Goal: Task Accomplishment & Management: Manage account settings

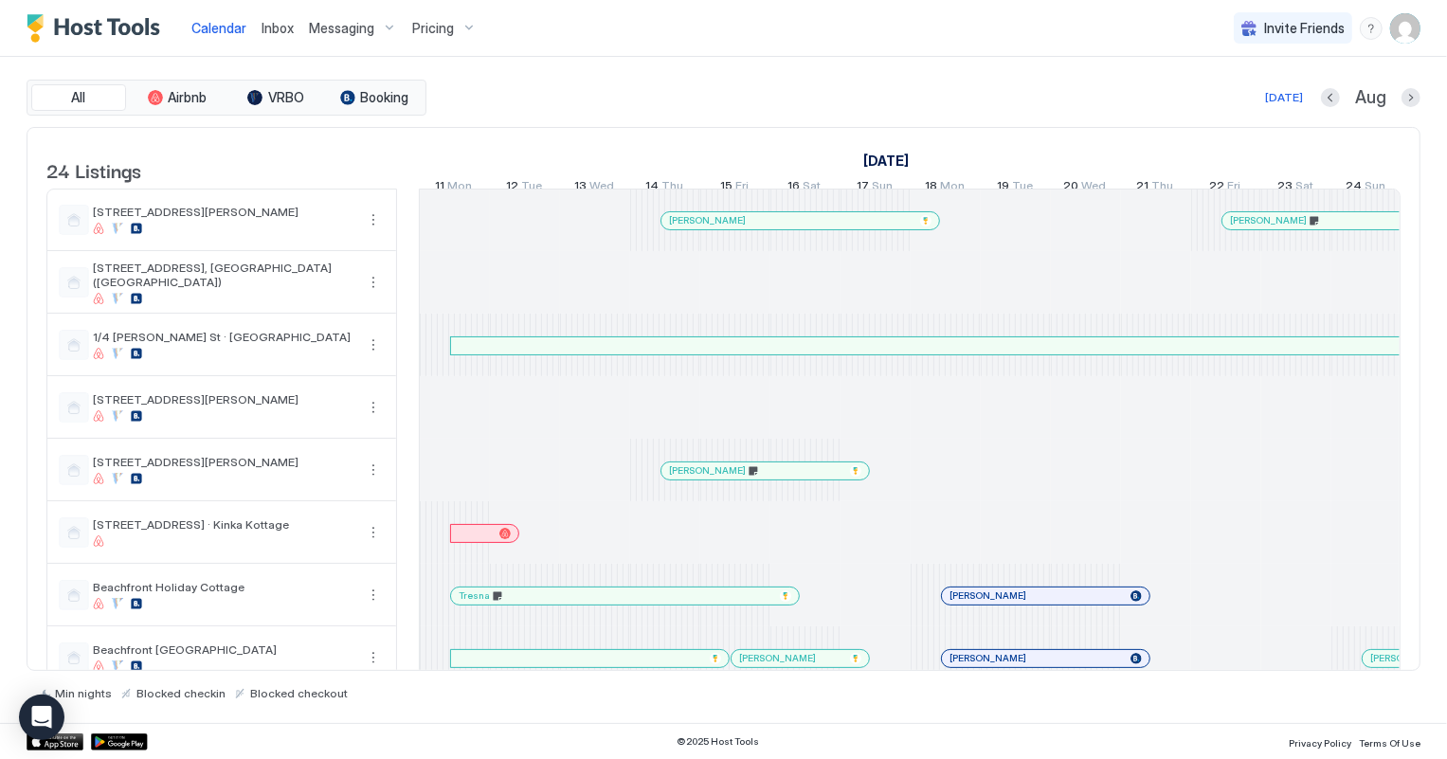
scroll to position [0, 1052]
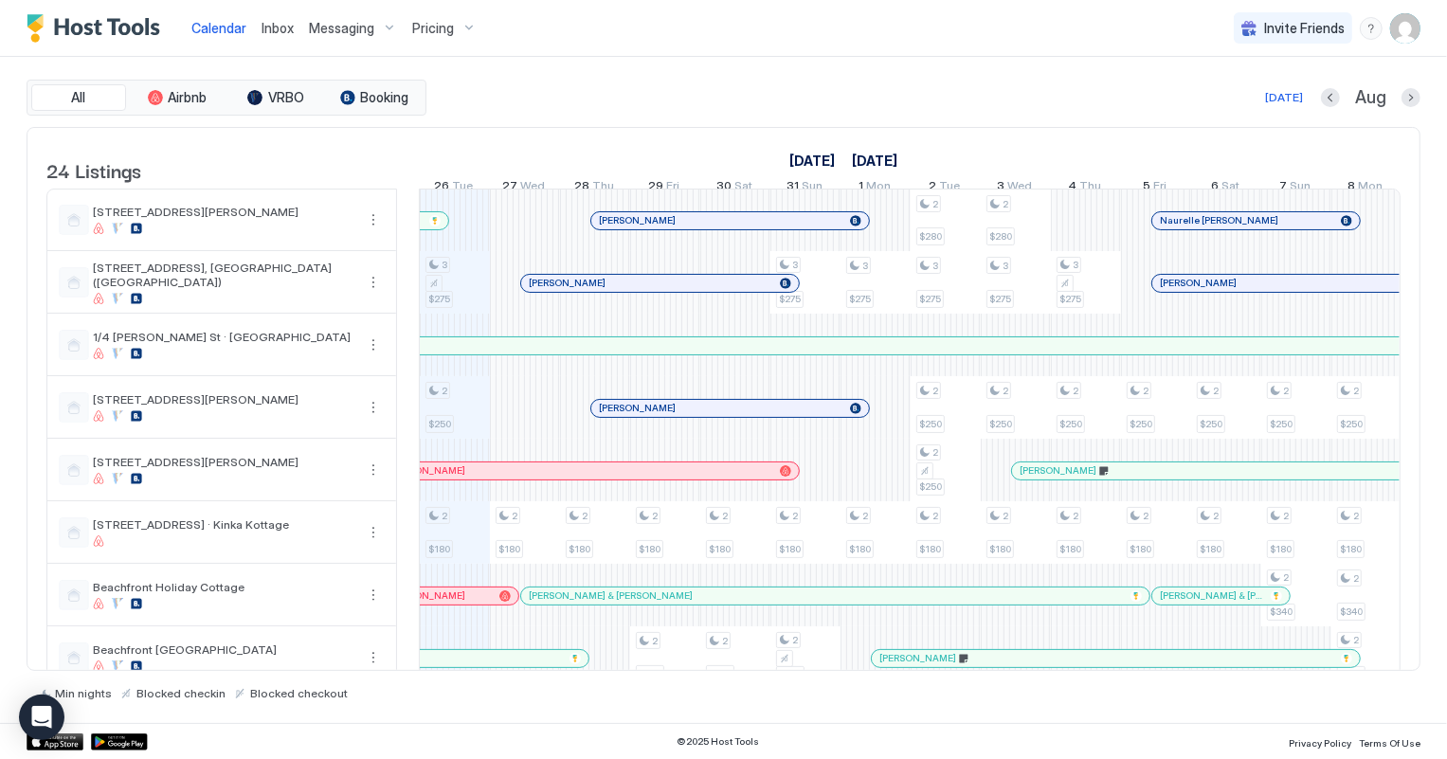
click at [275, 27] on span "Inbox" at bounding box center [278, 28] width 32 height 16
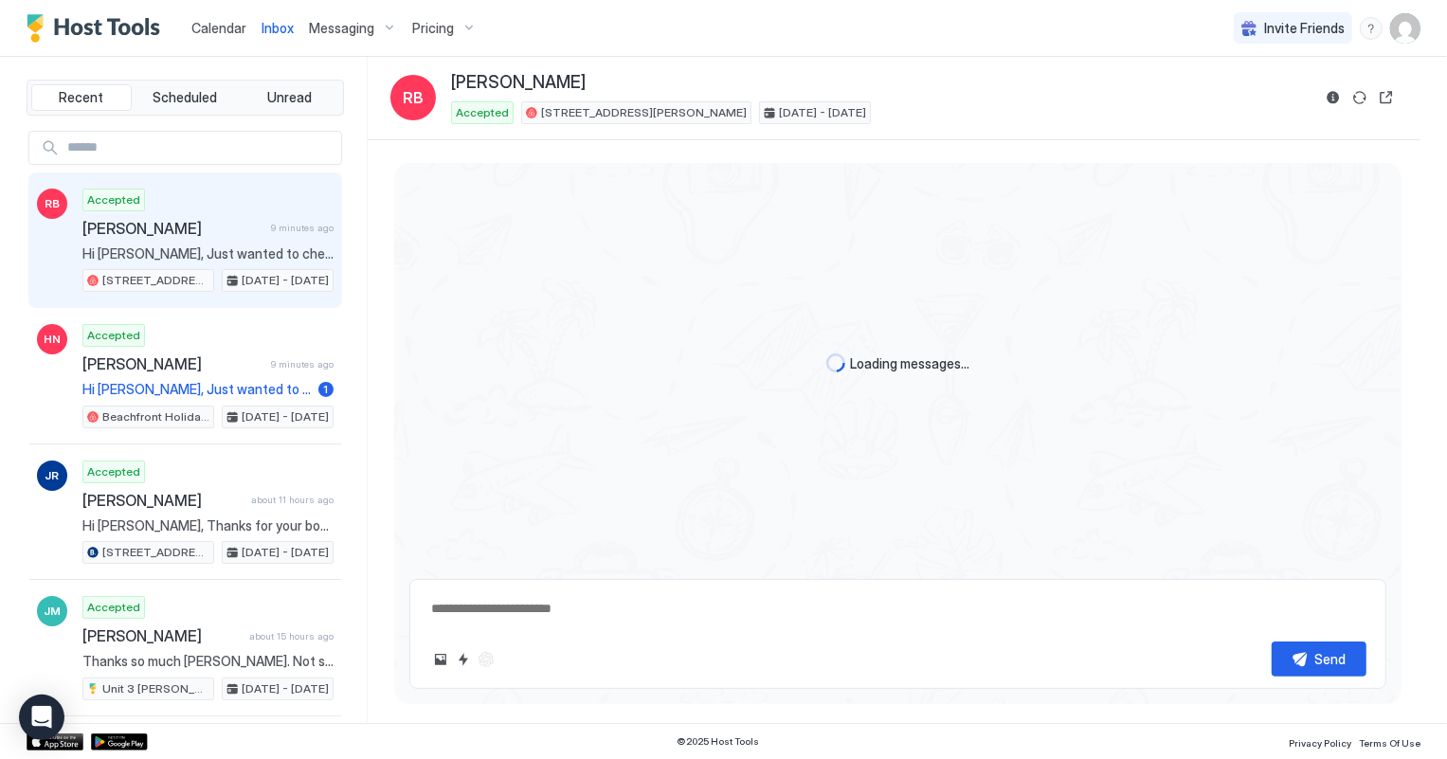
scroll to position [210, 0]
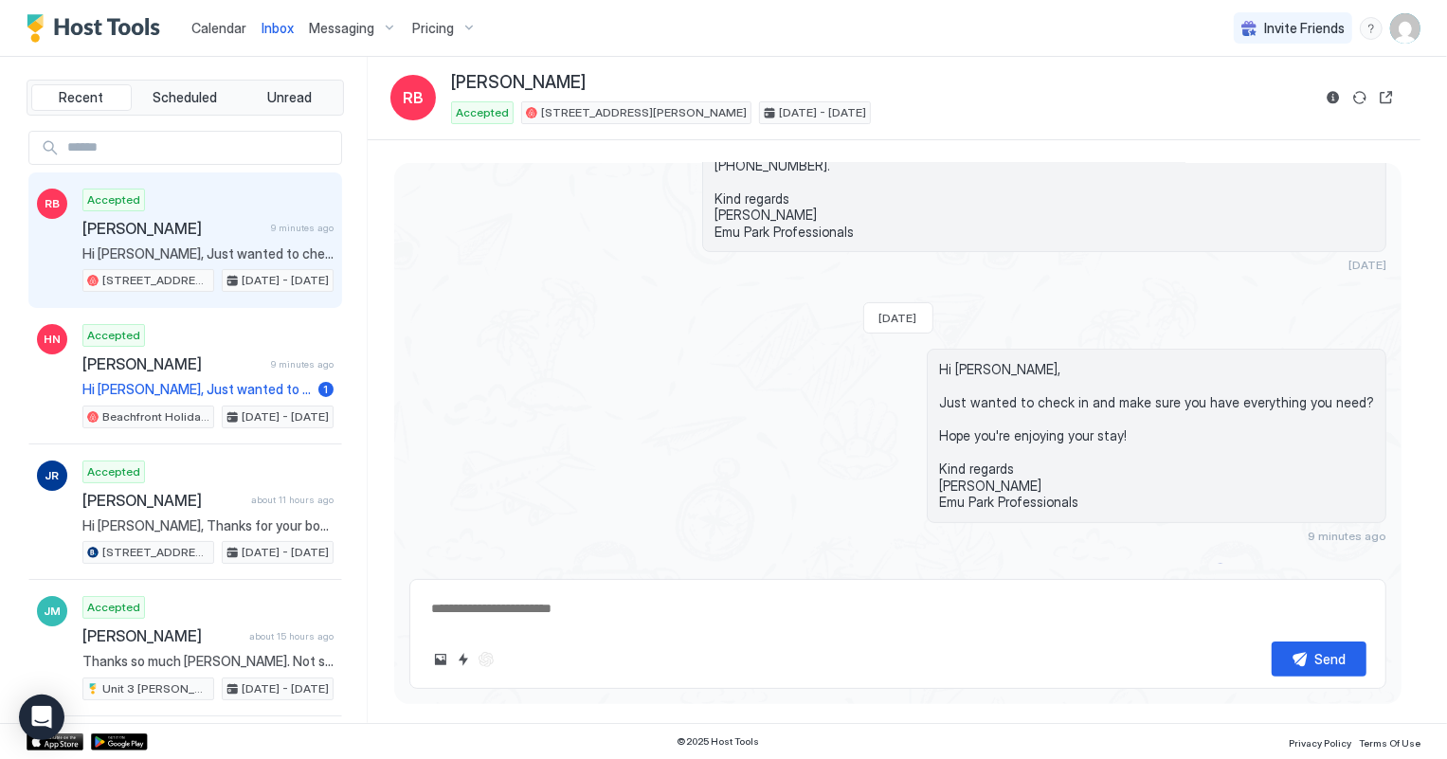
click at [171, 255] on span "Hi [PERSON_NAME], Just wanted to check in and make sure you have everything you…" at bounding box center [207, 253] width 251 height 17
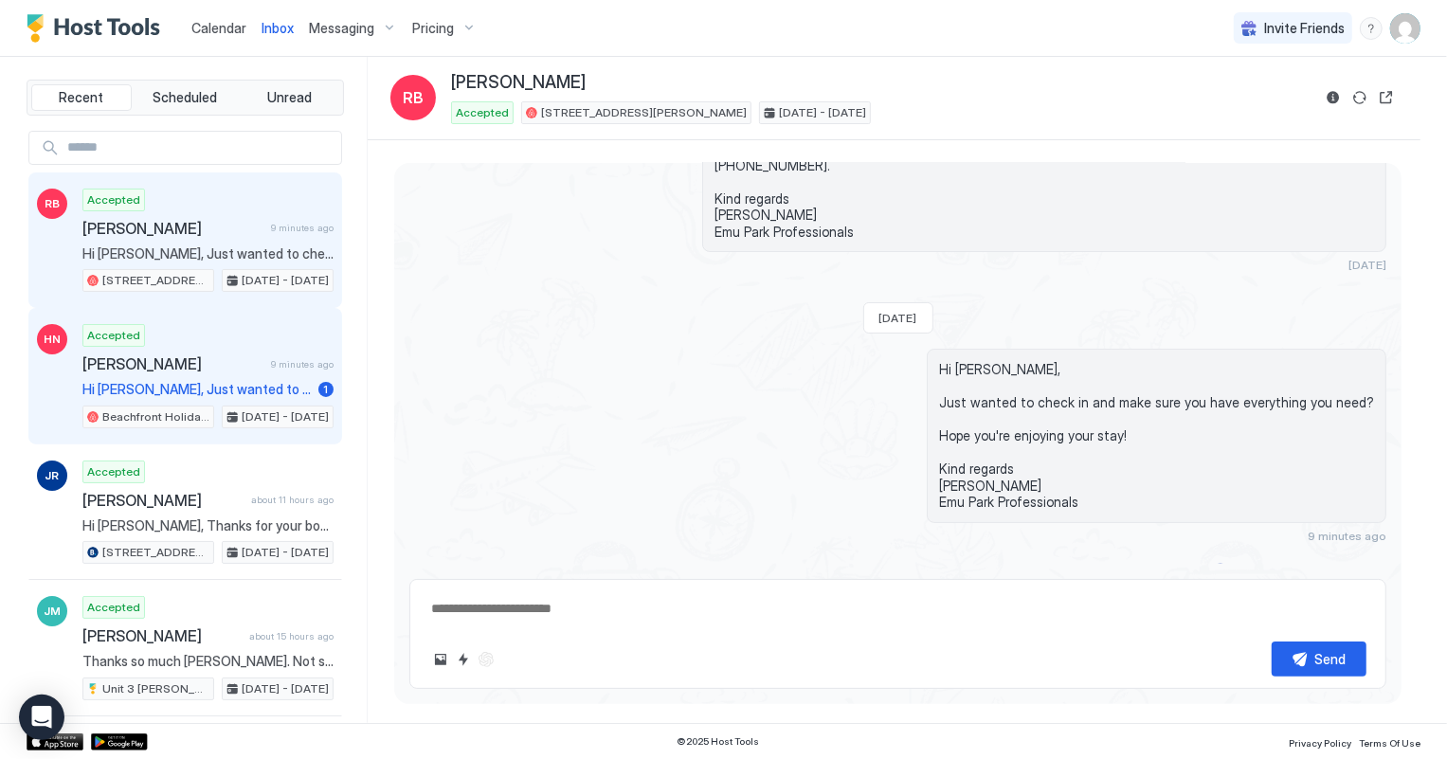
click at [178, 372] on div "Accepted [PERSON_NAME] 9 minutes ago Hi [PERSON_NAME], Just wanted to check in …" at bounding box center [207, 376] width 251 height 104
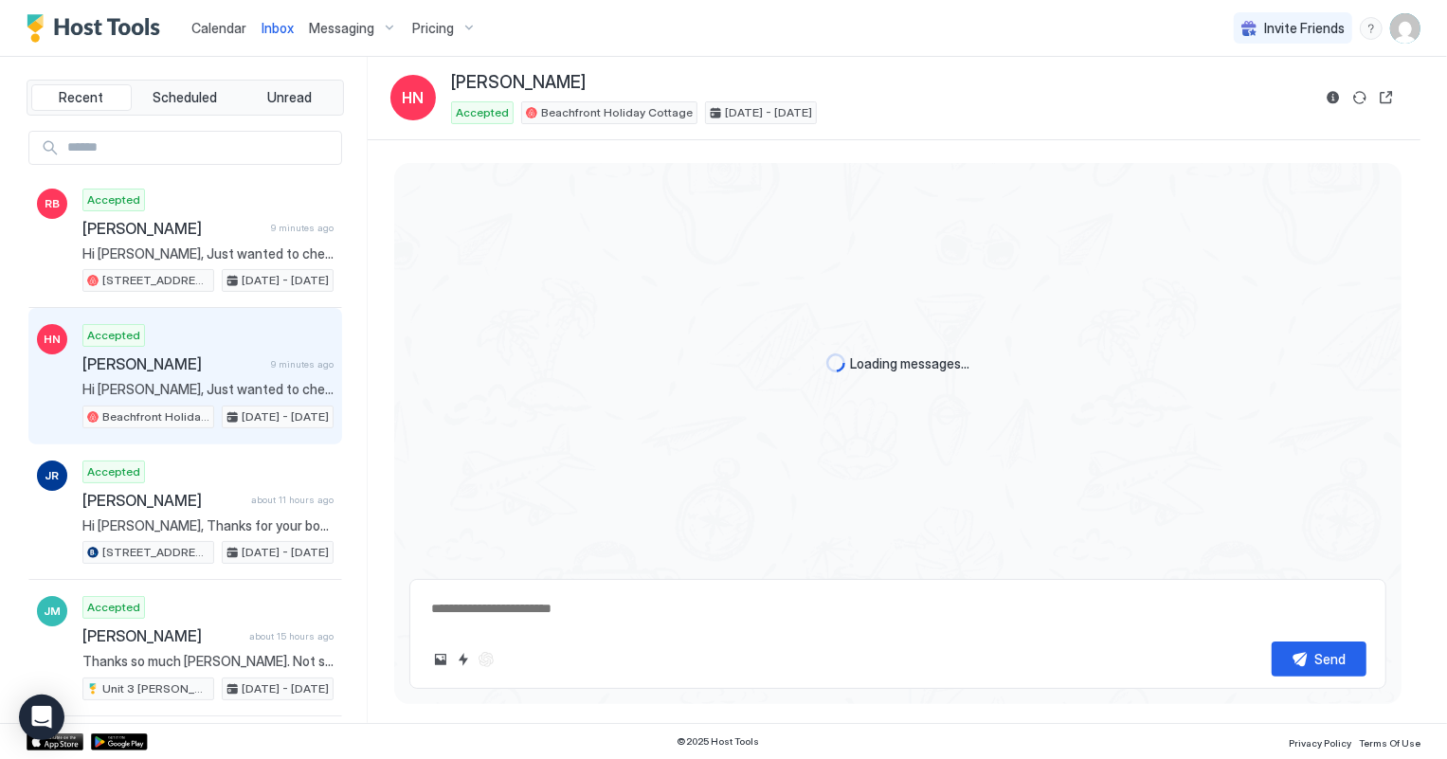
scroll to position [609, 0]
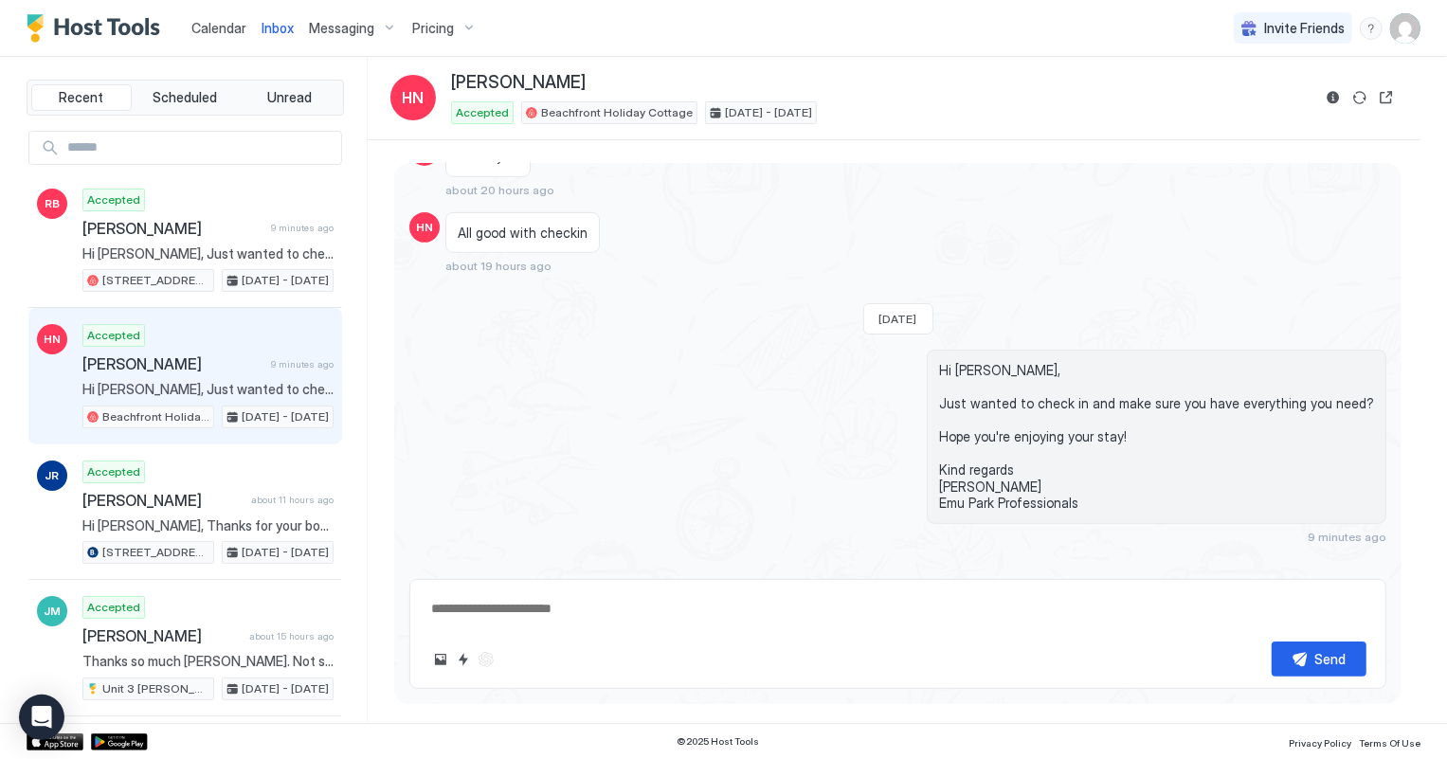
click at [207, 27] on span "Calendar" at bounding box center [218, 28] width 55 height 16
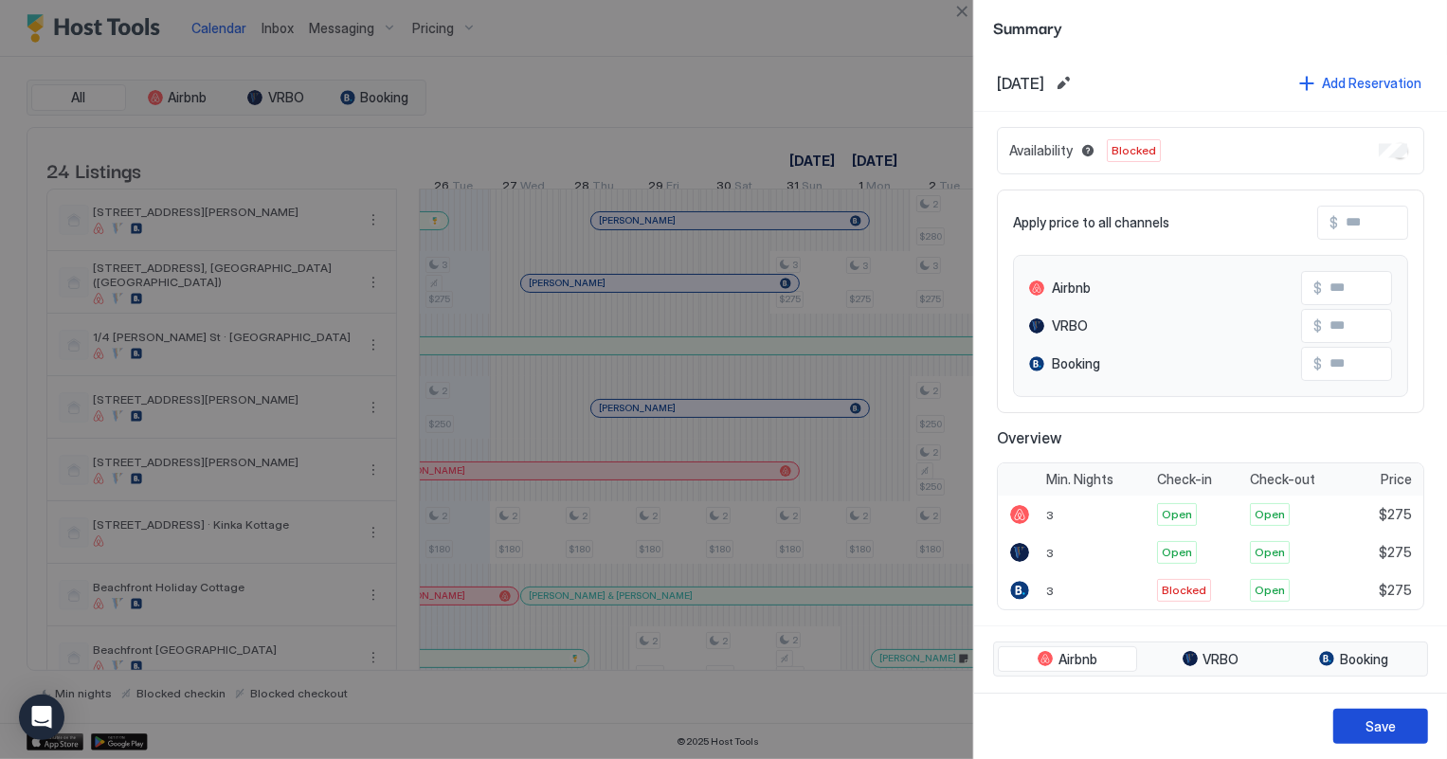
click at [1403, 722] on button "Save" at bounding box center [1380, 726] width 95 height 35
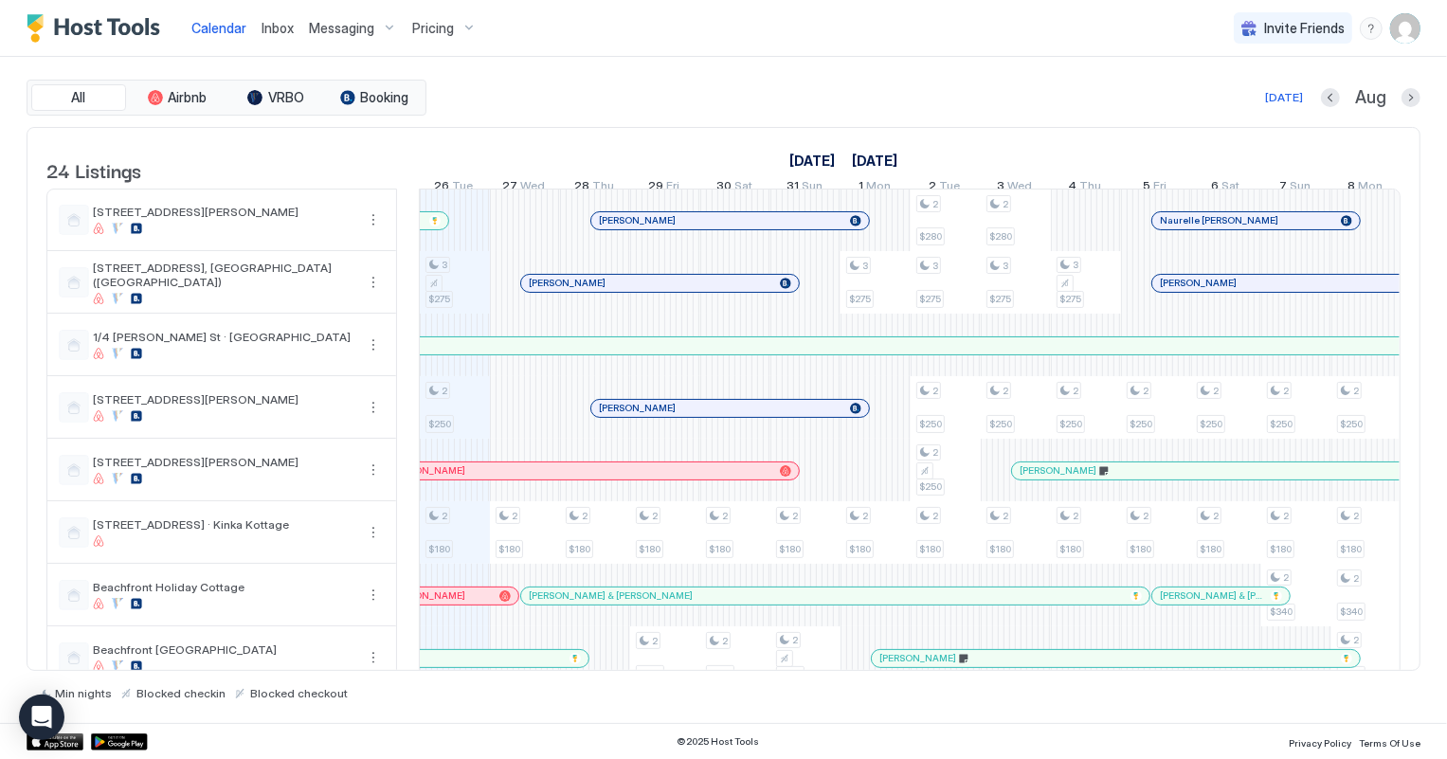
click at [270, 28] on span "Inbox" at bounding box center [278, 28] width 32 height 16
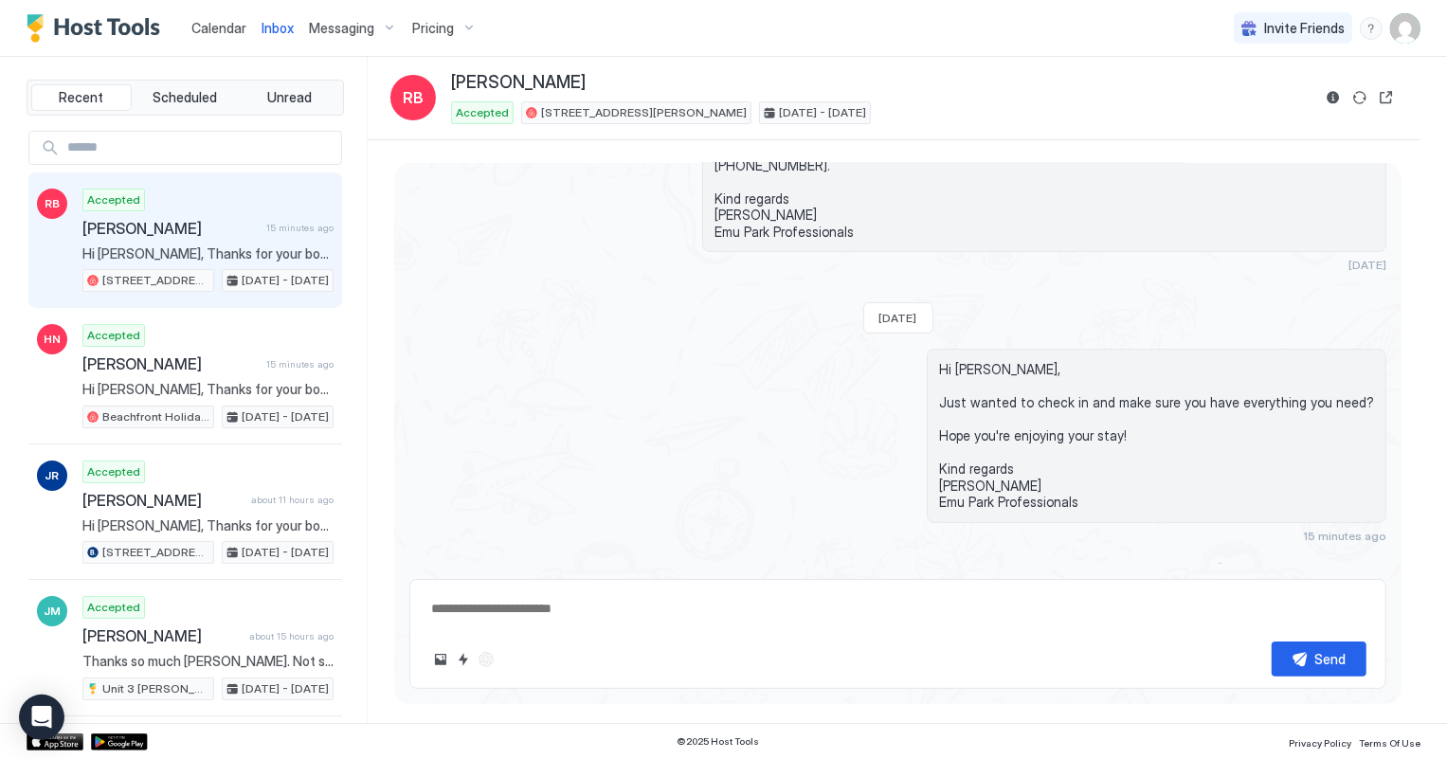
click at [211, 31] on span "Calendar" at bounding box center [218, 28] width 55 height 16
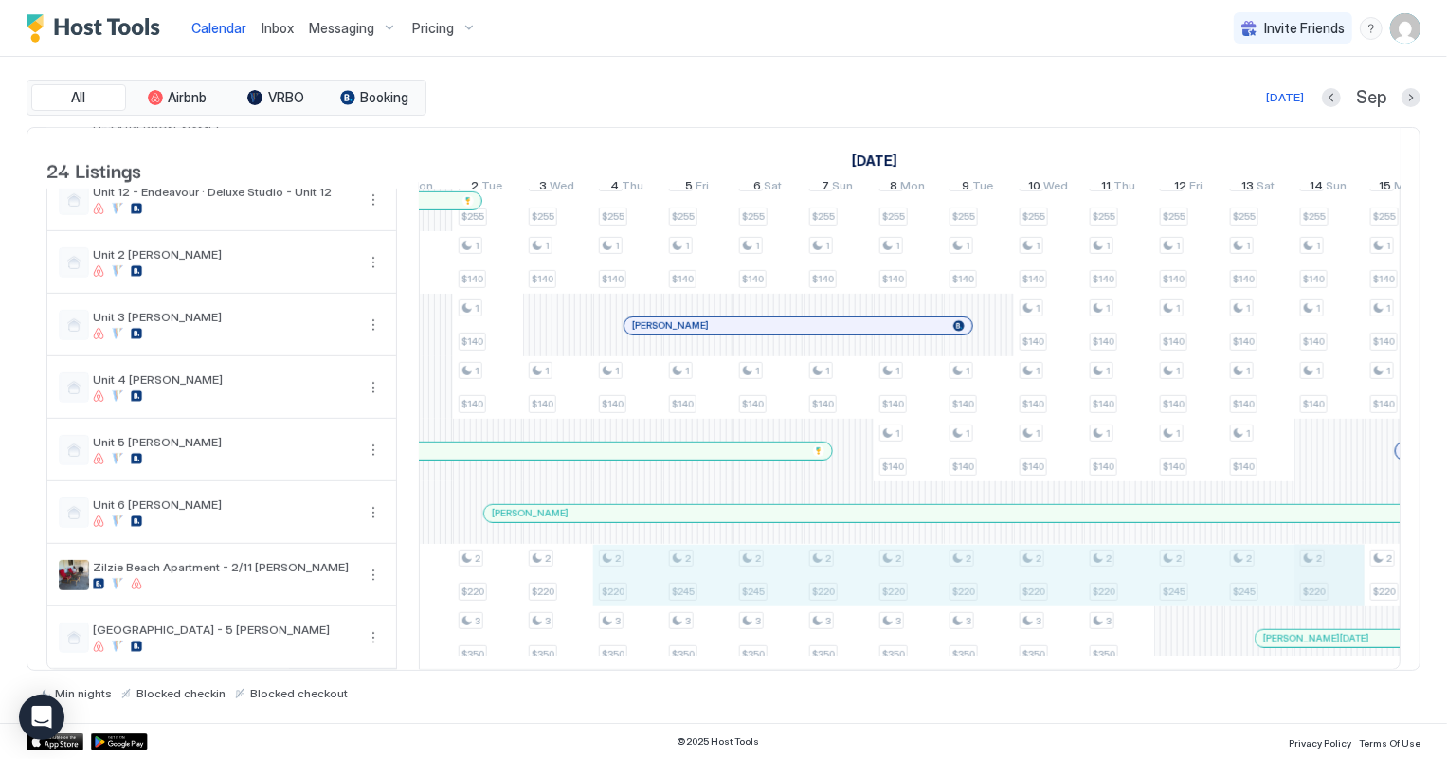
drag, startPoint x: 617, startPoint y: 563, endPoint x: 1313, endPoint y: 567, distance: 696.5
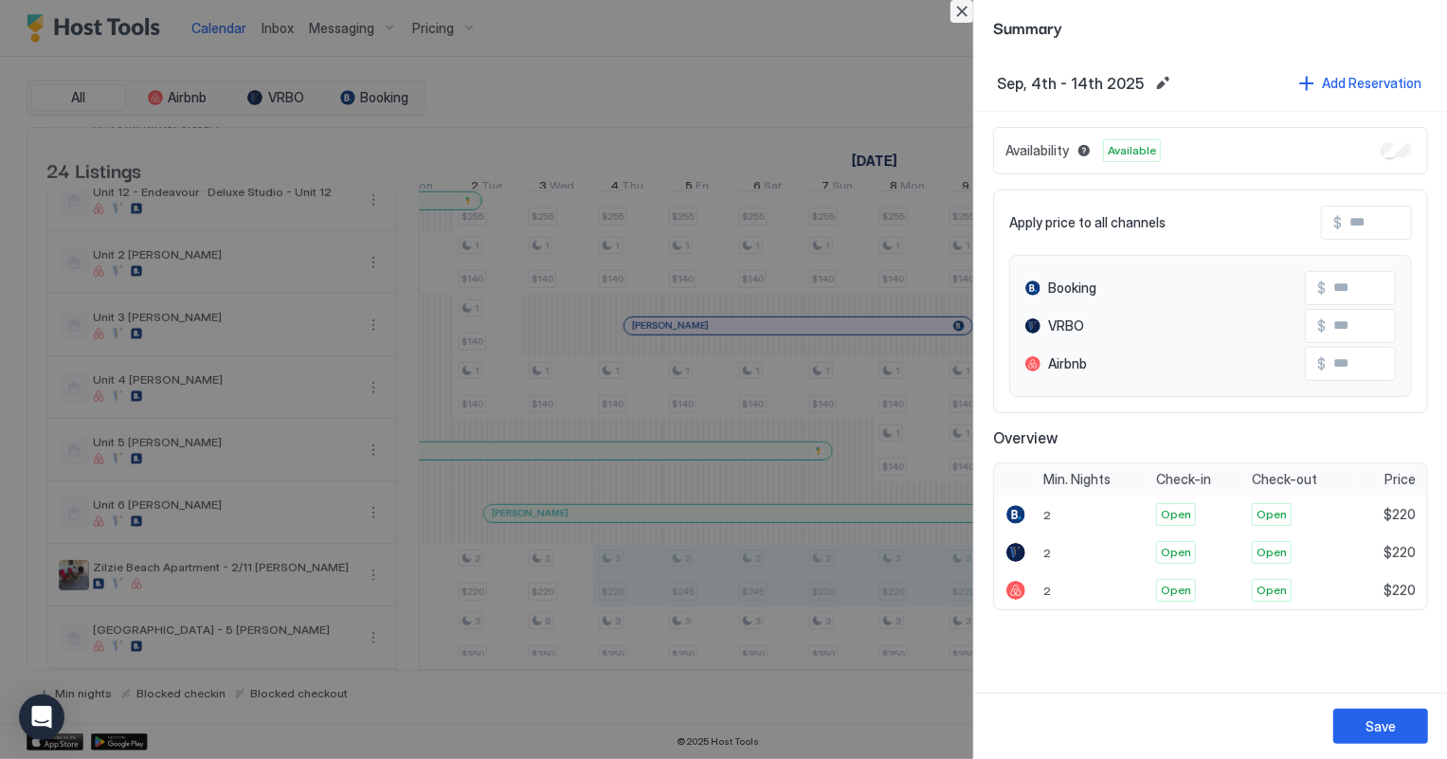
click at [959, 9] on button "Close" at bounding box center [961, 11] width 23 height 23
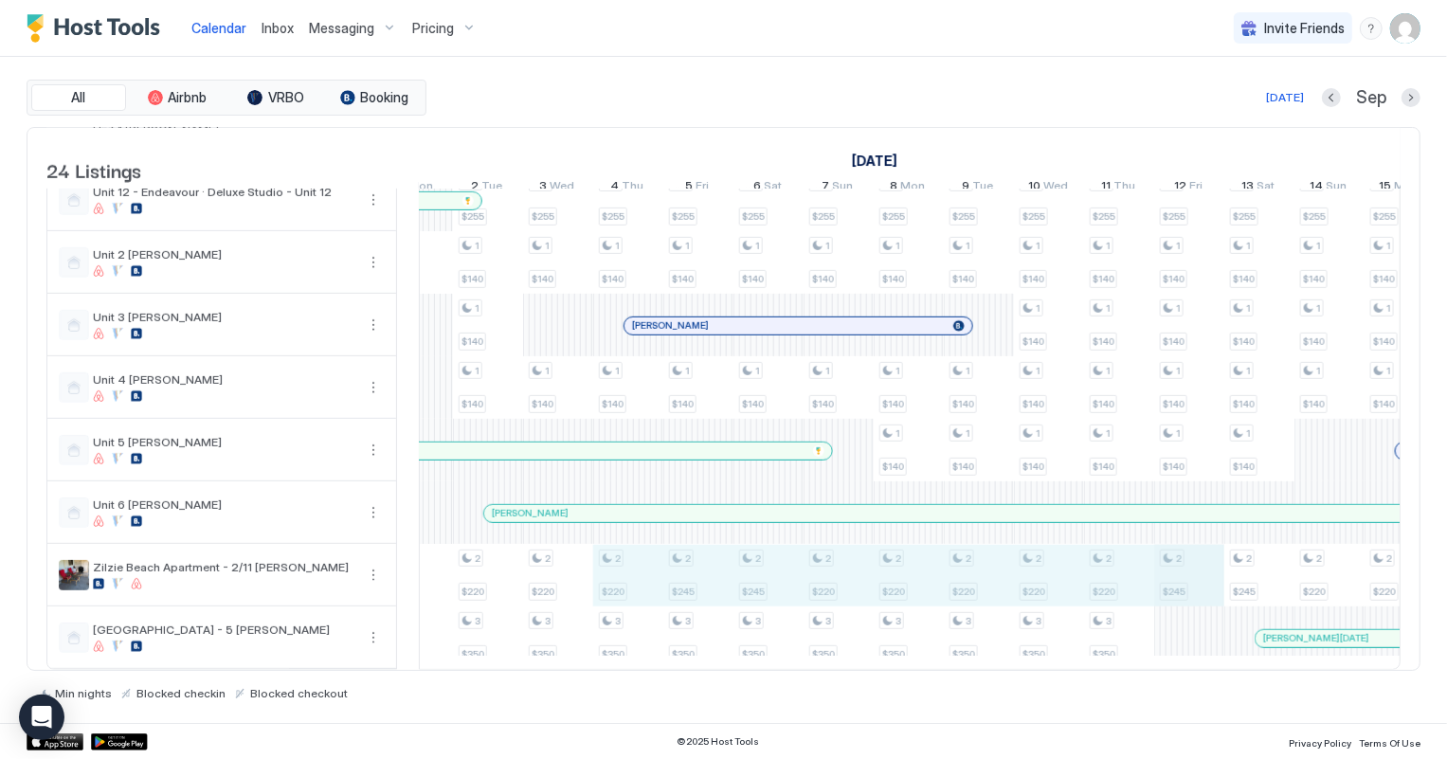
drag, startPoint x: 629, startPoint y: 569, endPoint x: 1159, endPoint y: 558, distance: 529.8
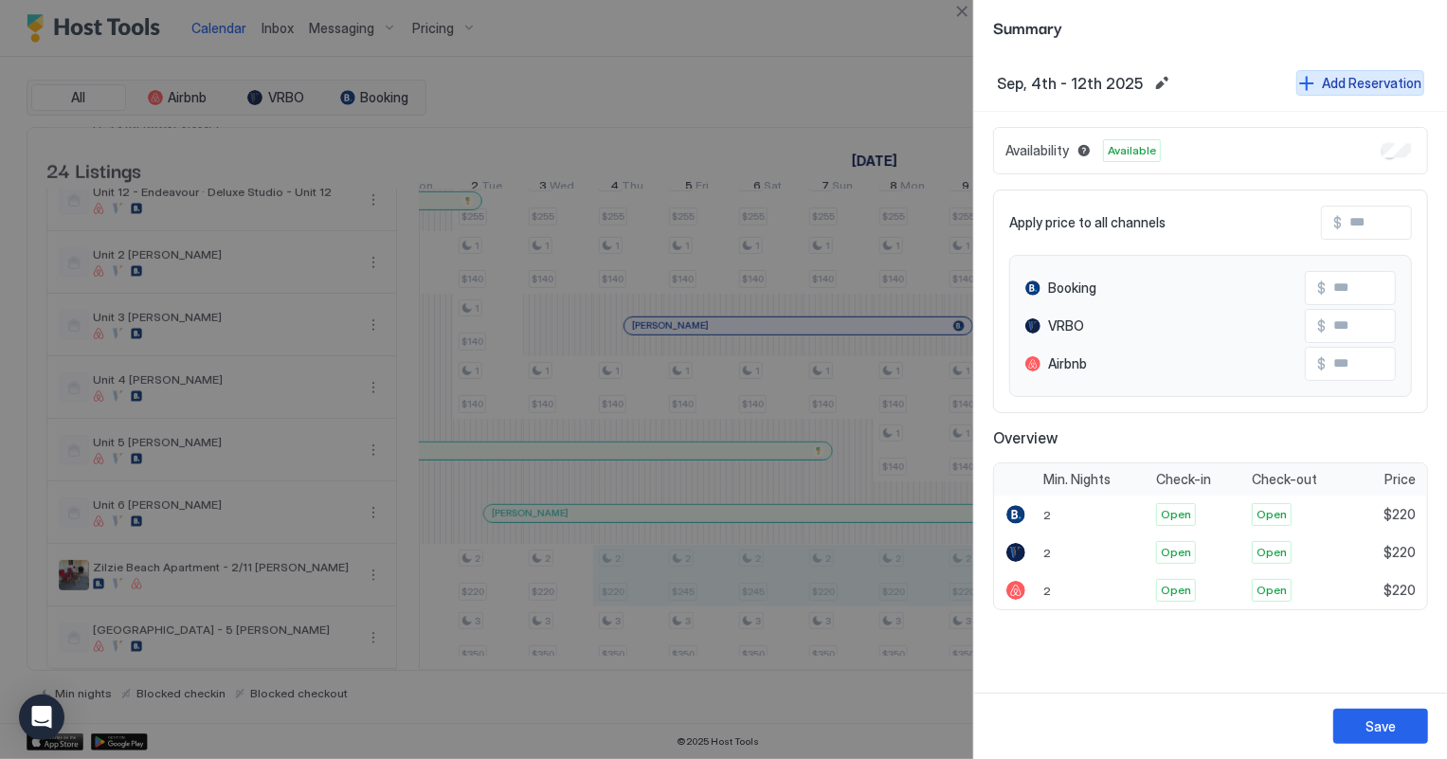
click at [1366, 83] on div "Add Reservation" at bounding box center [1371, 83] width 99 height 20
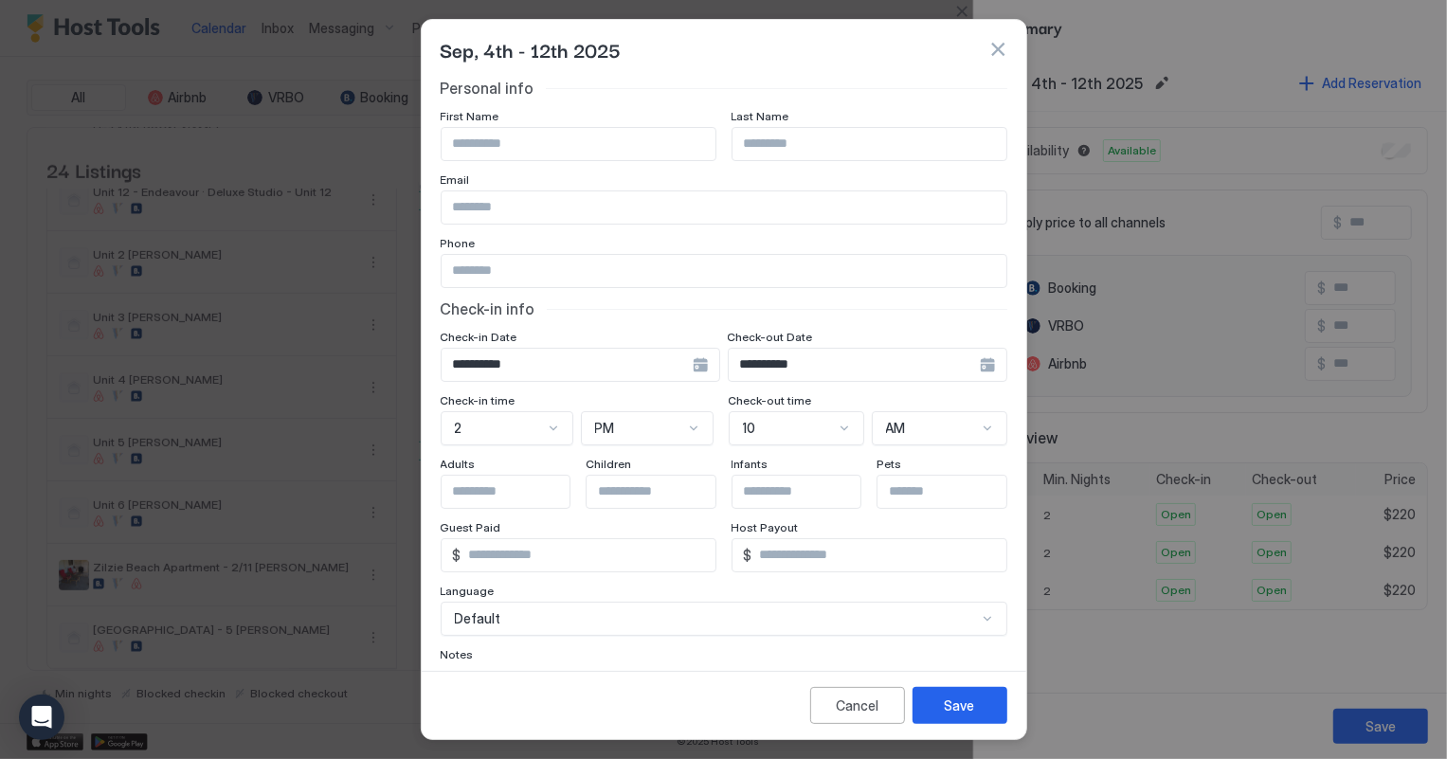
click at [465, 142] on input "Input Field" at bounding box center [579, 144] width 274 height 32
type input "*****"
click at [780, 146] on input "Input Field" at bounding box center [870, 144] width 274 height 32
type input "*******"
click at [977, 695] on button "Save" at bounding box center [960, 705] width 95 height 37
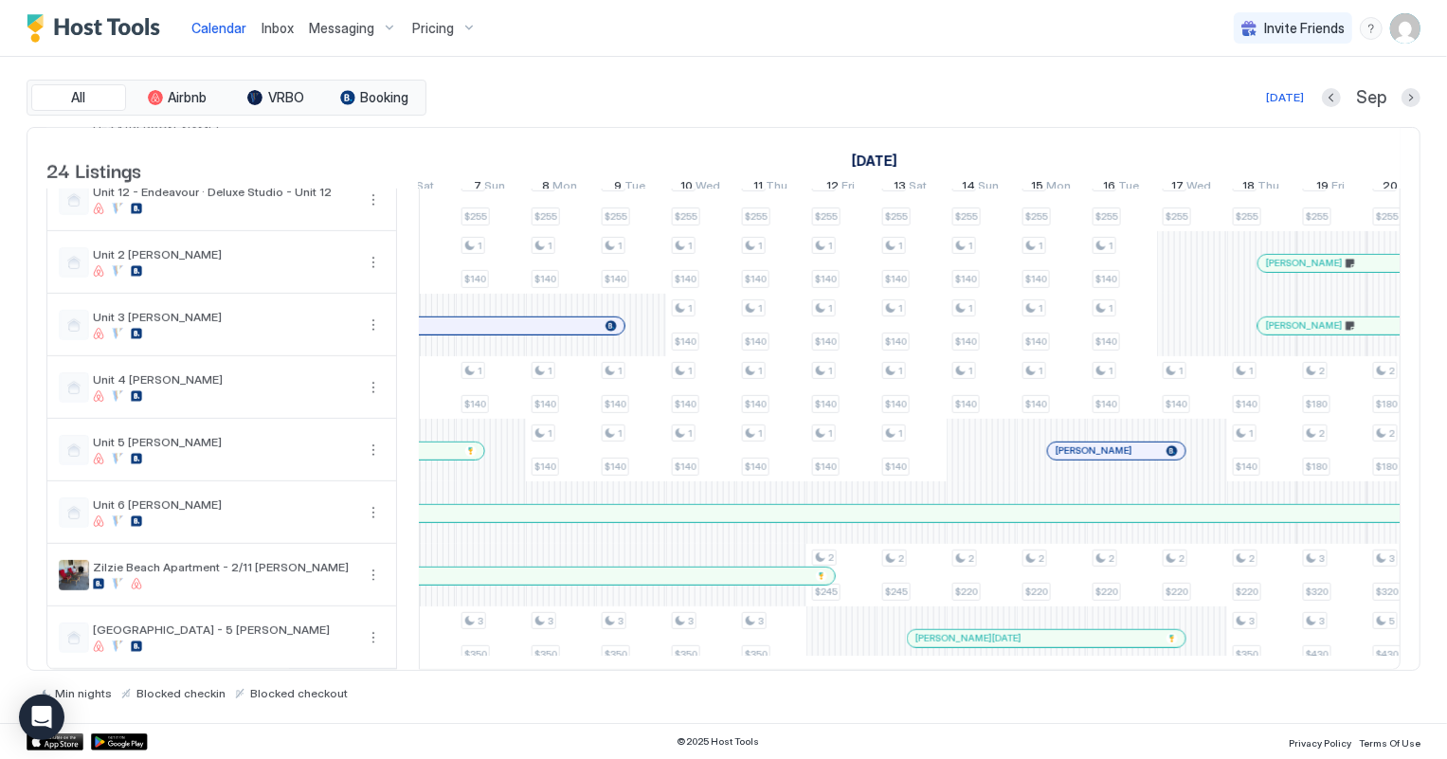
scroll to position [0, 2013]
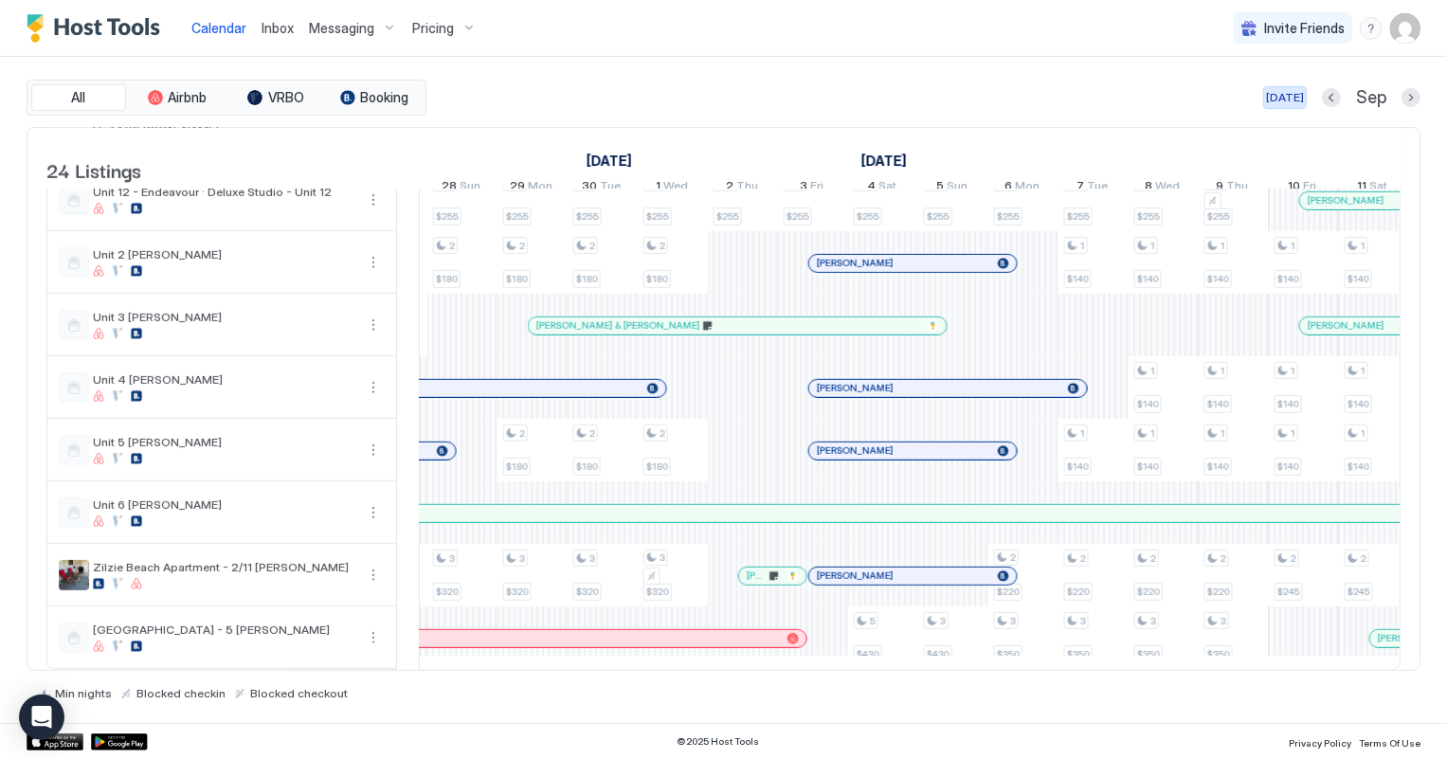
click at [1292, 99] on div "[DATE]" at bounding box center [1285, 97] width 38 height 17
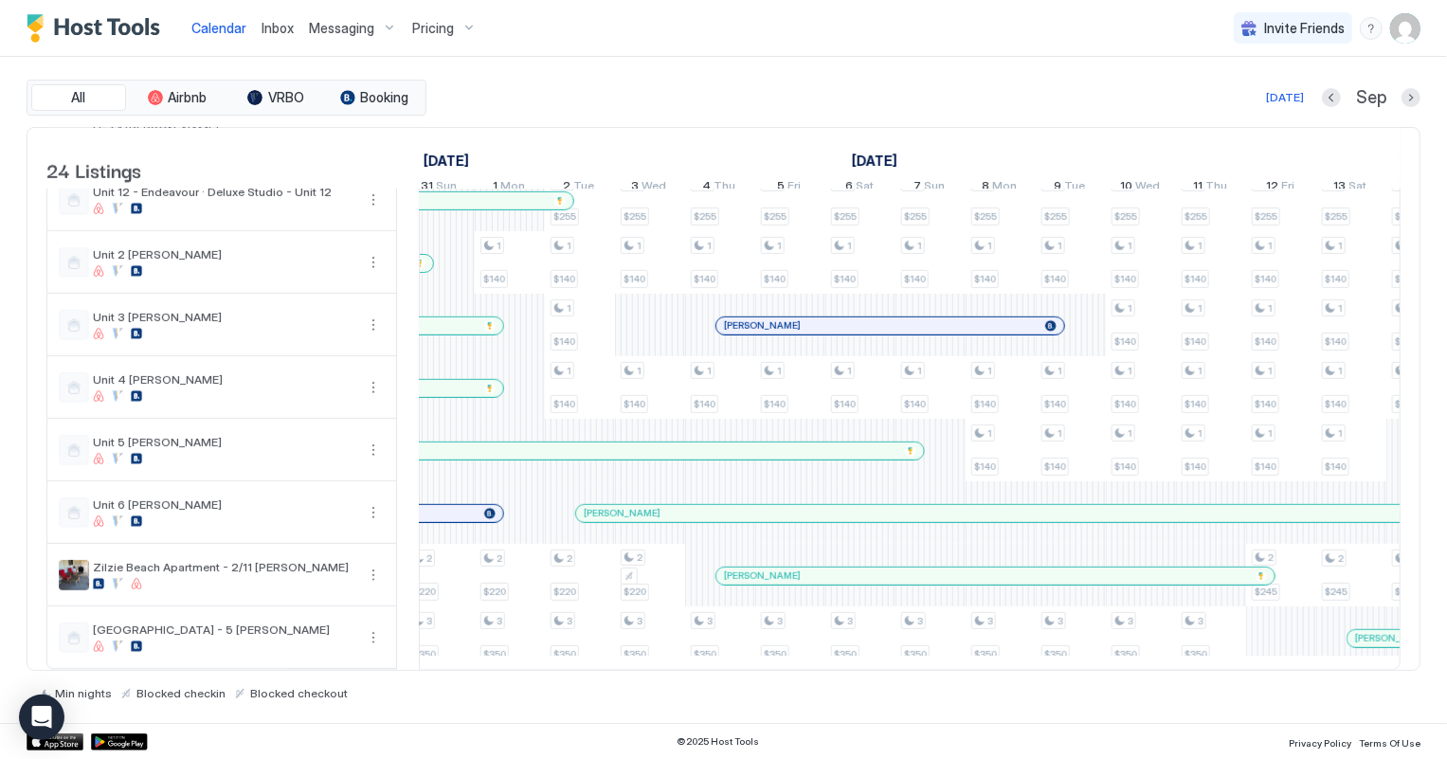
scroll to position [0, 1555]
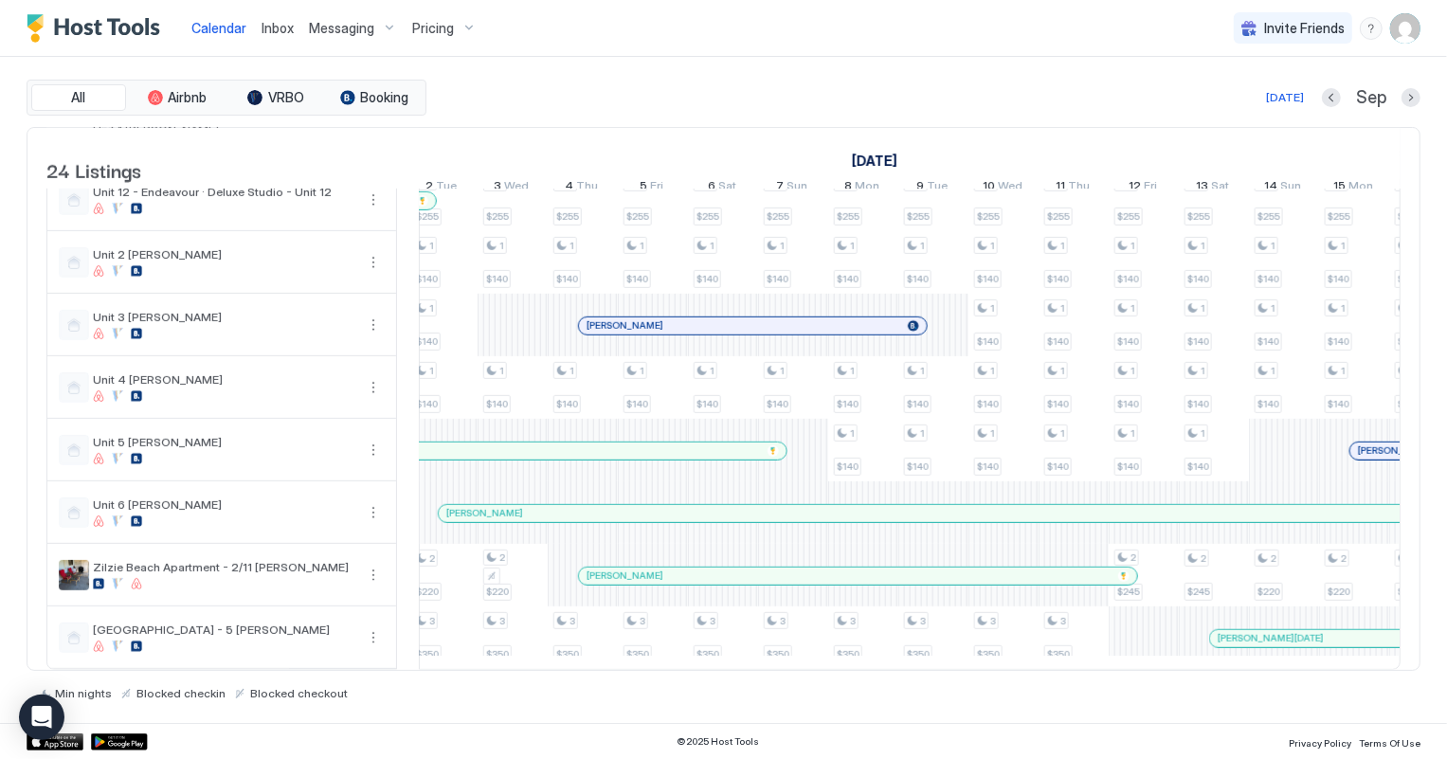
click at [441, 29] on span "Pricing" at bounding box center [433, 28] width 42 height 17
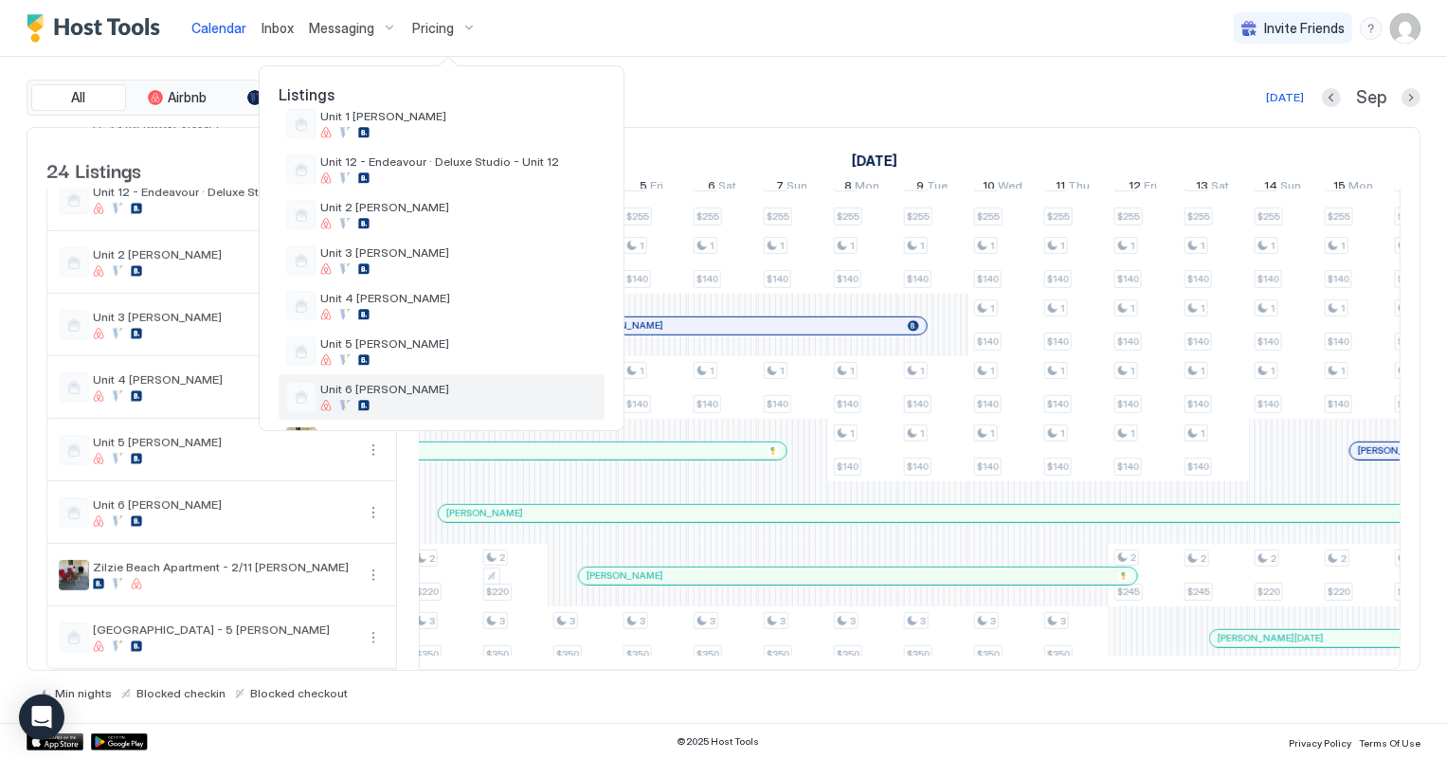
scroll to position [862, 0]
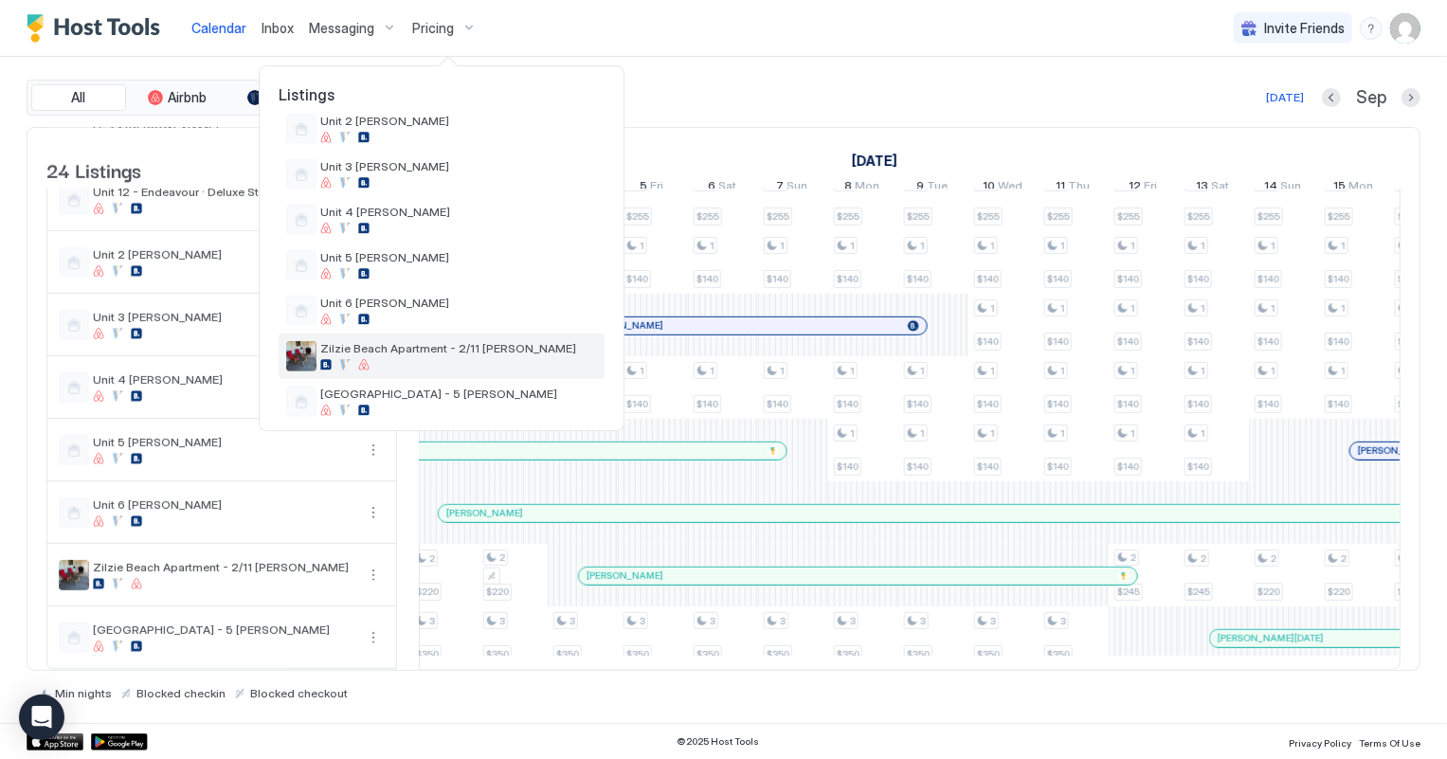
click at [443, 341] on span "Zilzie Beach Apartment - 2/11 [PERSON_NAME]" at bounding box center [458, 348] width 277 height 14
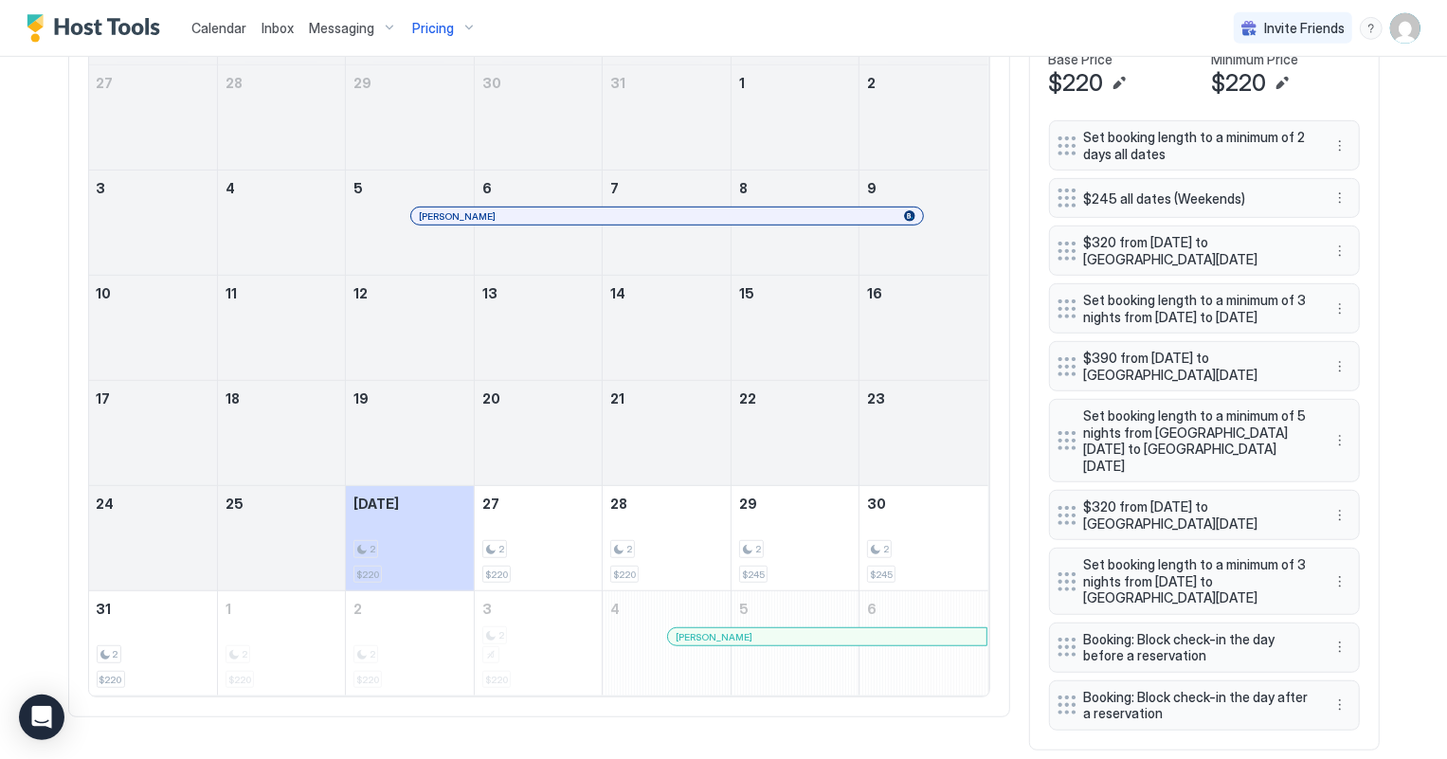
scroll to position [730, 0]
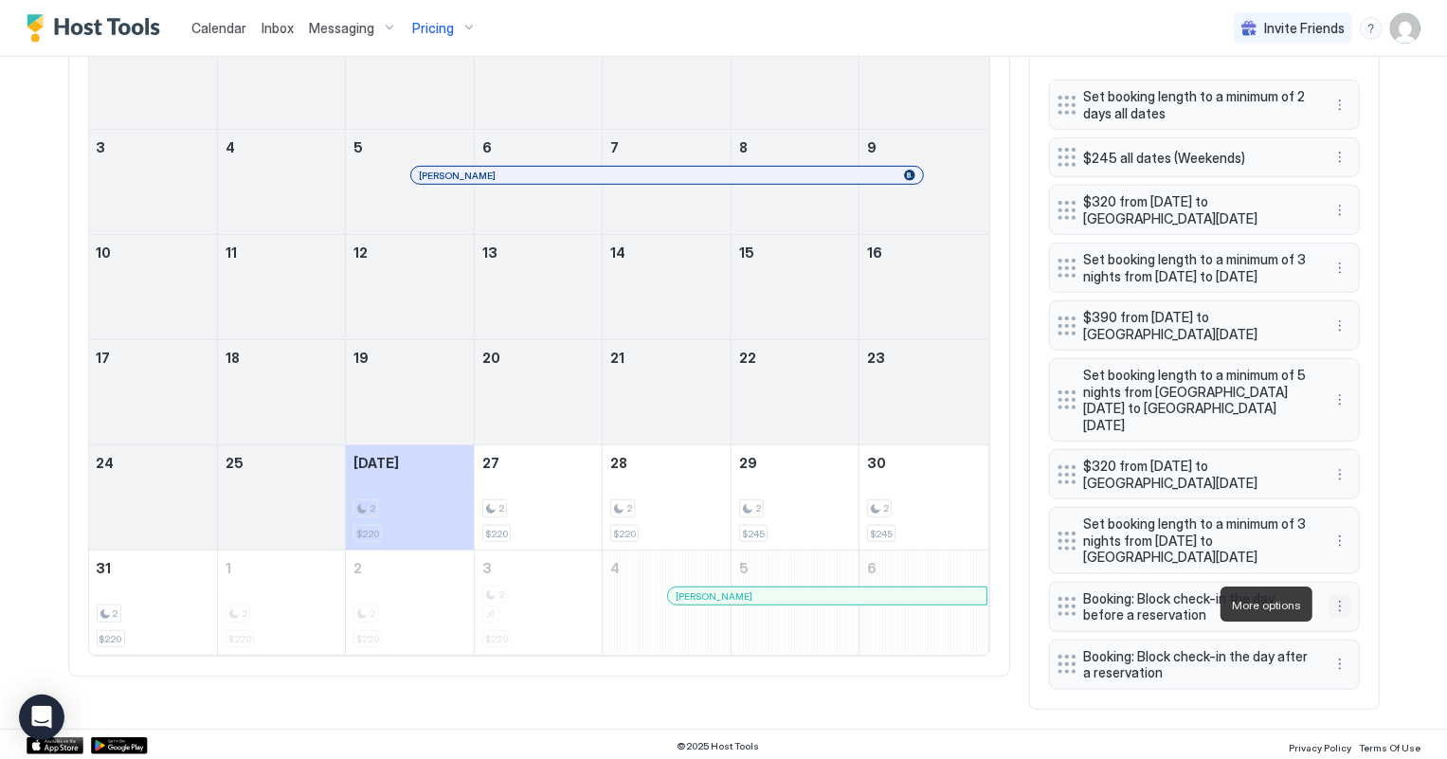
click at [1335, 603] on button "More options" at bounding box center [1340, 606] width 23 height 23
click at [1375, 684] on span "Delete" at bounding box center [1368, 691] width 35 height 14
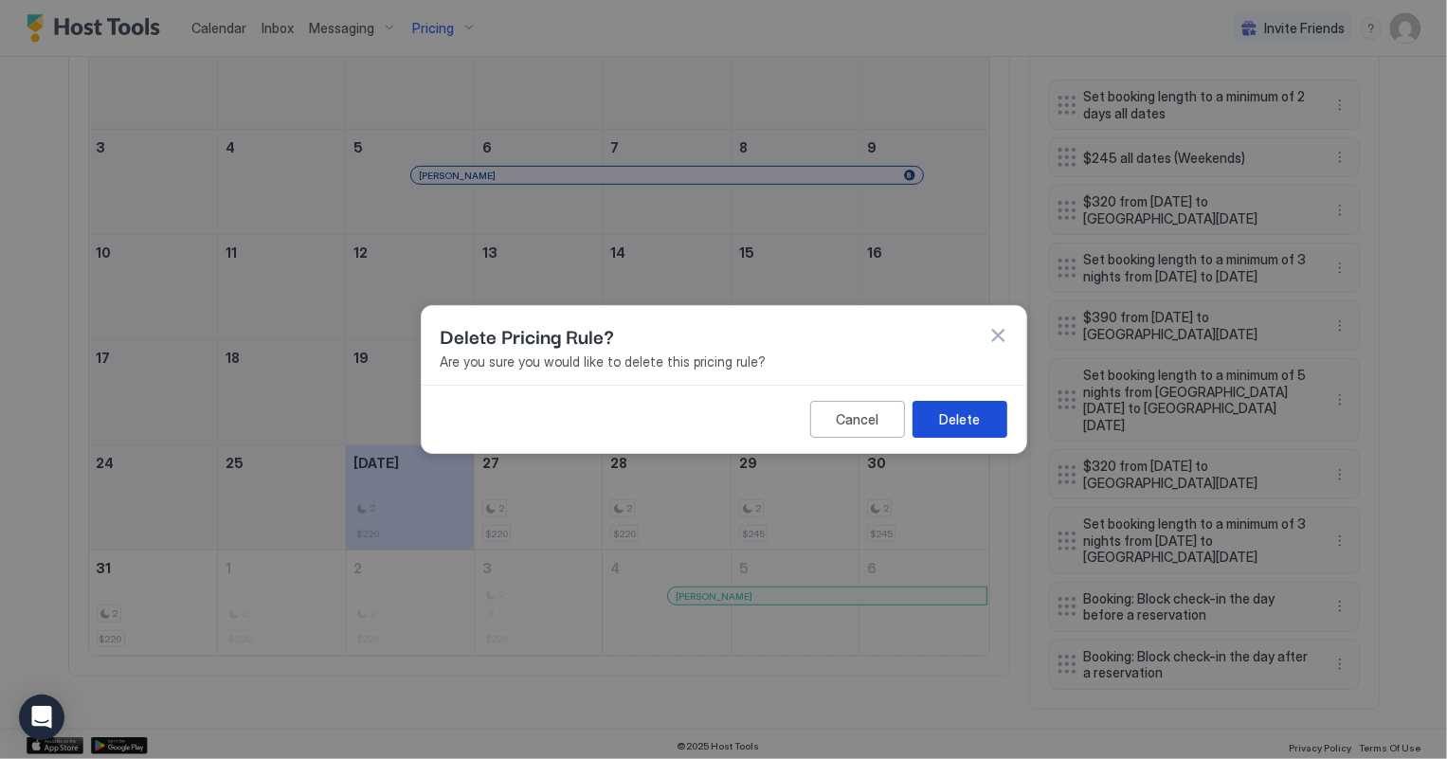
click at [953, 424] on div "Delete" at bounding box center [959, 419] width 41 height 20
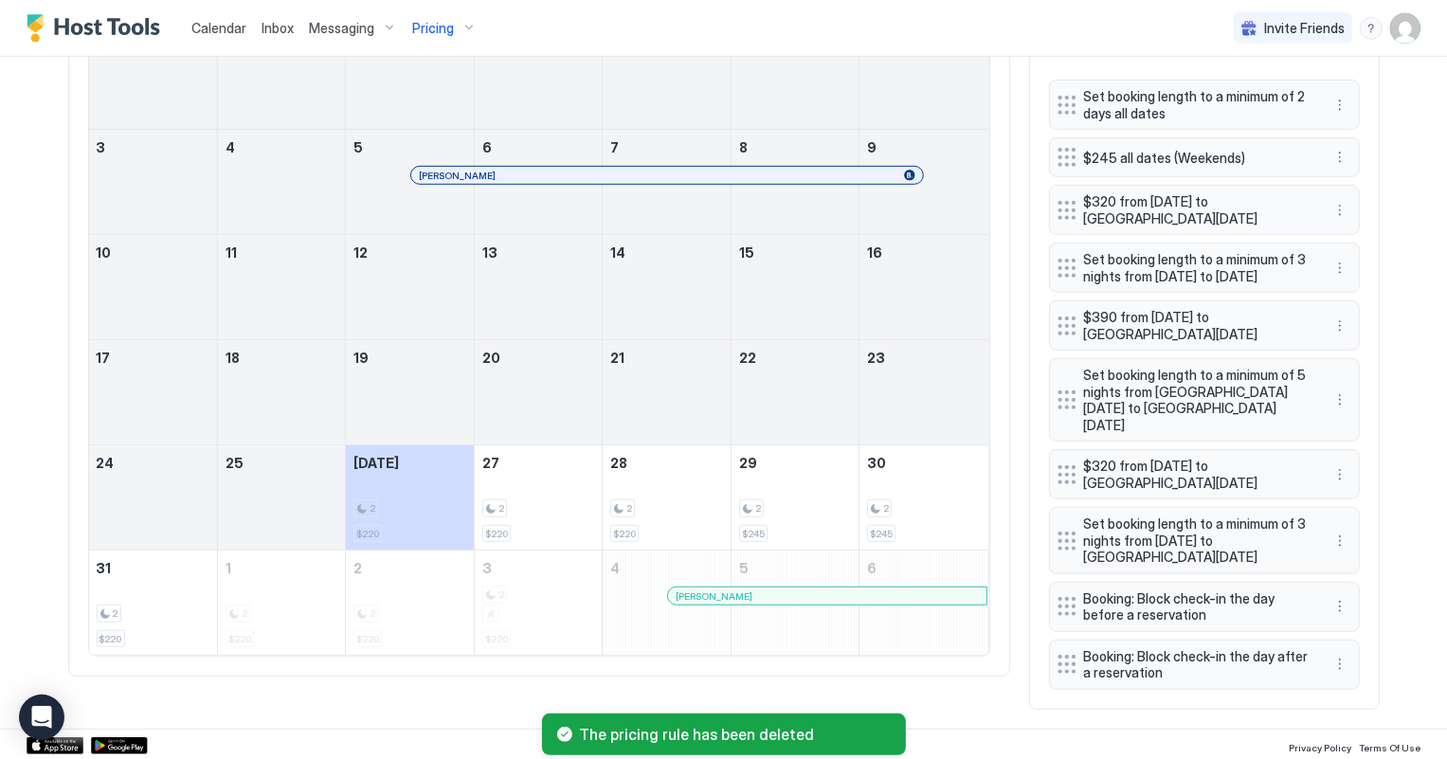
scroll to position [698, 0]
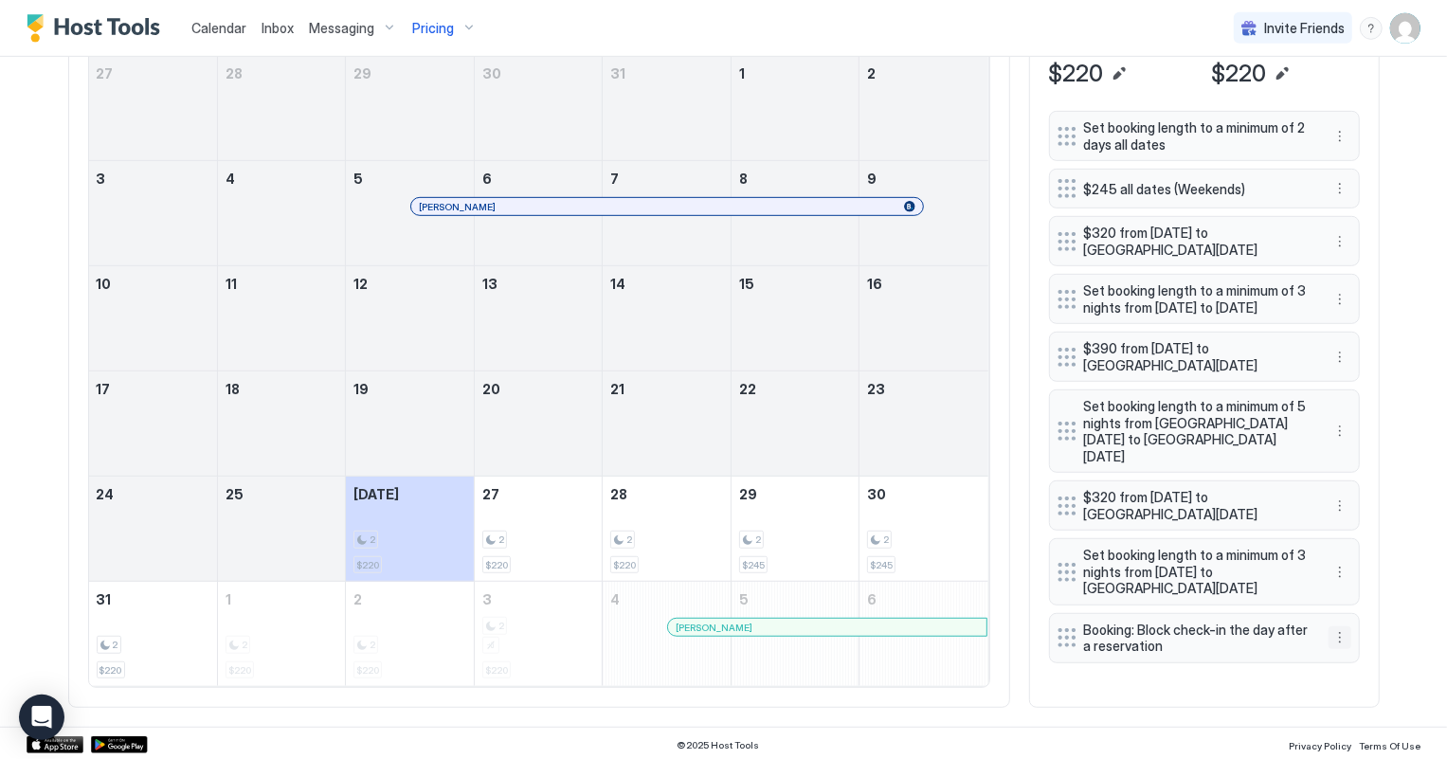
click at [1332, 634] on button "More options" at bounding box center [1340, 637] width 23 height 23
click at [1378, 723] on span "Delete" at bounding box center [1368, 722] width 35 height 14
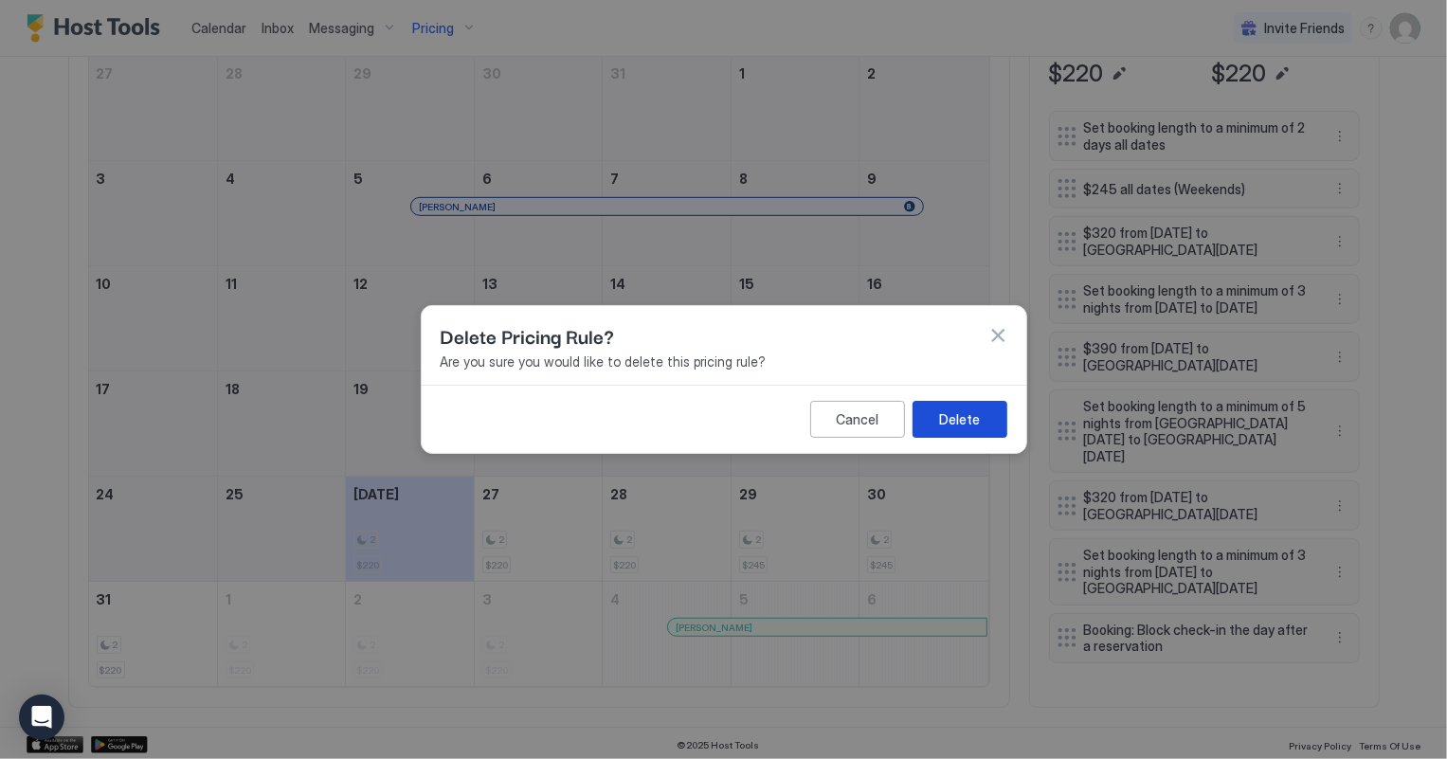
click at [977, 420] on div "Delete" at bounding box center [959, 419] width 41 height 20
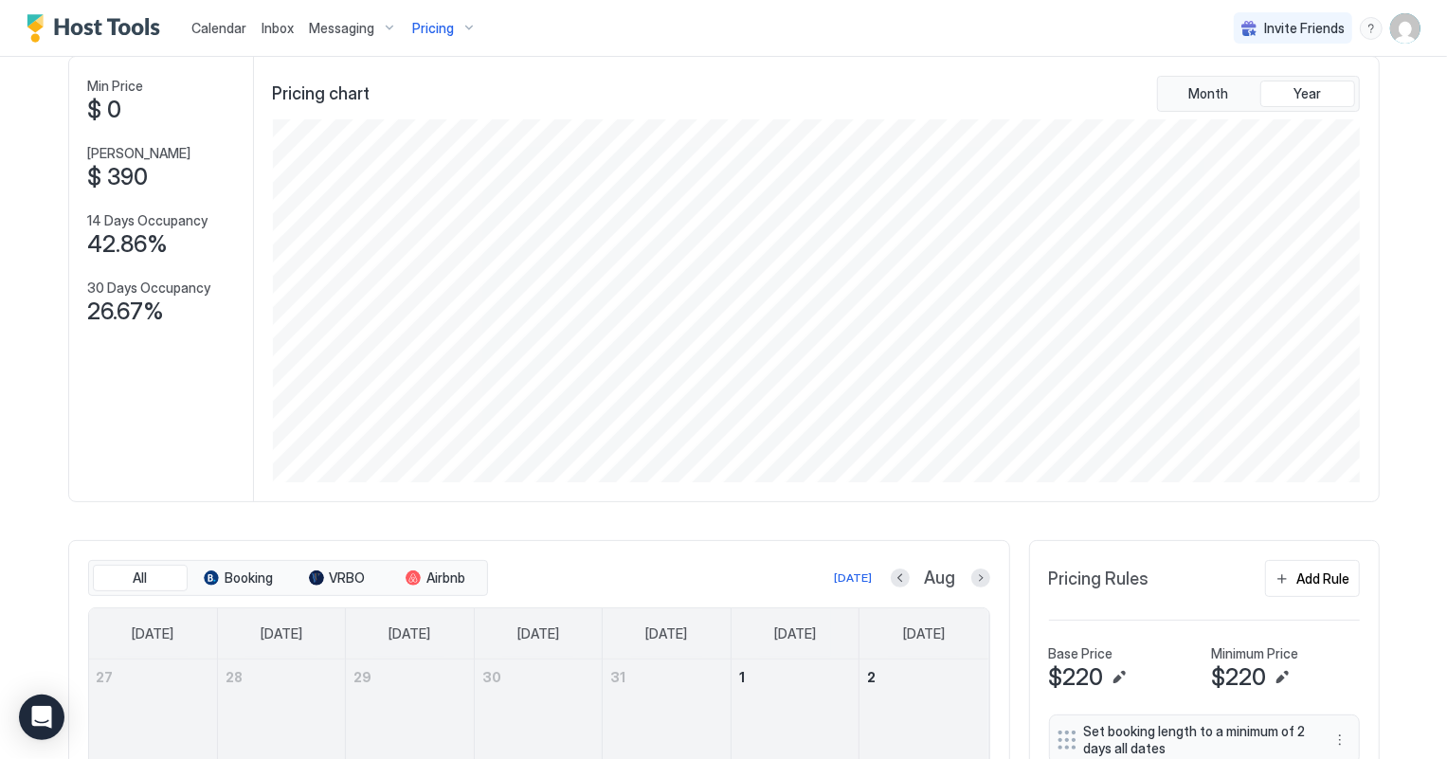
scroll to position [0, 0]
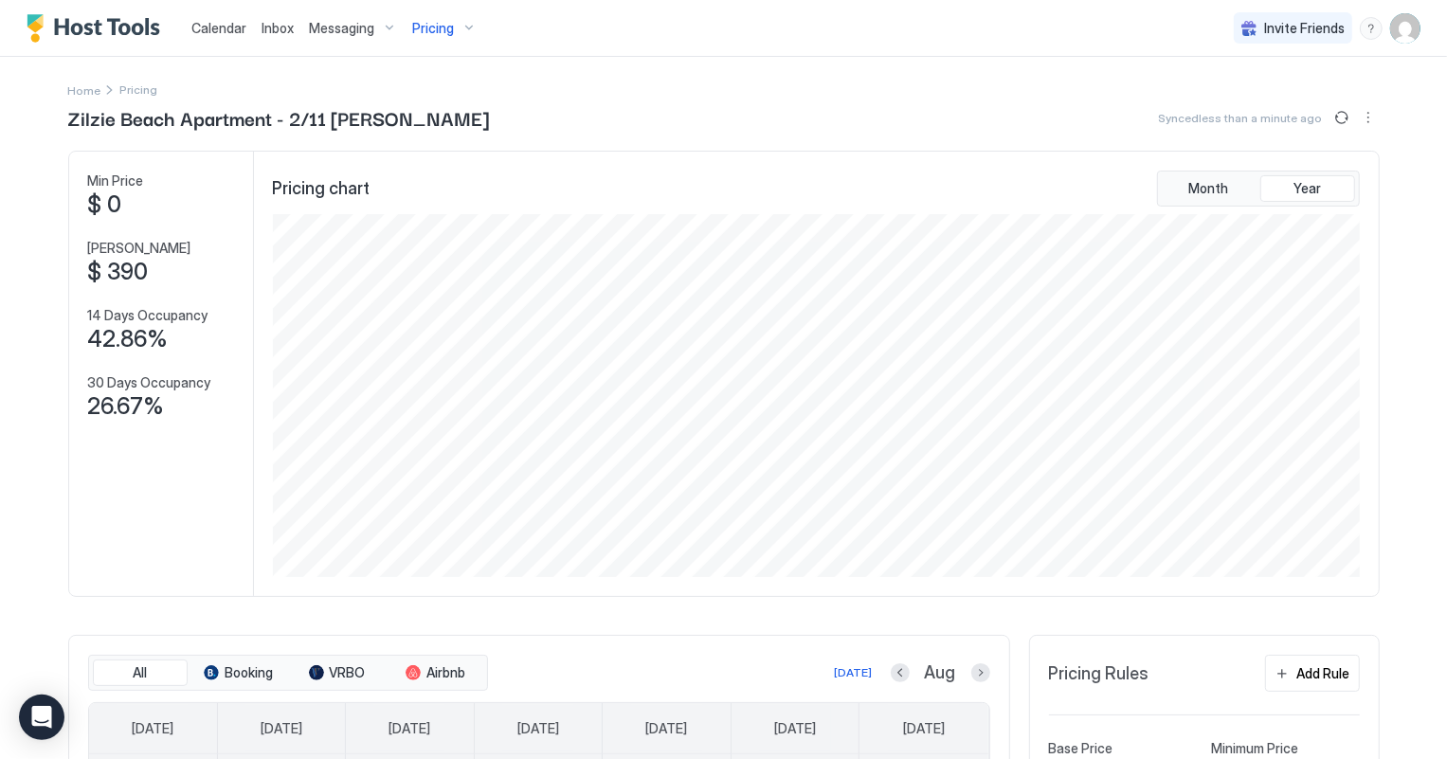
click at [208, 25] on span "Calendar" at bounding box center [218, 28] width 55 height 16
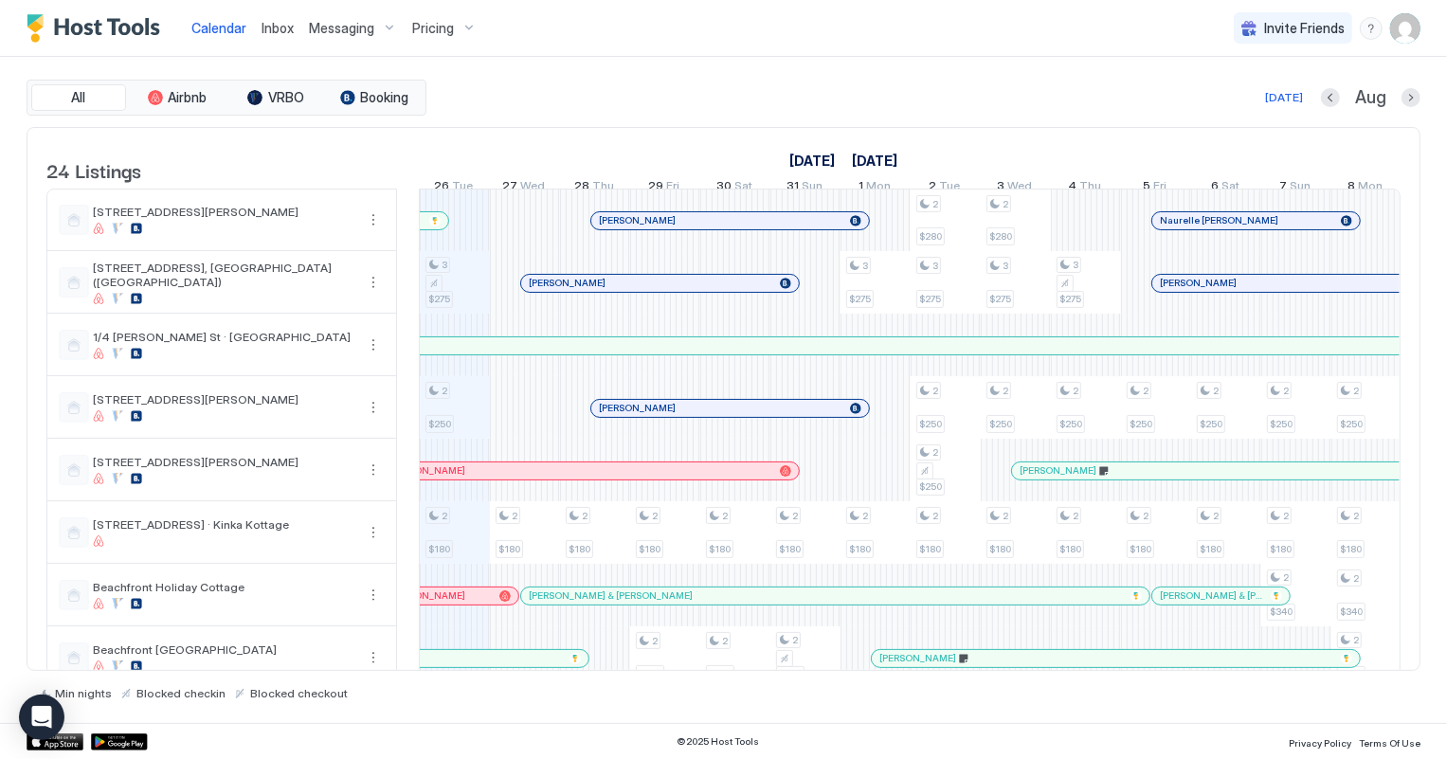
click at [268, 27] on span "Inbox" at bounding box center [278, 28] width 32 height 16
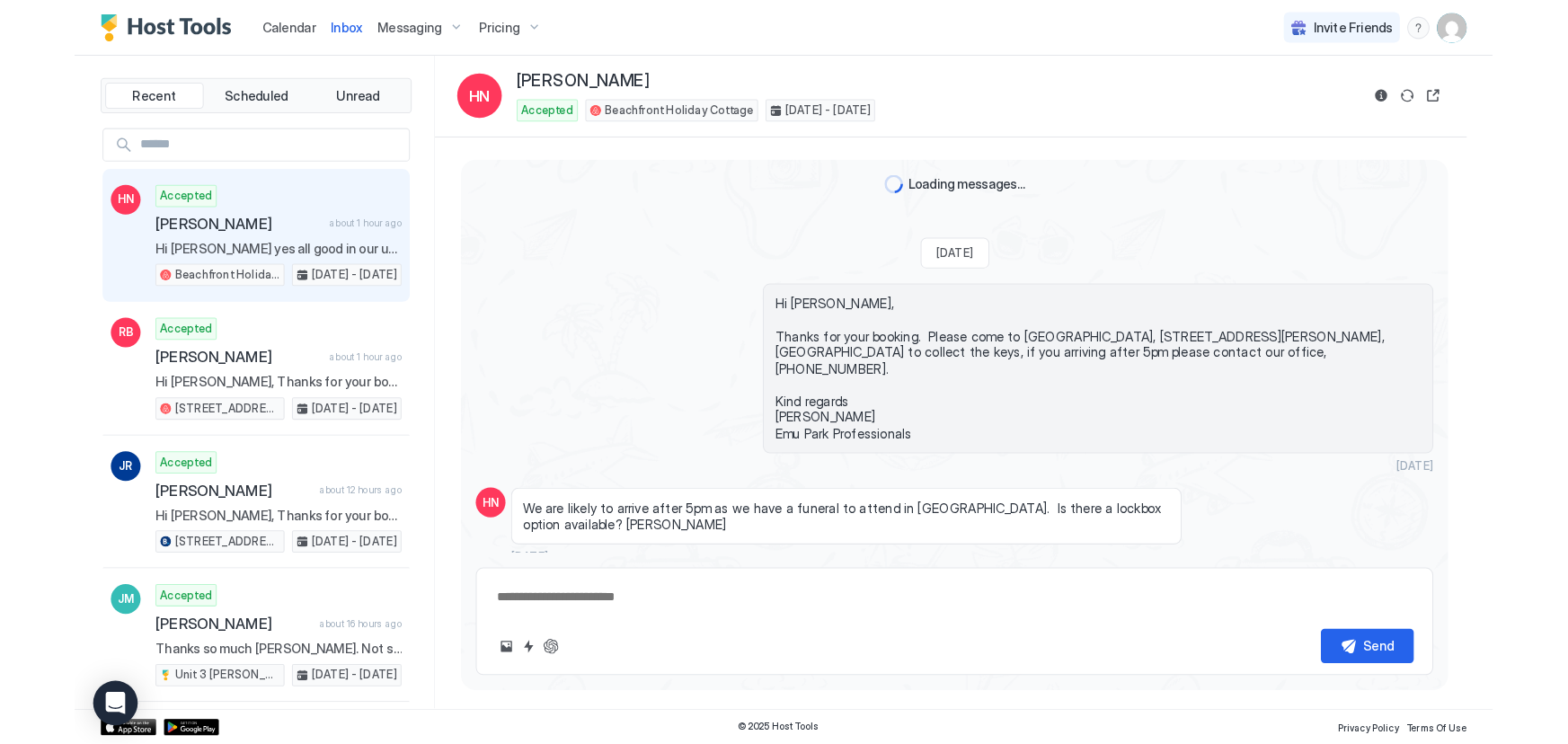
scroll to position [697, 0]
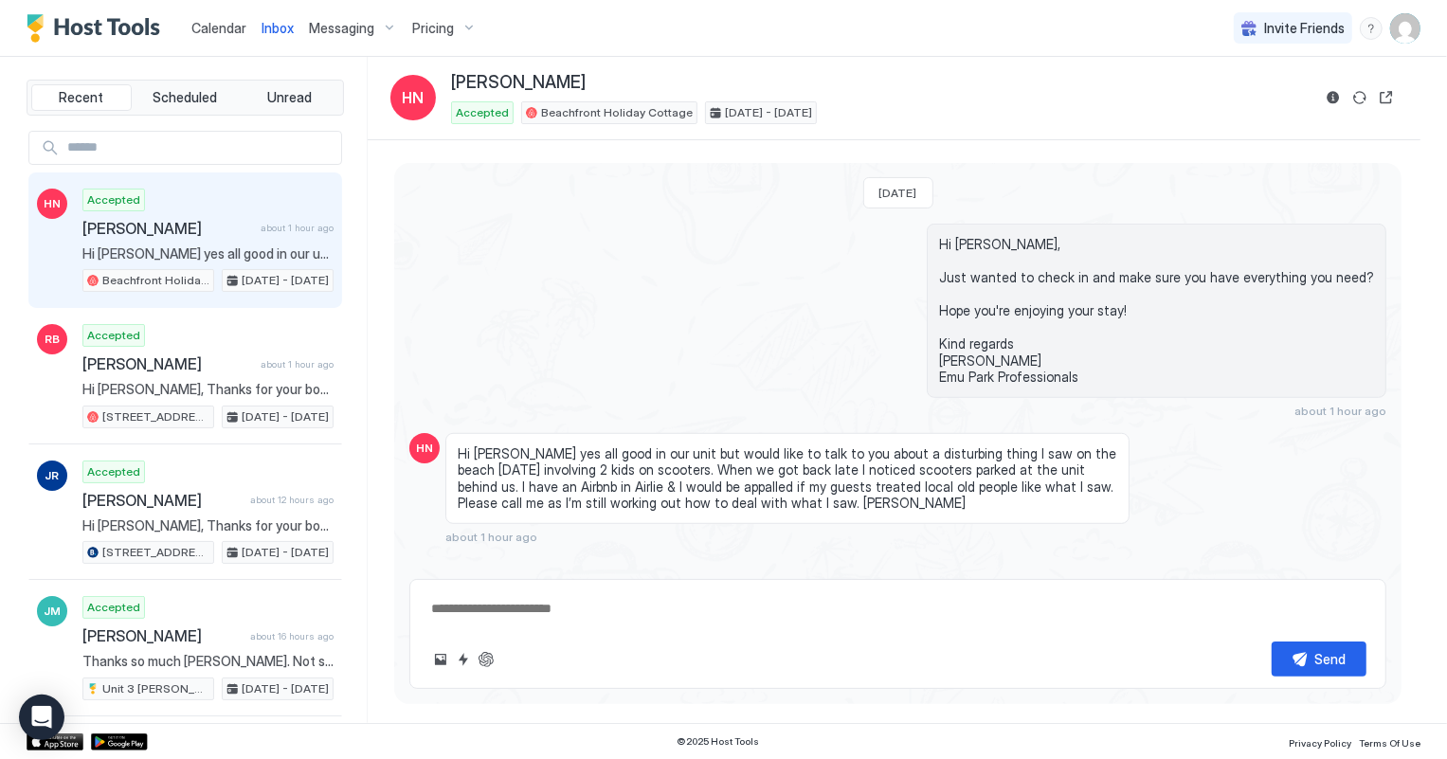
click at [224, 238] on div "Accepted [PERSON_NAME] about 1 hour ago Hi [PERSON_NAME] yes all good in our un…" at bounding box center [207, 241] width 251 height 104
click at [215, 27] on span "Calendar" at bounding box center [218, 28] width 55 height 16
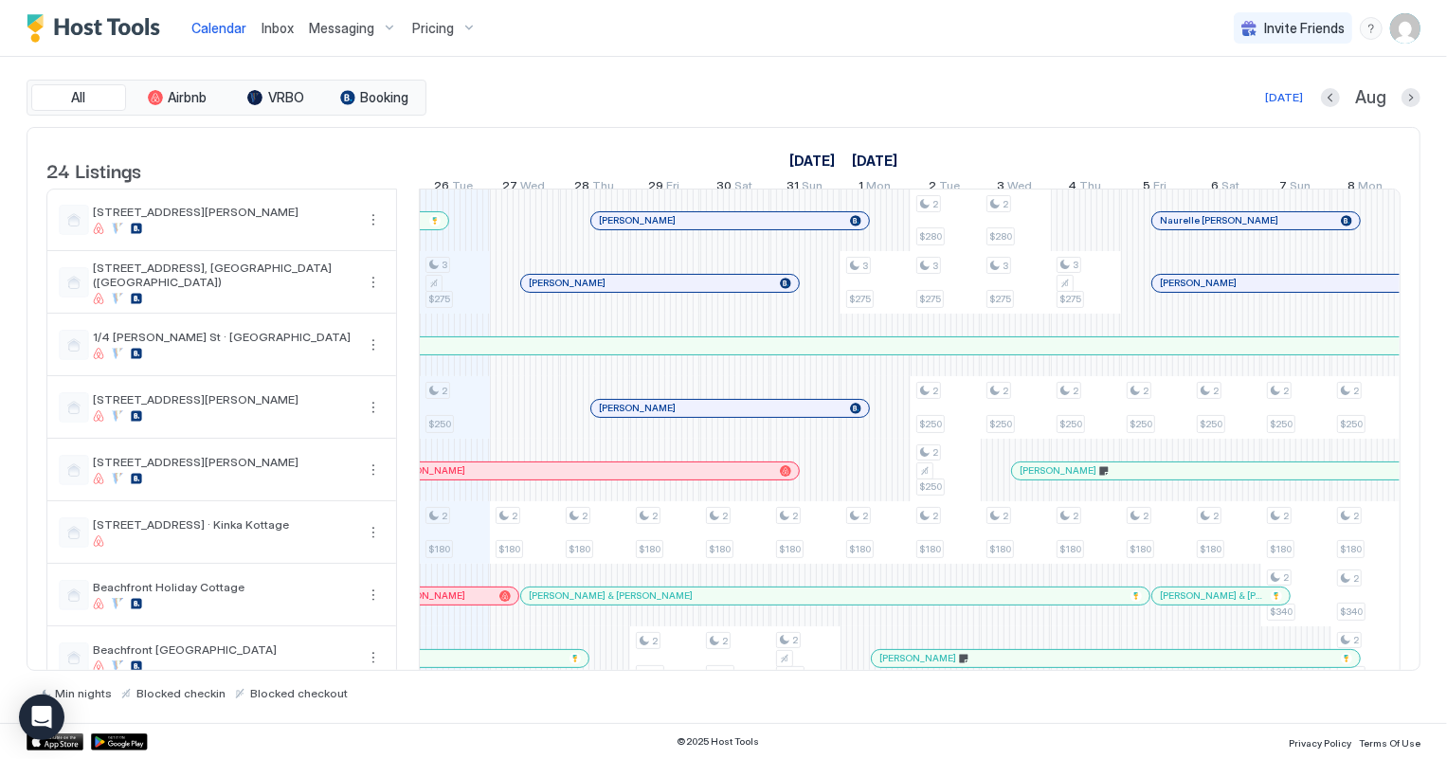
scroll to position [258, 0]
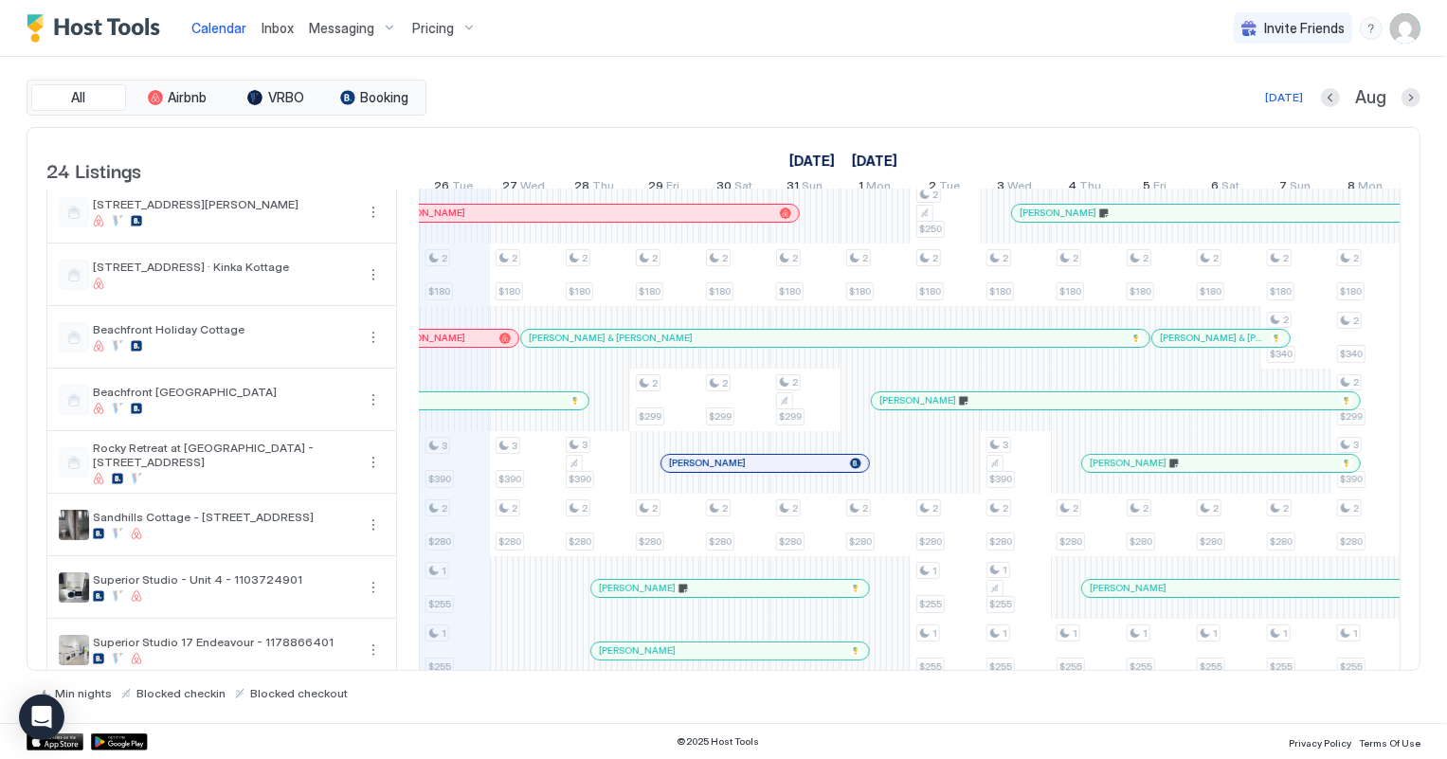
click at [435, 346] on div at bounding box center [435, 338] width 15 height 15
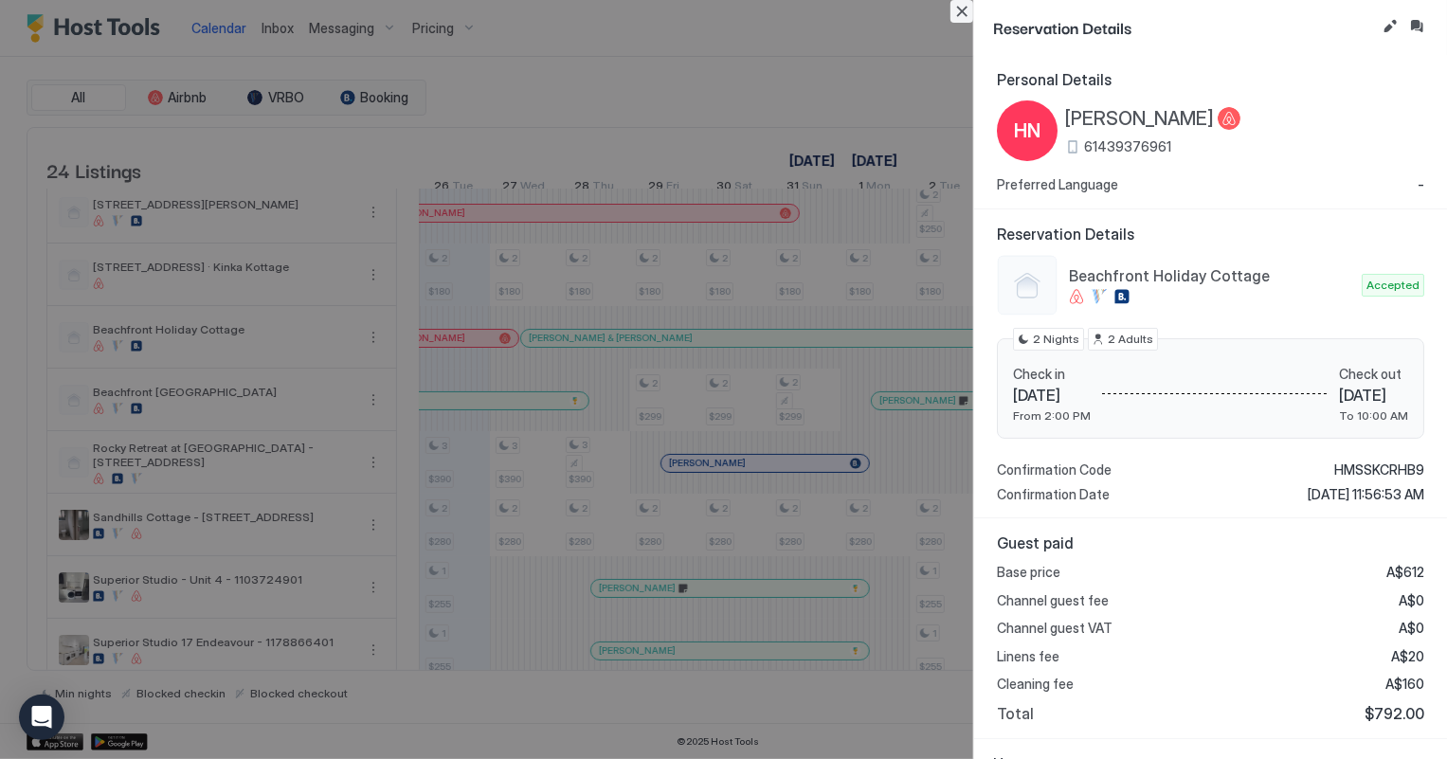
click at [965, 9] on button "Close" at bounding box center [961, 11] width 23 height 23
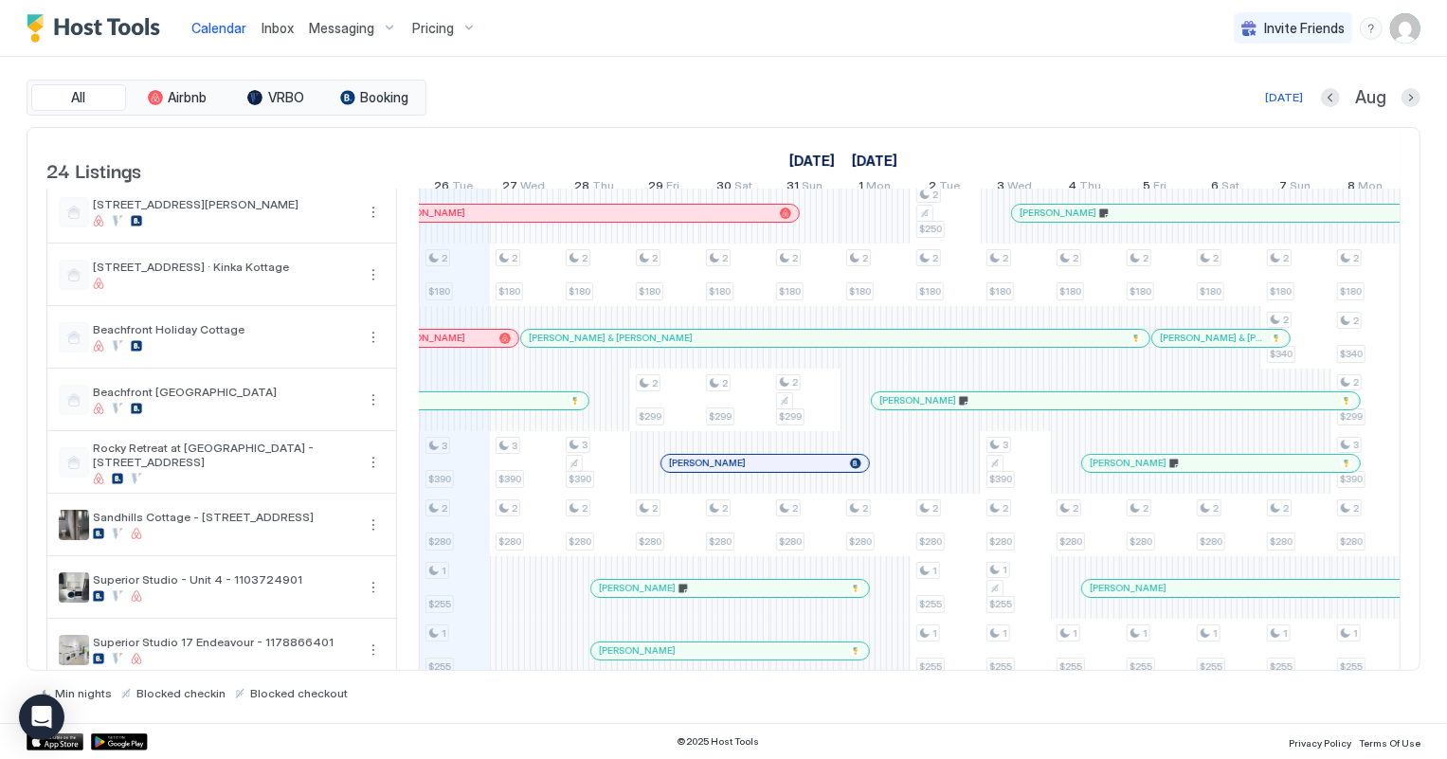
click at [284, 27] on span "Inbox" at bounding box center [278, 28] width 32 height 16
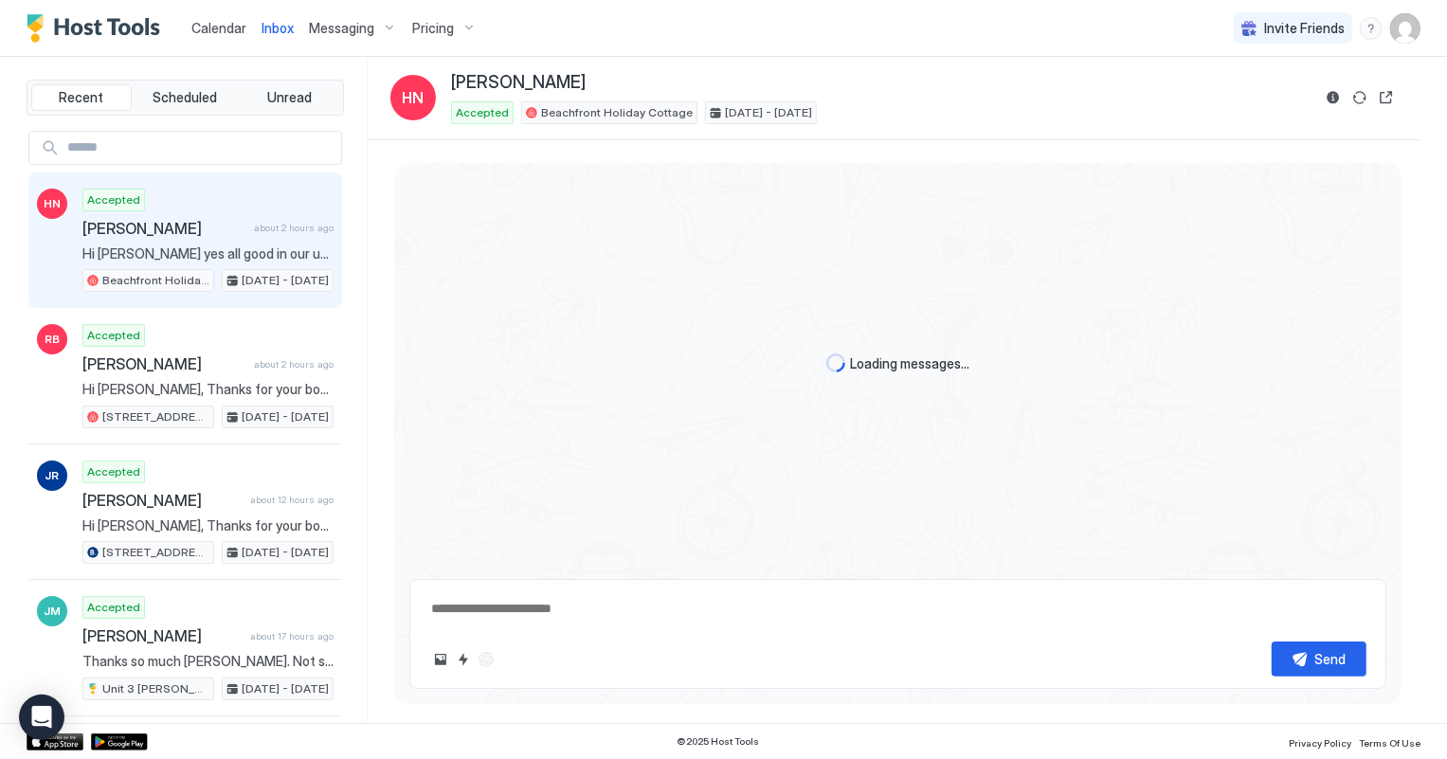
scroll to position [735, 0]
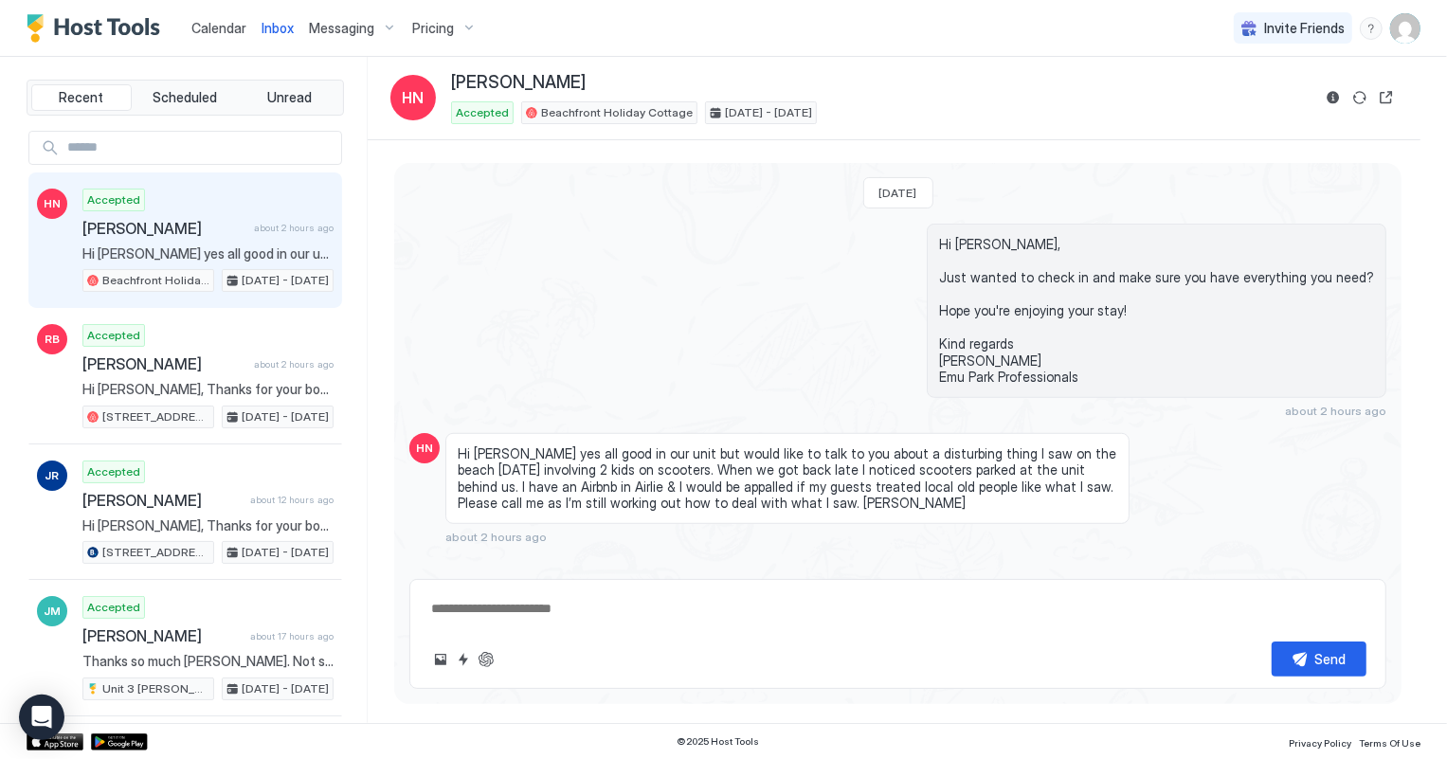
click at [213, 28] on span "Calendar" at bounding box center [218, 28] width 55 height 16
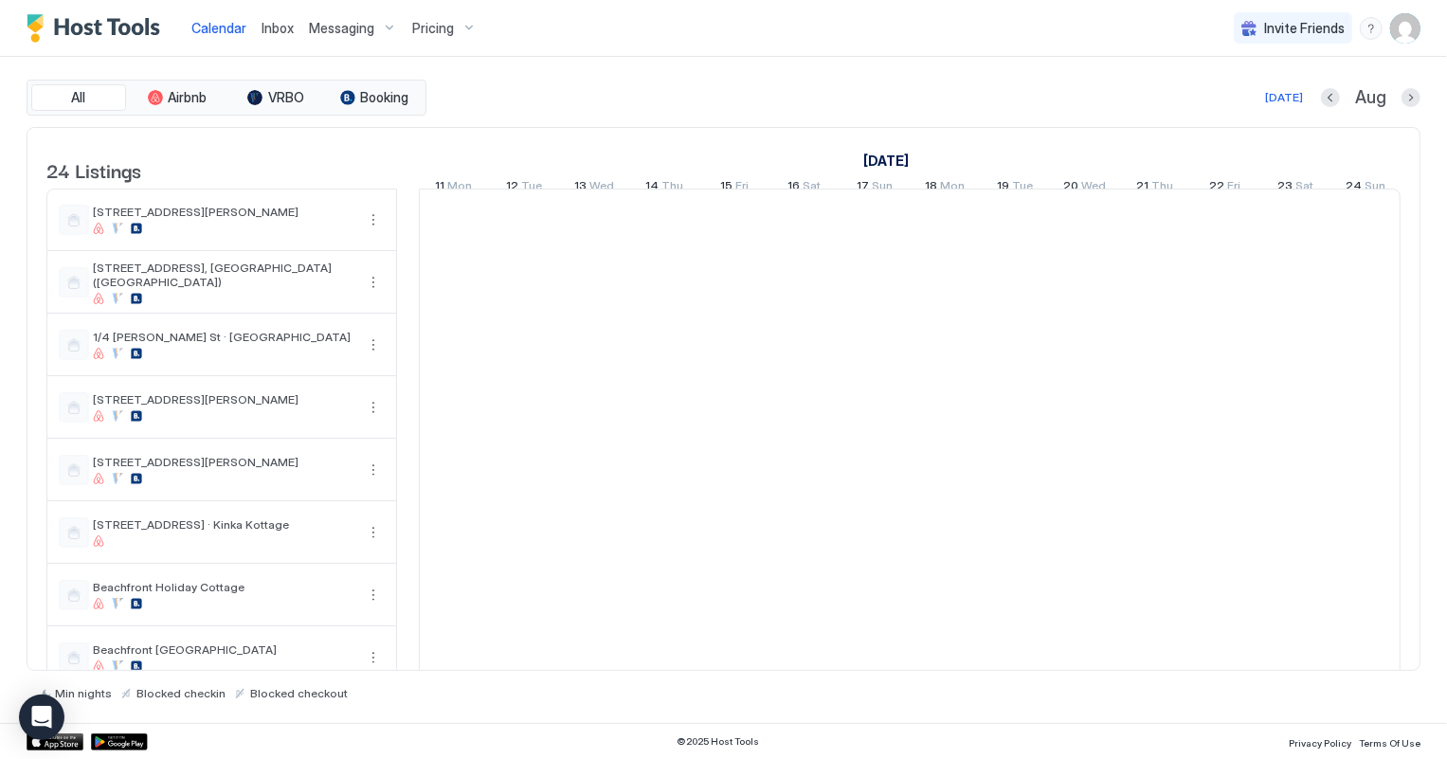
scroll to position [0, 1052]
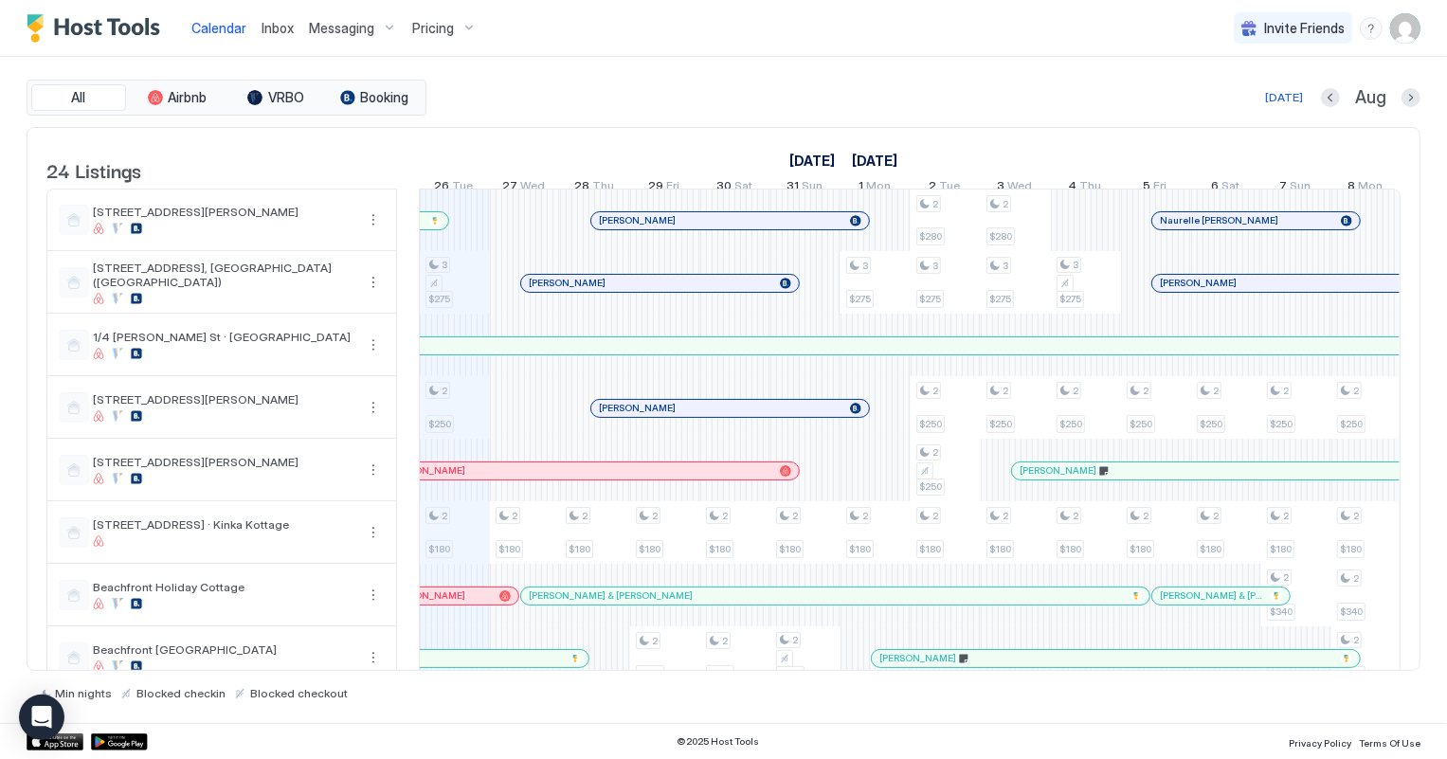
scroll to position [0, 1052]
click at [275, 28] on span "Inbox" at bounding box center [278, 28] width 32 height 16
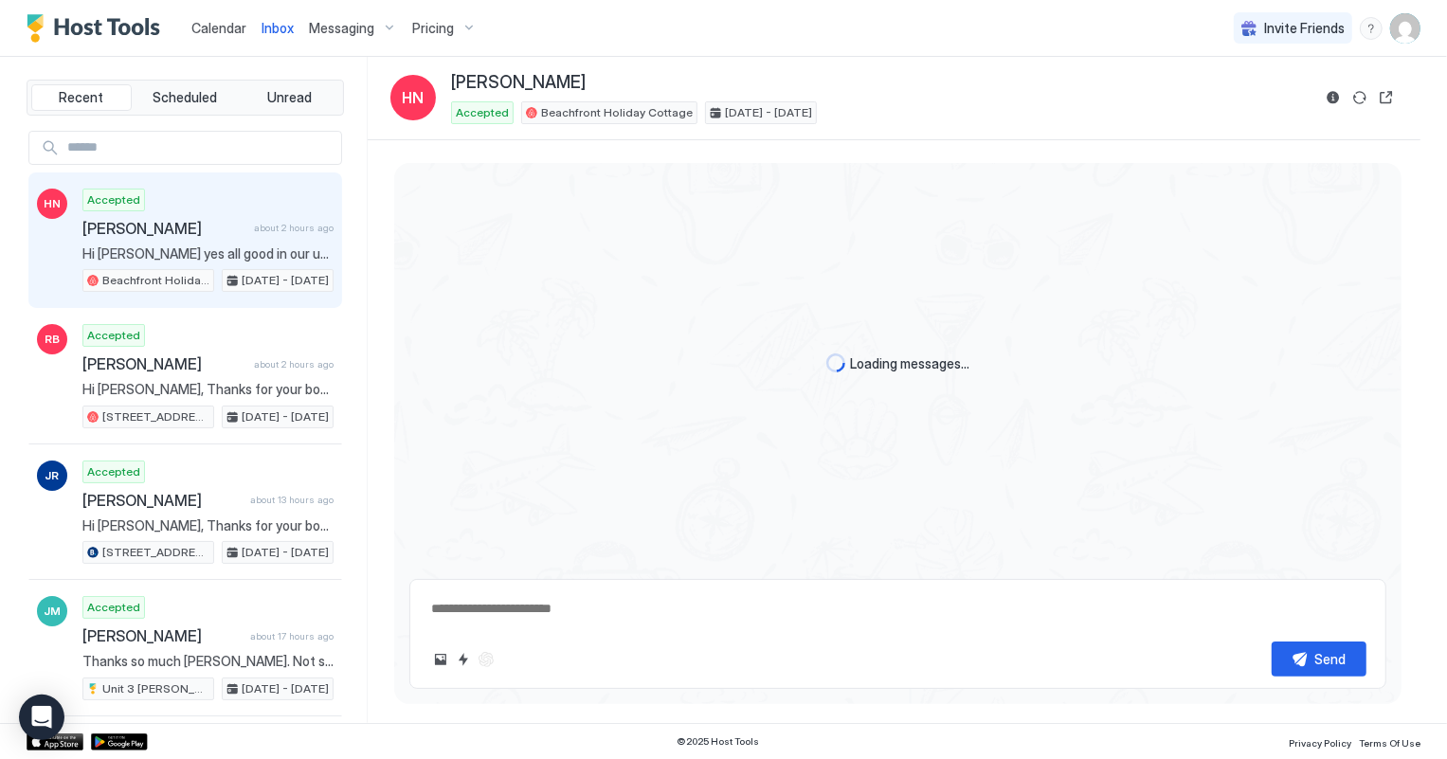
type textarea "*"
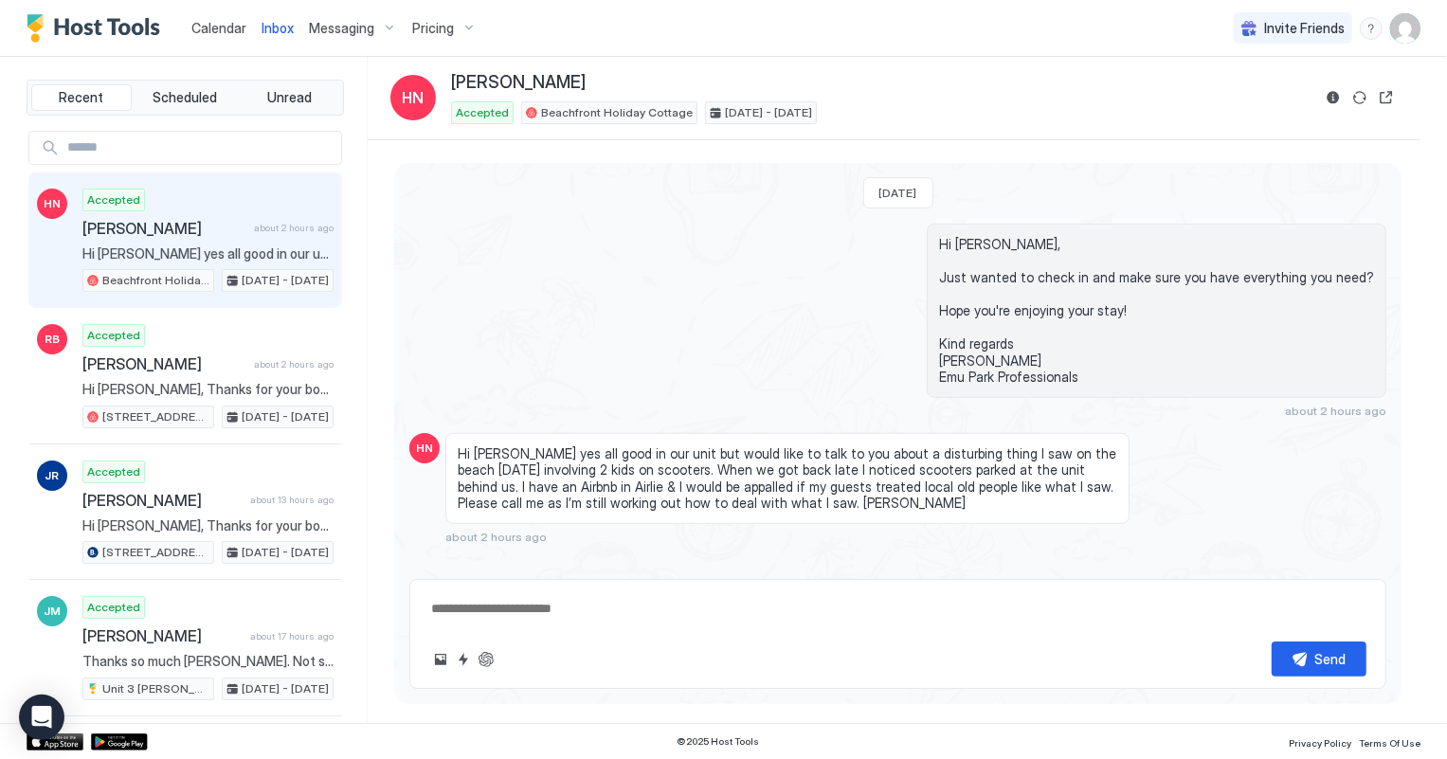
click at [217, 28] on span "Calendar" at bounding box center [218, 28] width 55 height 16
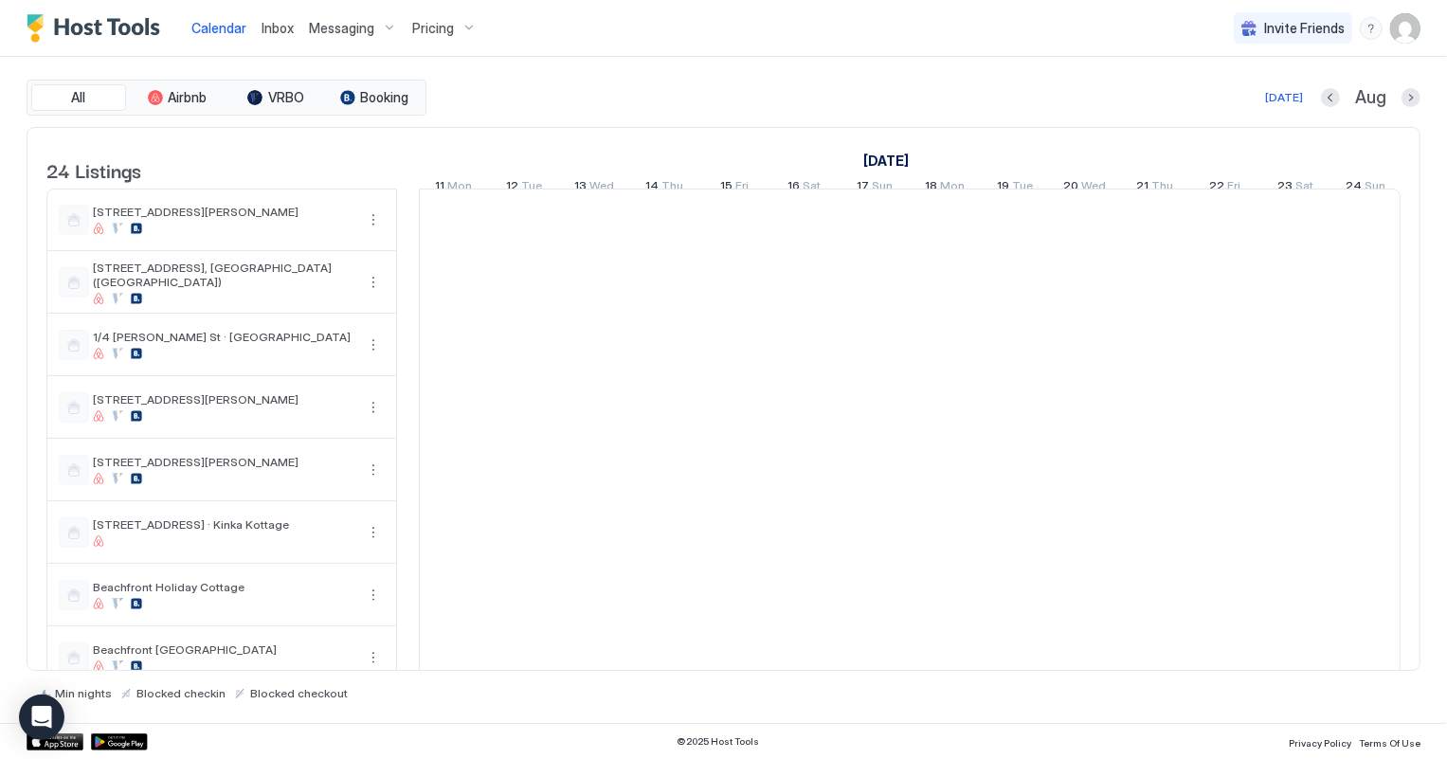
scroll to position [0, 1052]
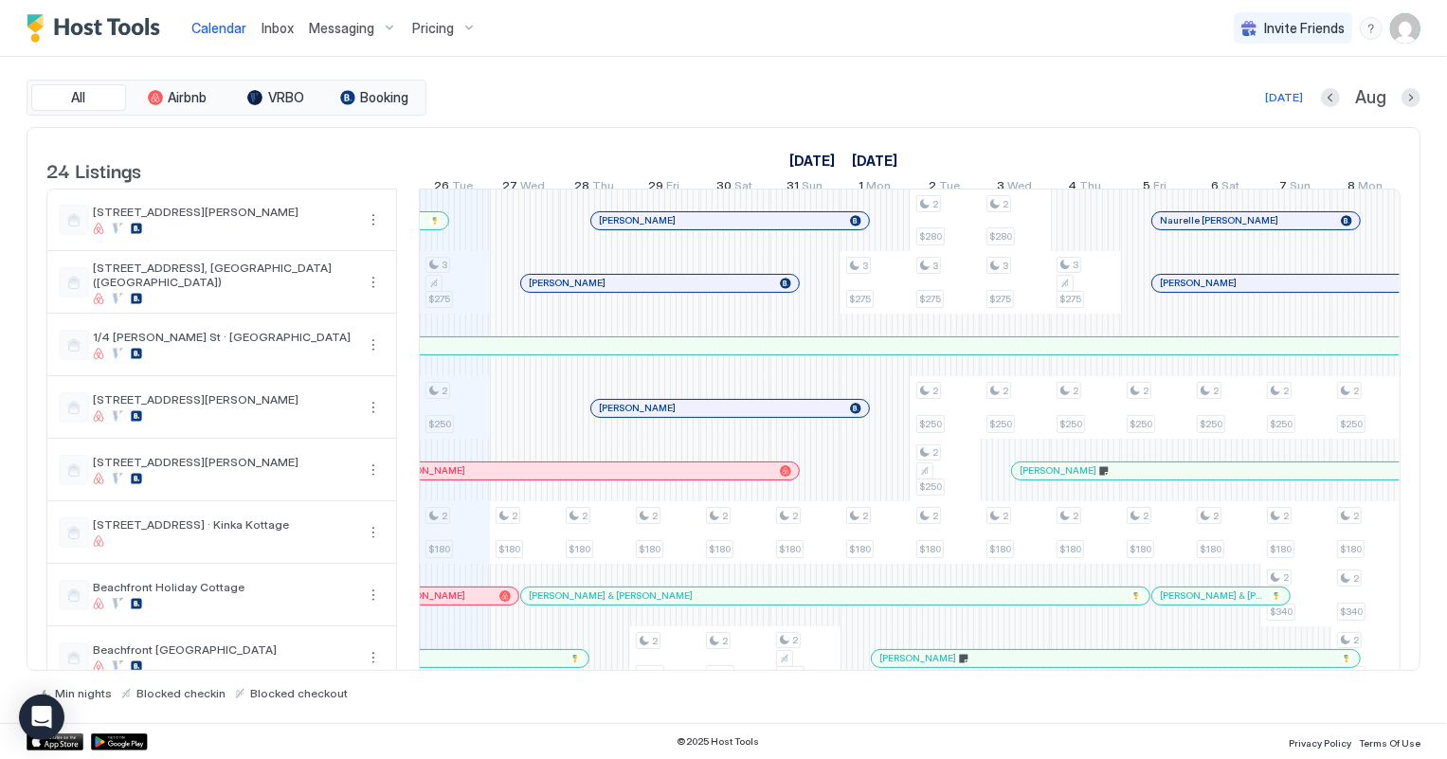
click at [1164, 80] on div "All Airbnb VRBO Booking Today Aug" at bounding box center [724, 98] width 1394 height 36
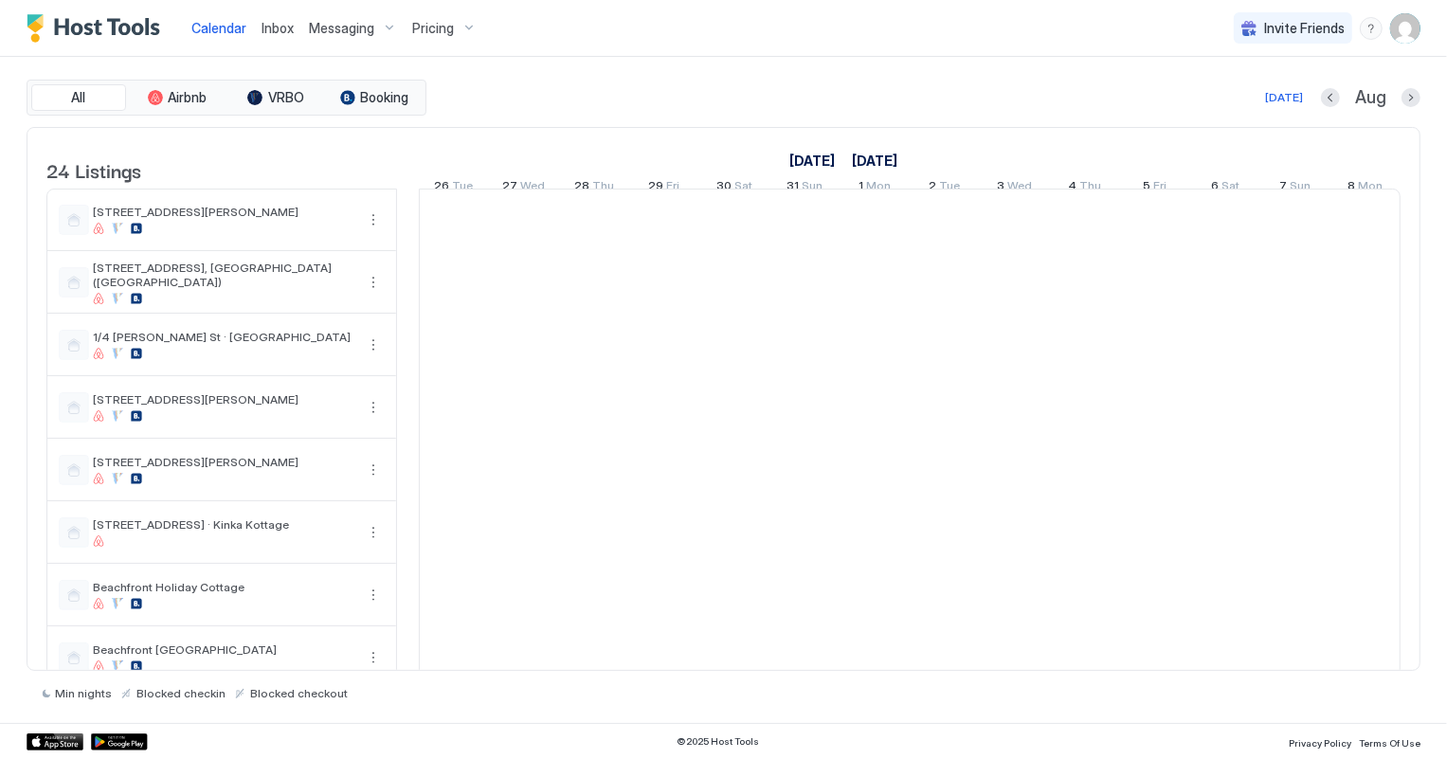
scroll to position [0, 1052]
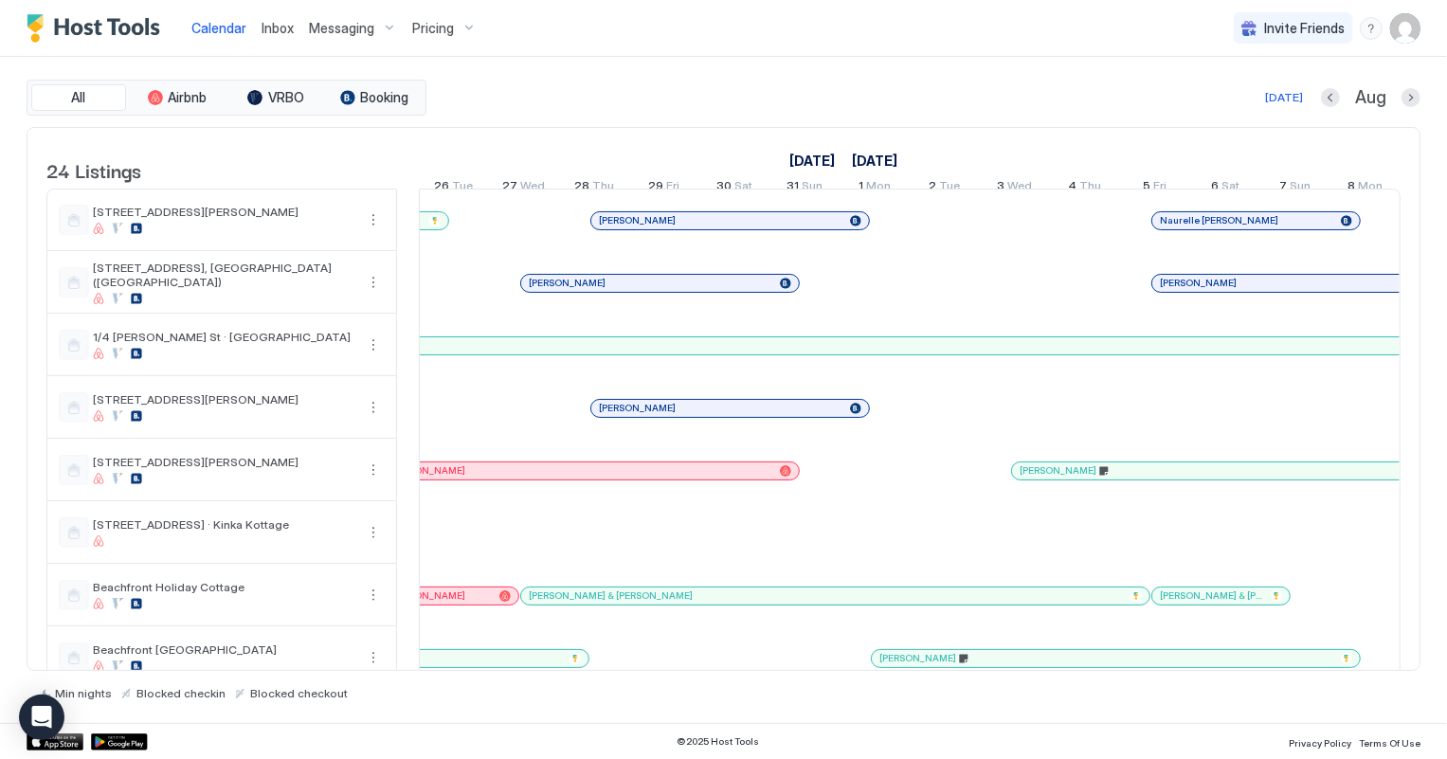
click at [281, 23] on span "Inbox" at bounding box center [278, 28] width 32 height 16
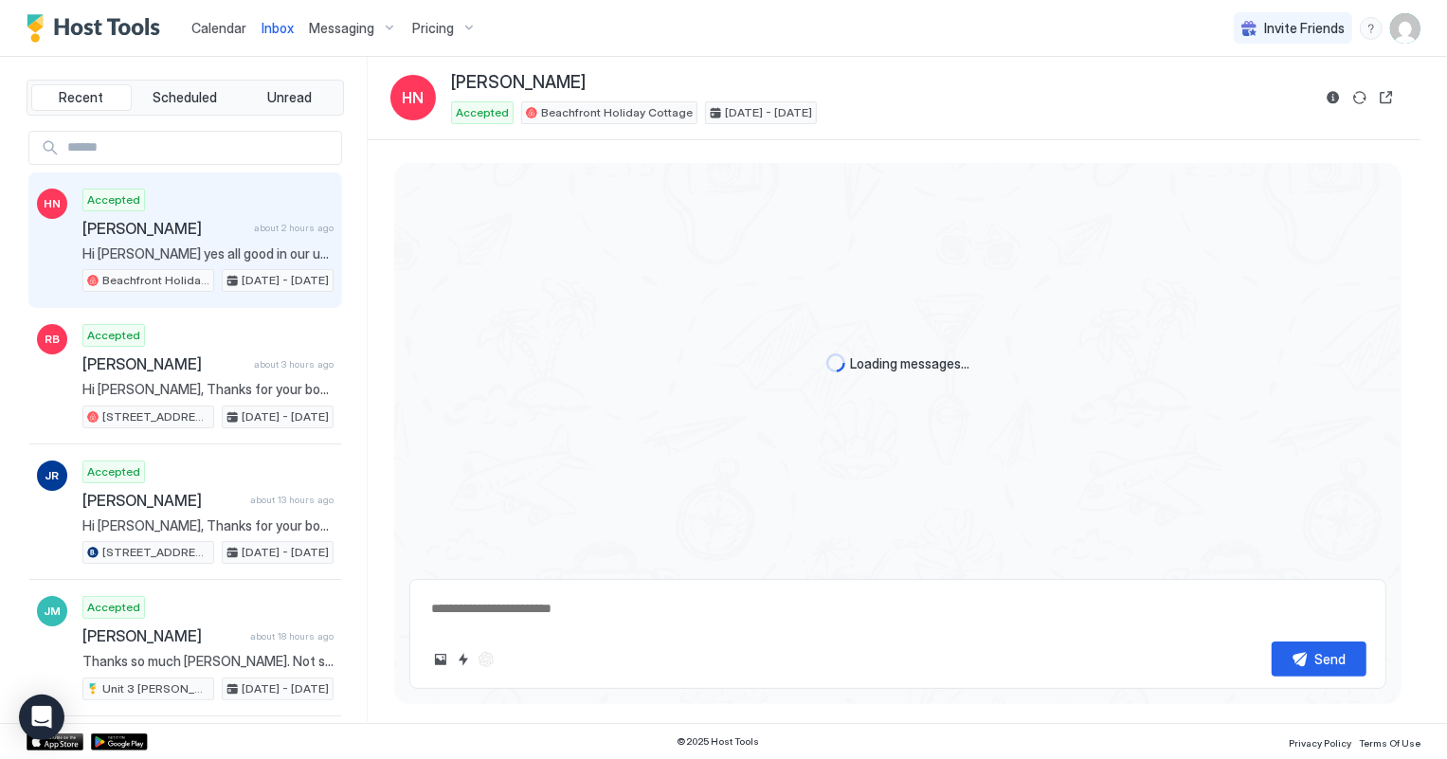
scroll to position [735, 0]
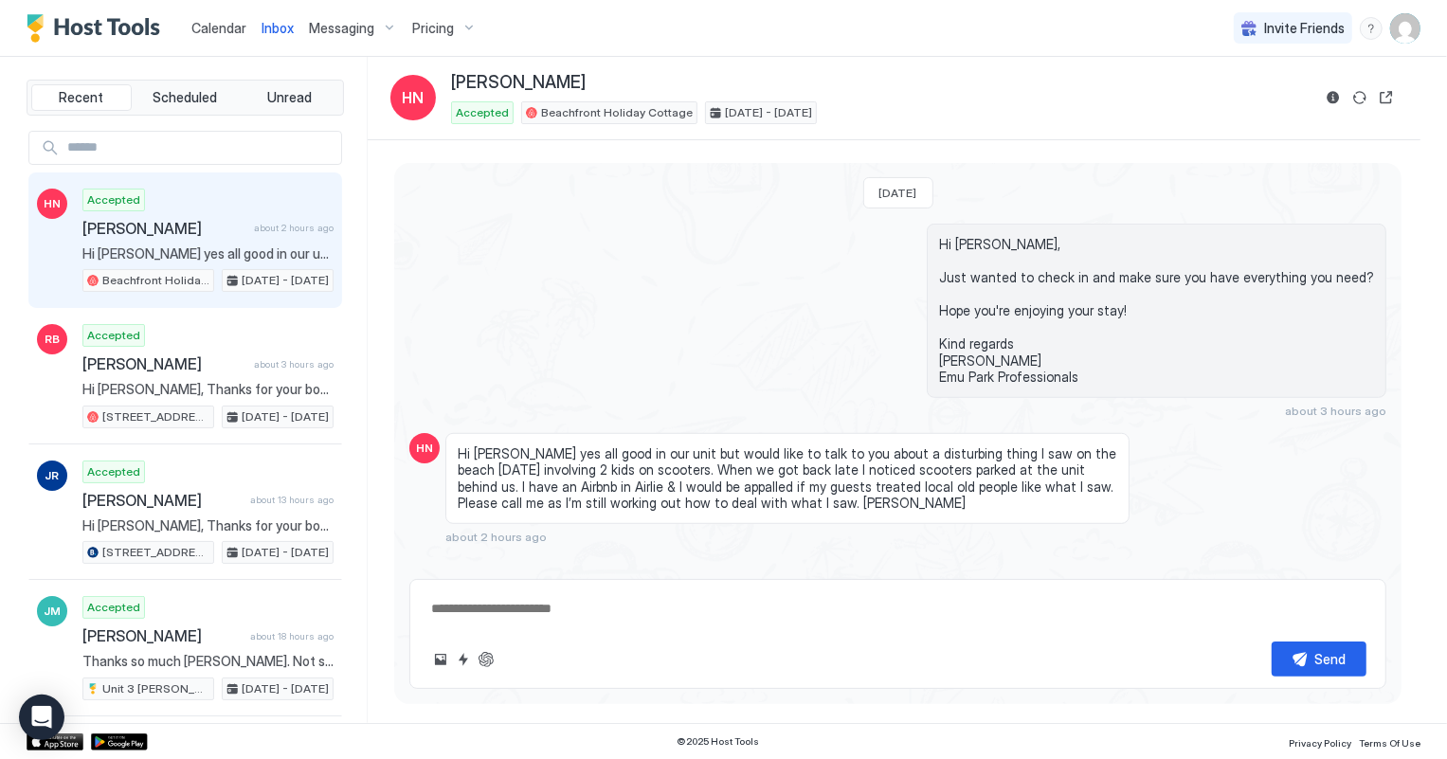
click at [209, 29] on span "Calendar" at bounding box center [218, 28] width 55 height 16
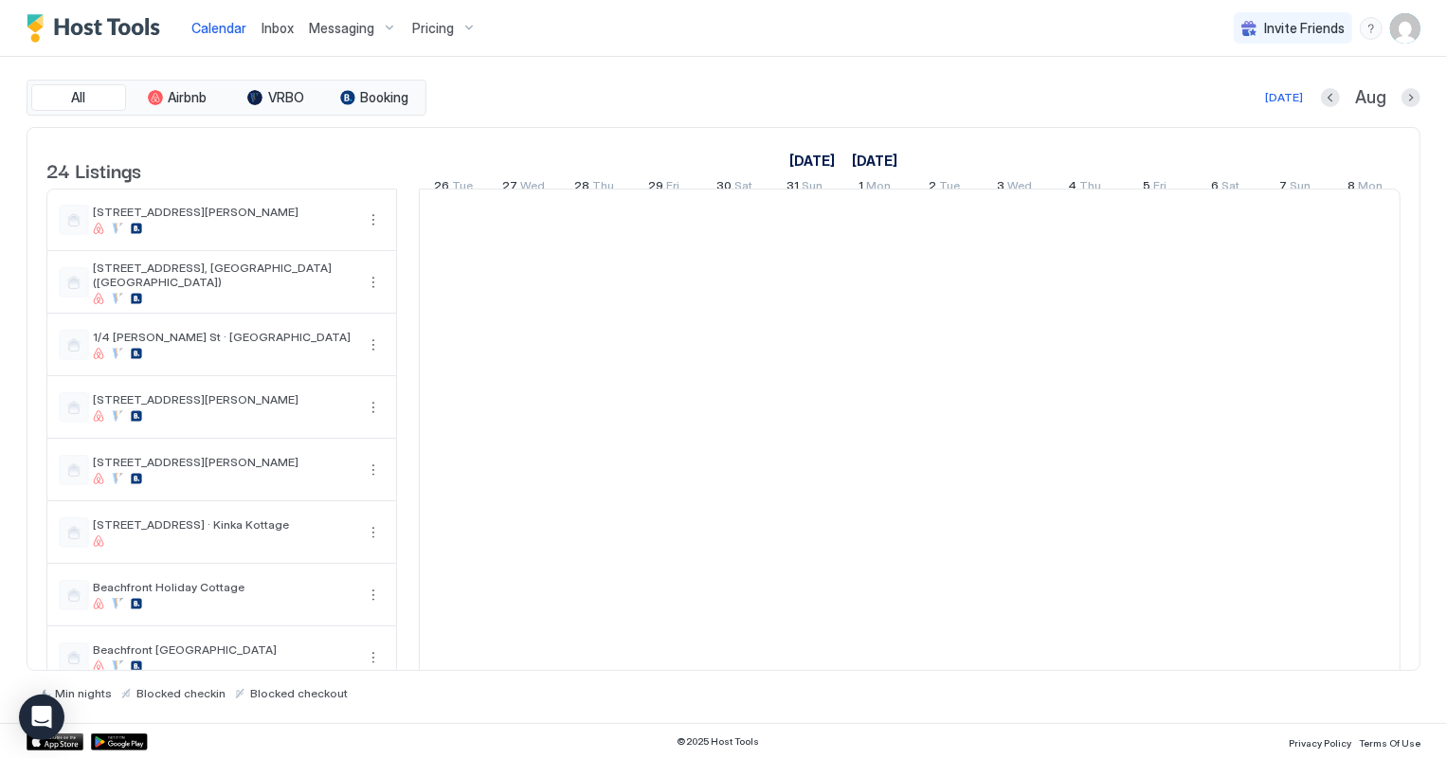
scroll to position [0, 1052]
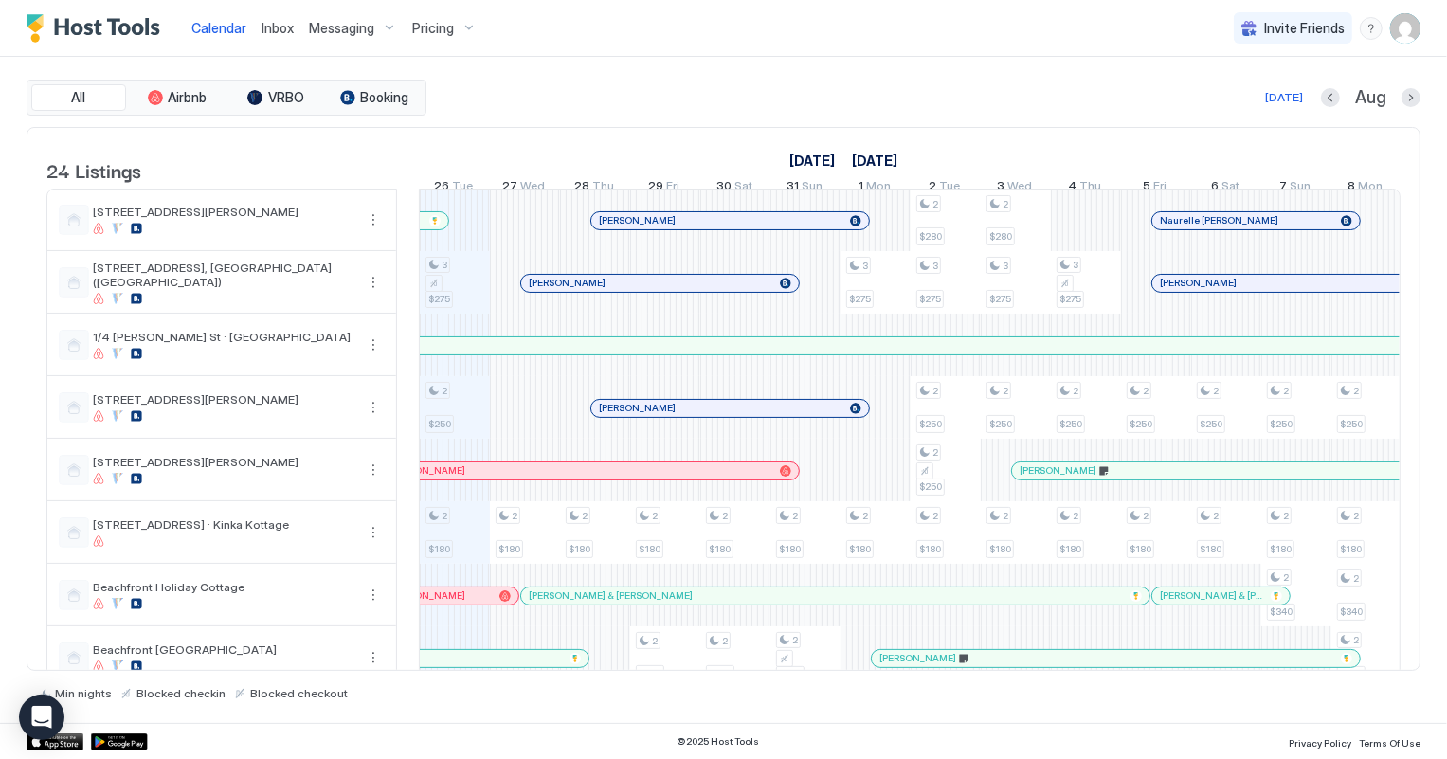
click at [277, 25] on span "Inbox" at bounding box center [278, 28] width 32 height 16
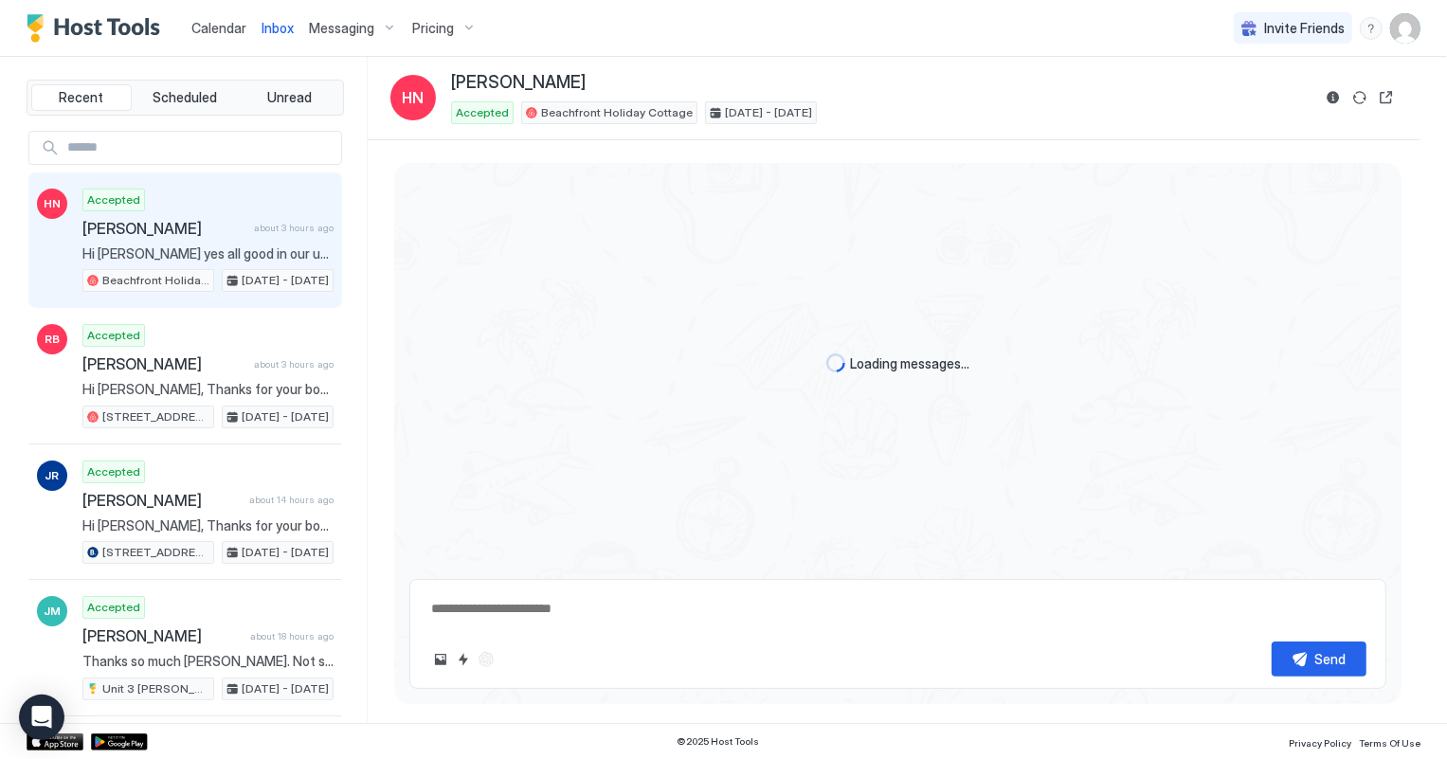
scroll to position [735, 0]
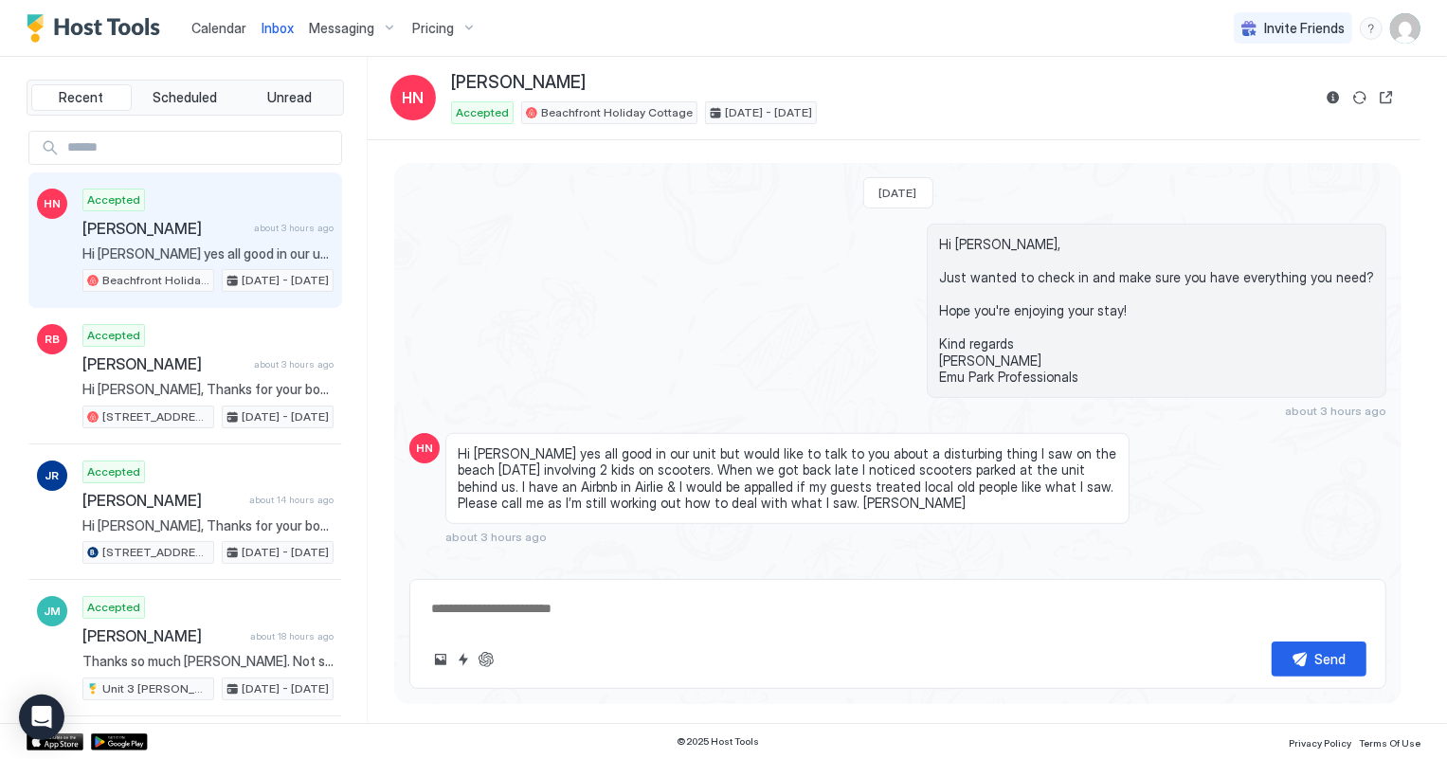
click at [222, 23] on span "Calendar" at bounding box center [218, 28] width 55 height 16
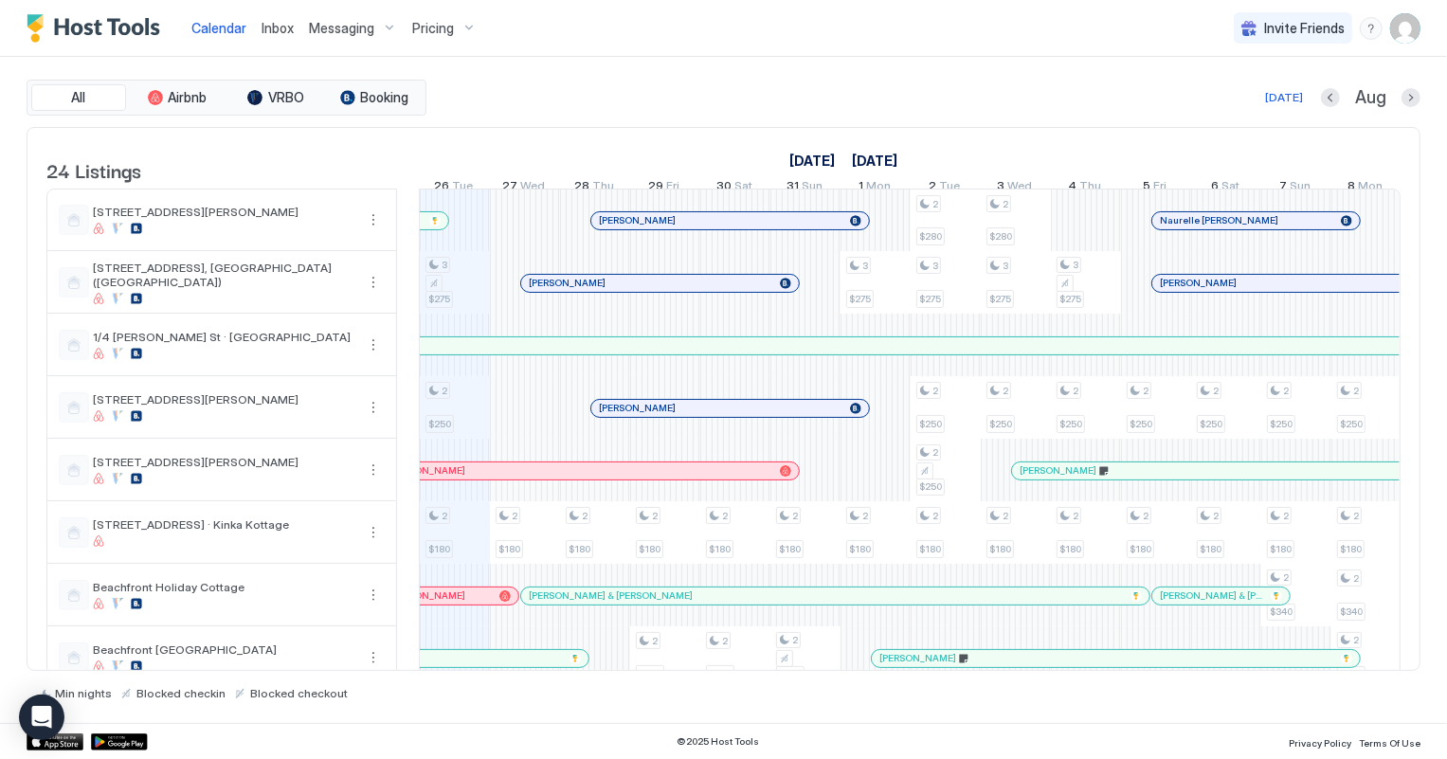
click at [265, 27] on span "Inbox" at bounding box center [278, 28] width 32 height 16
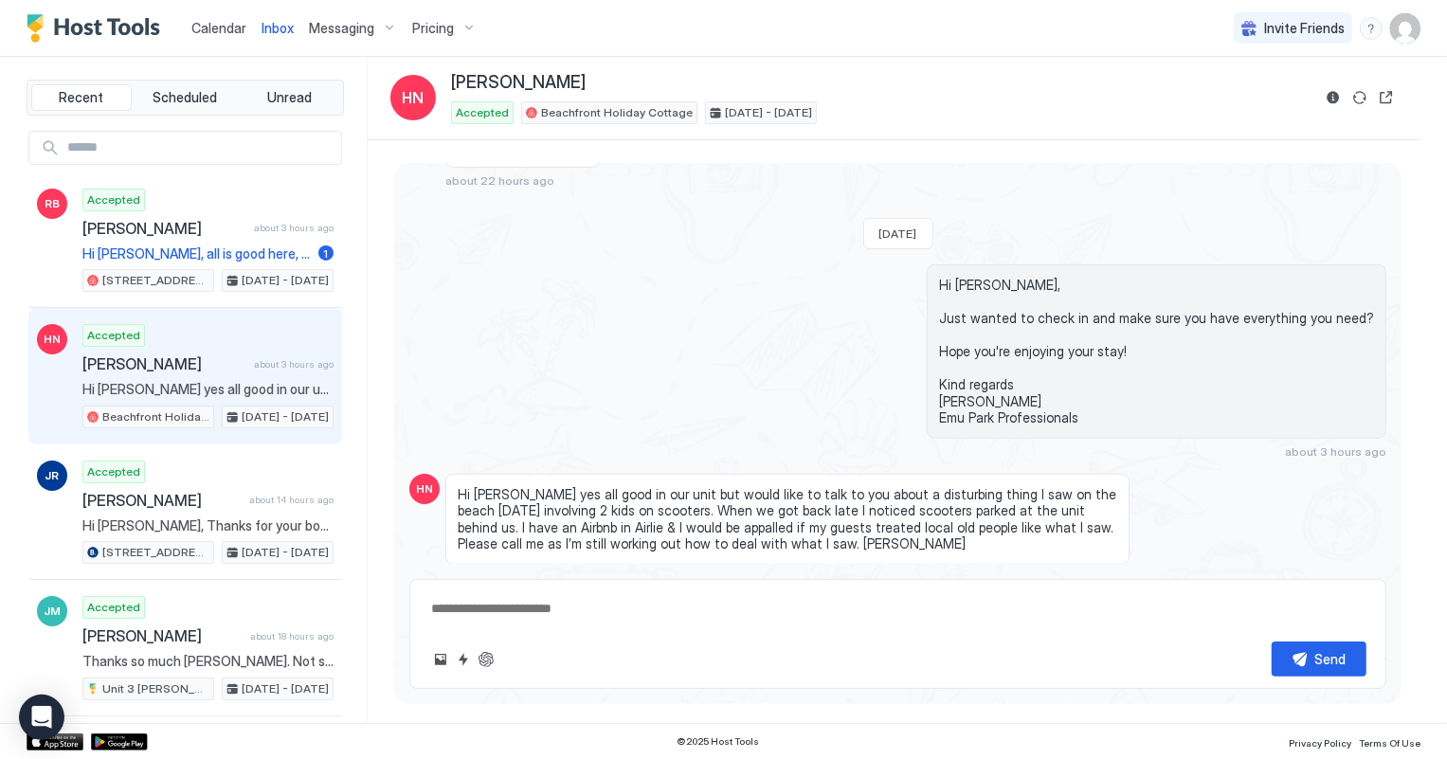
scroll to position [735, 0]
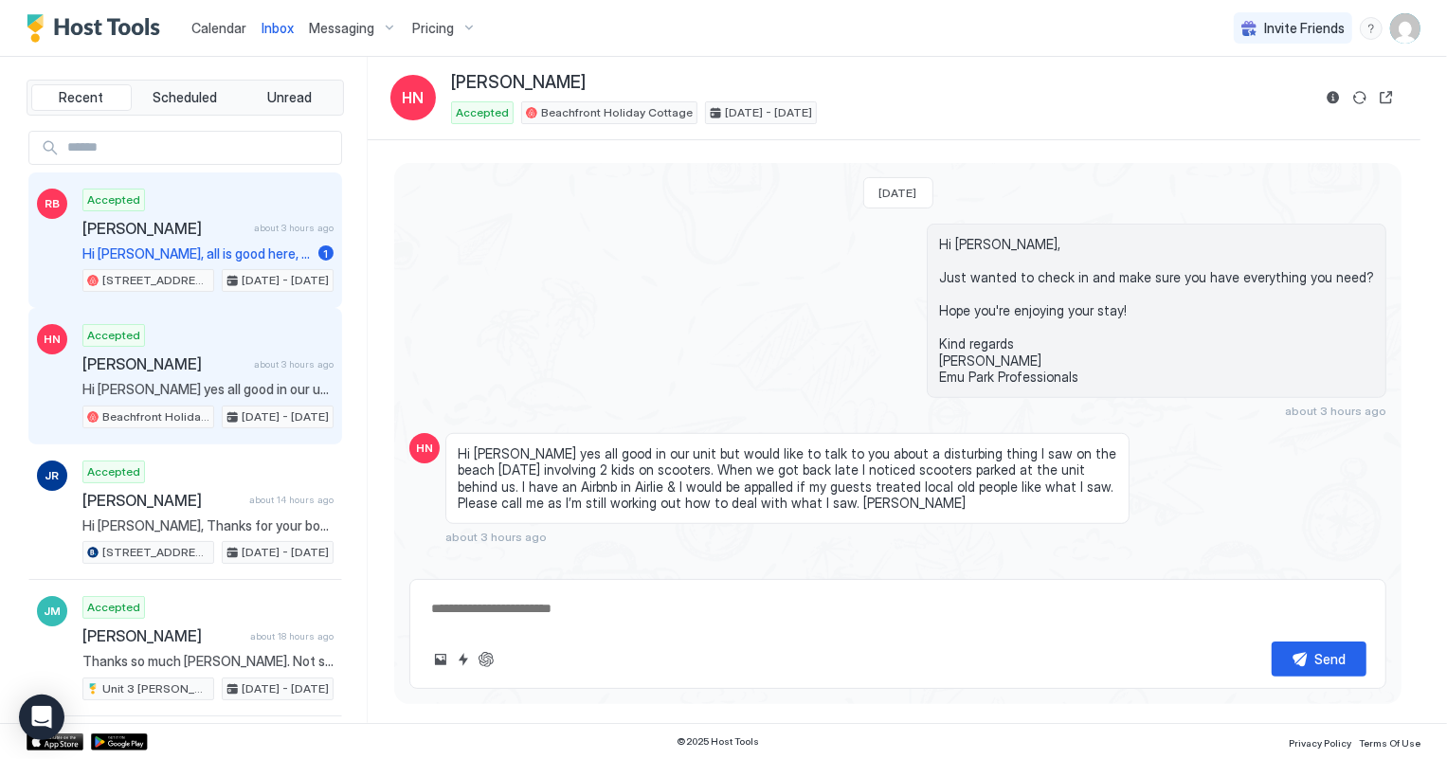
click at [226, 238] on div "Accepted Rebecca Bosomworth about 3 hours ago Hi Shelly, all is good here, love…" at bounding box center [207, 241] width 251 height 104
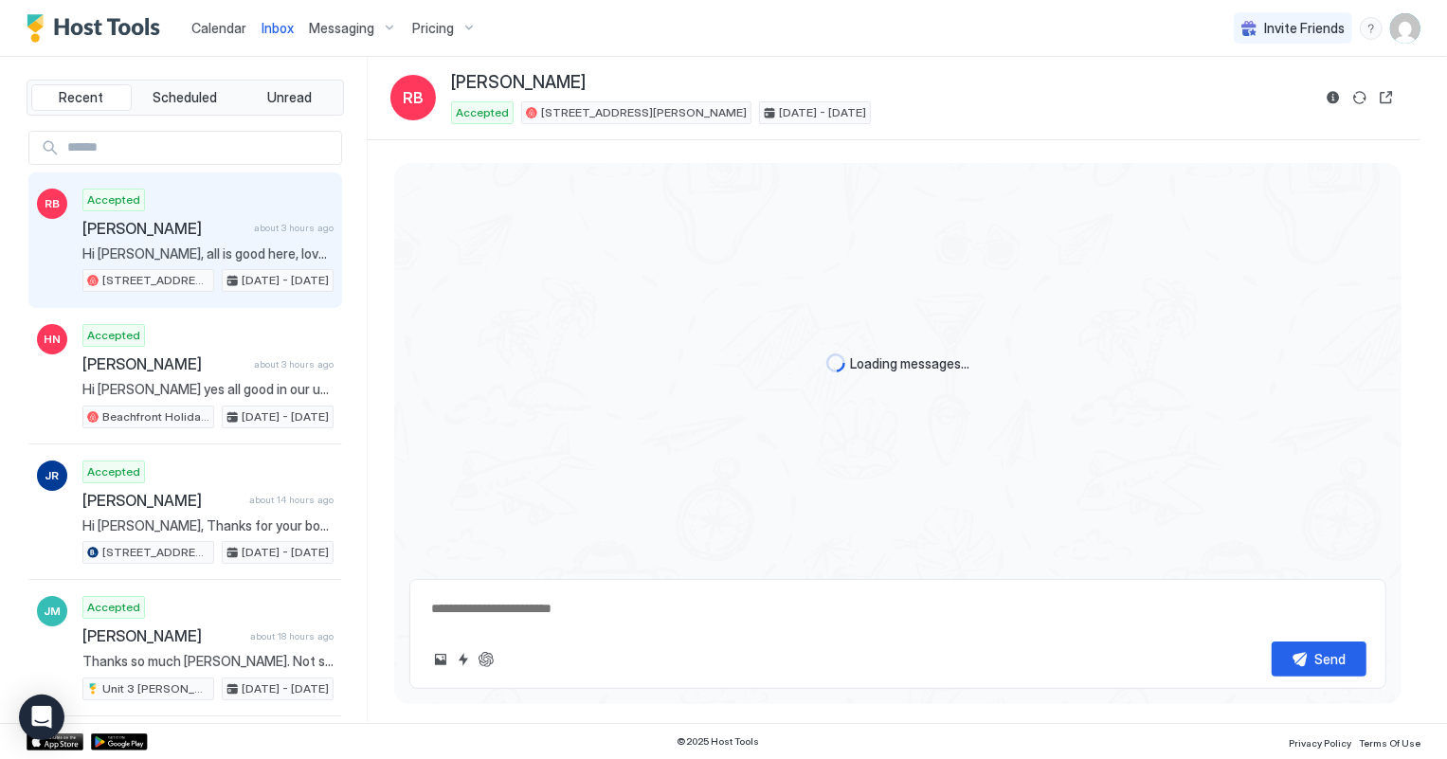
scroll to position [287, 0]
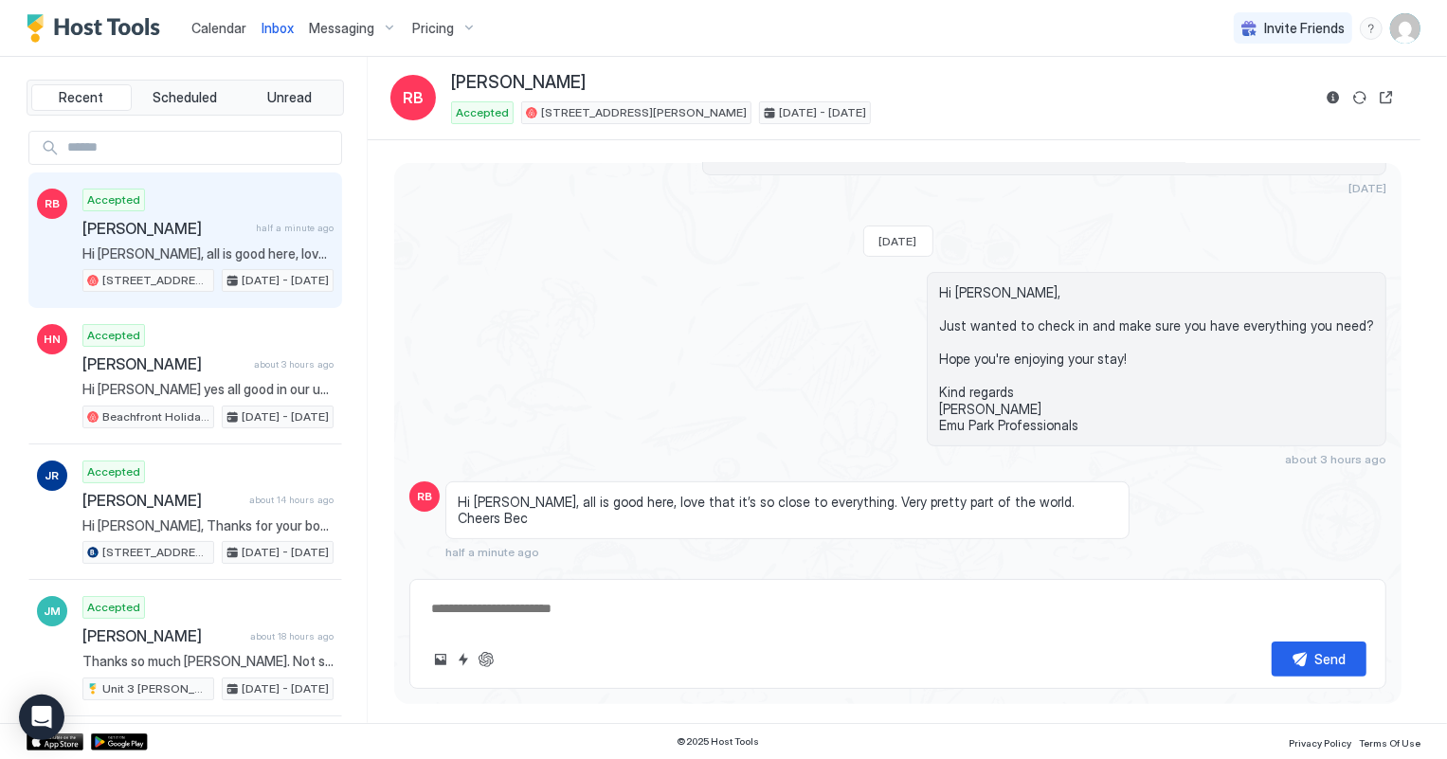
click at [214, 26] on span "Calendar" at bounding box center [218, 28] width 55 height 16
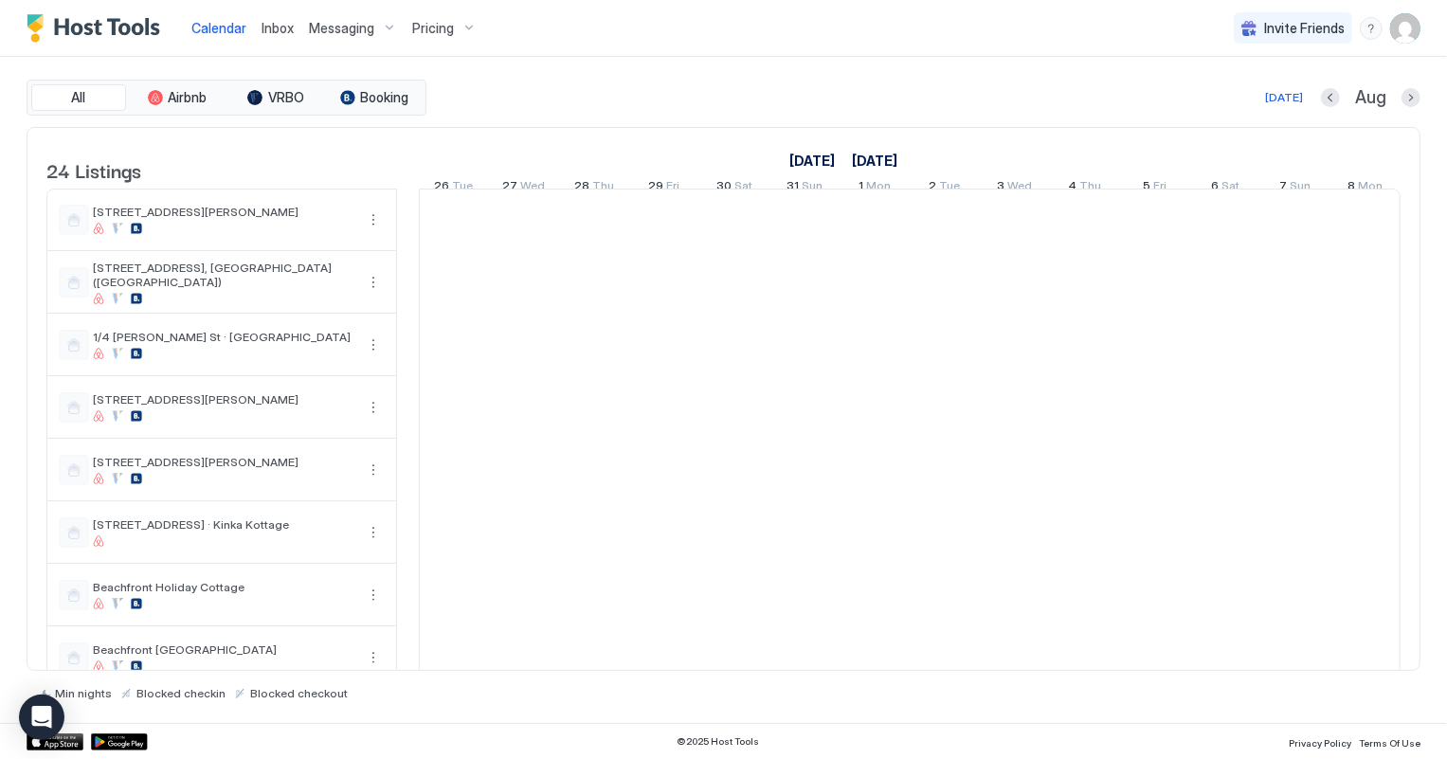
scroll to position [0, 1052]
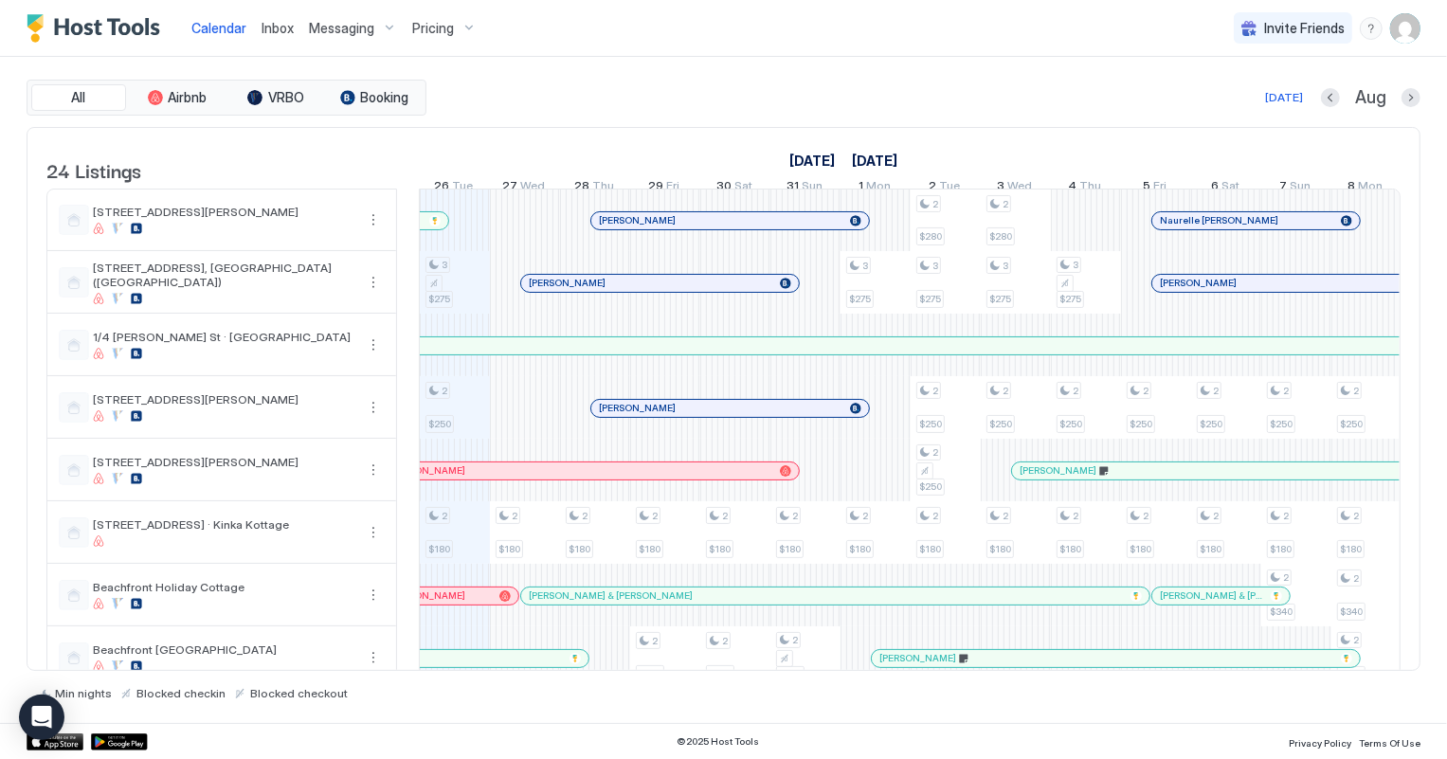
click at [270, 21] on span "Inbox" at bounding box center [278, 28] width 32 height 16
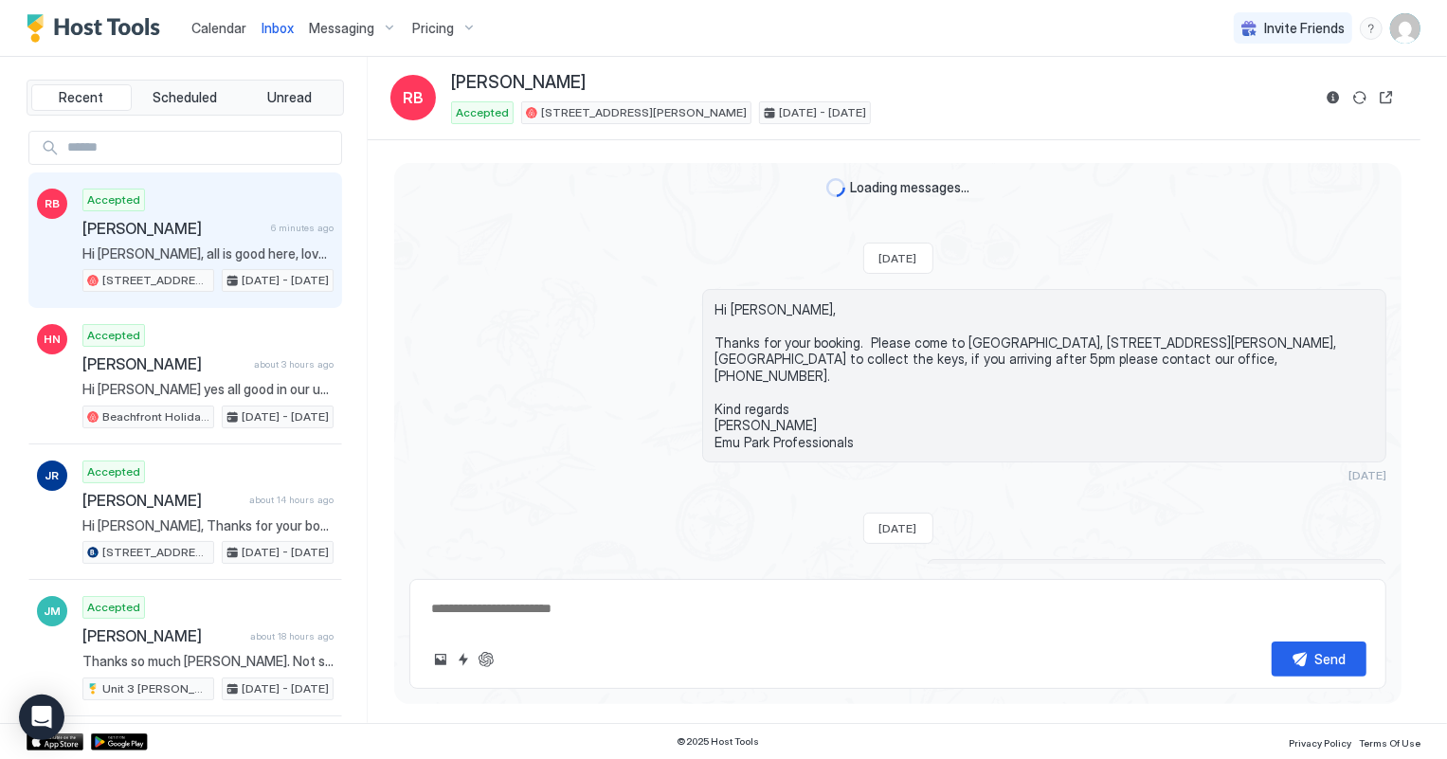
scroll to position [286, 0]
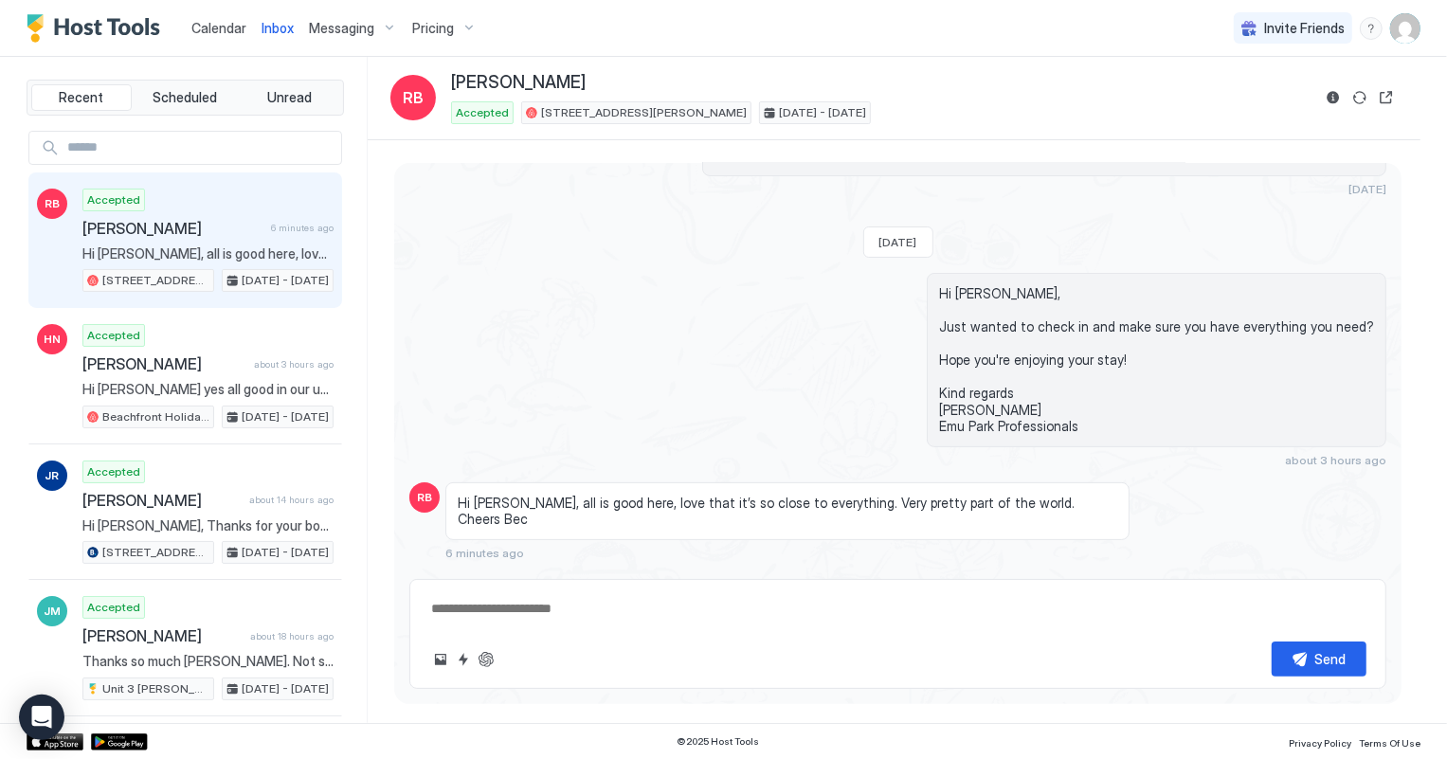
click at [222, 29] on span "Calendar" at bounding box center [218, 28] width 55 height 16
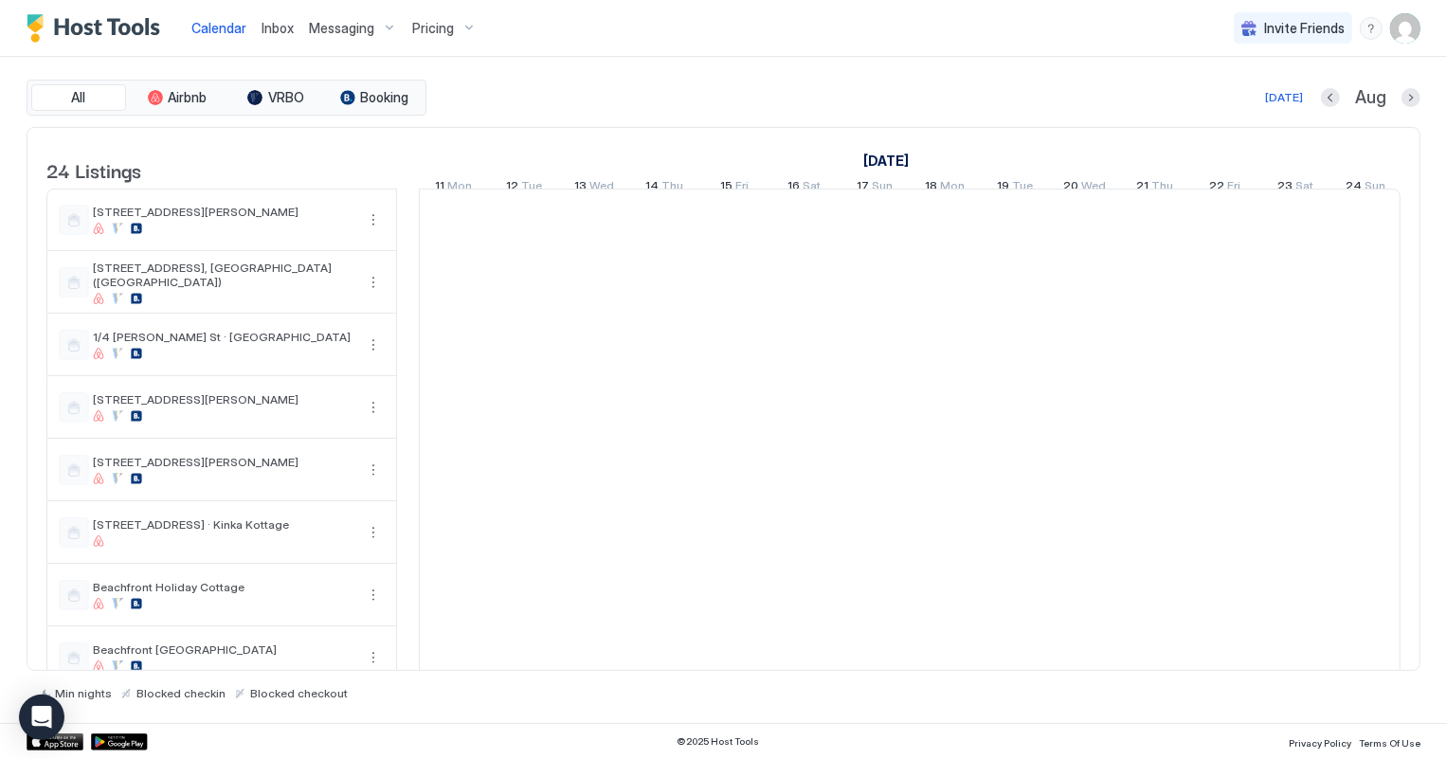
scroll to position [0, 1052]
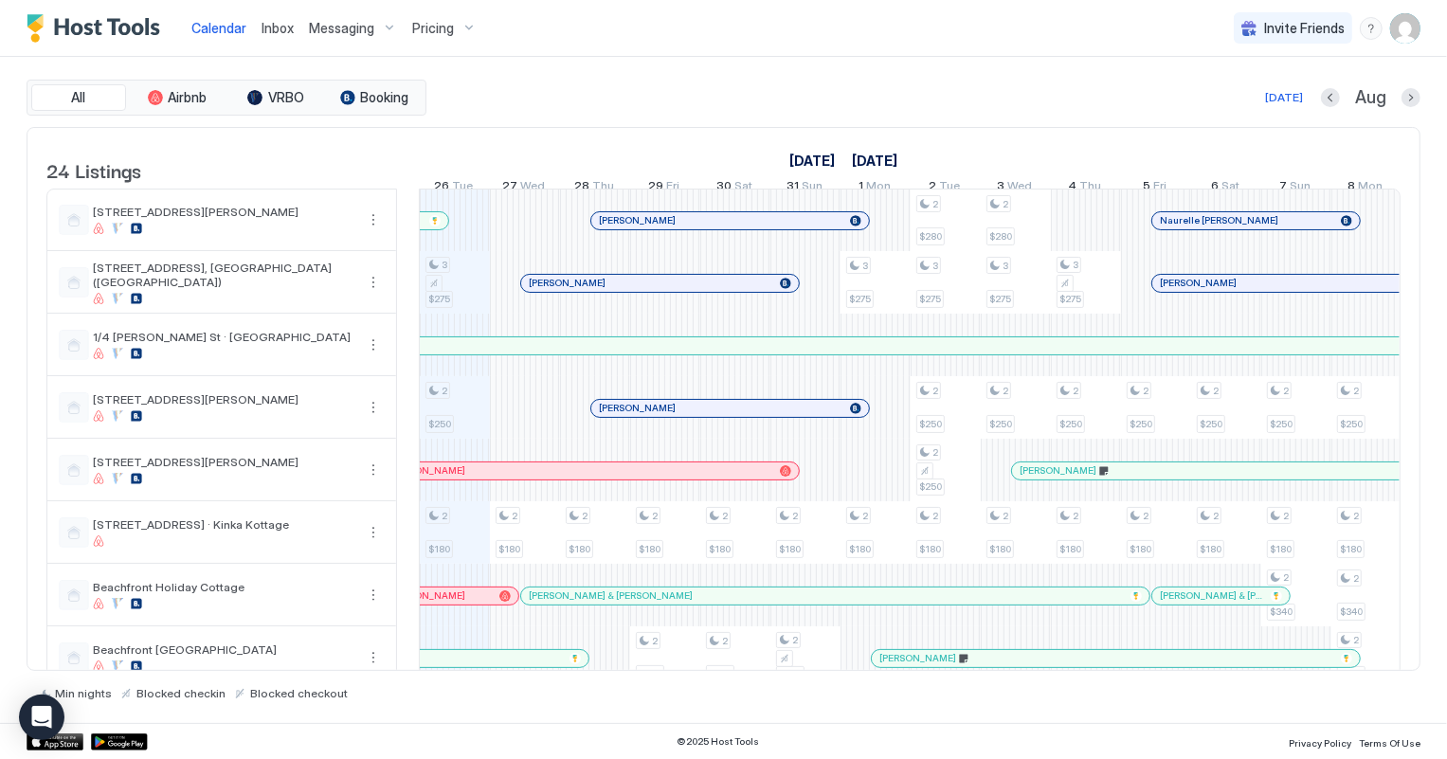
click at [265, 24] on span "Inbox" at bounding box center [278, 28] width 32 height 16
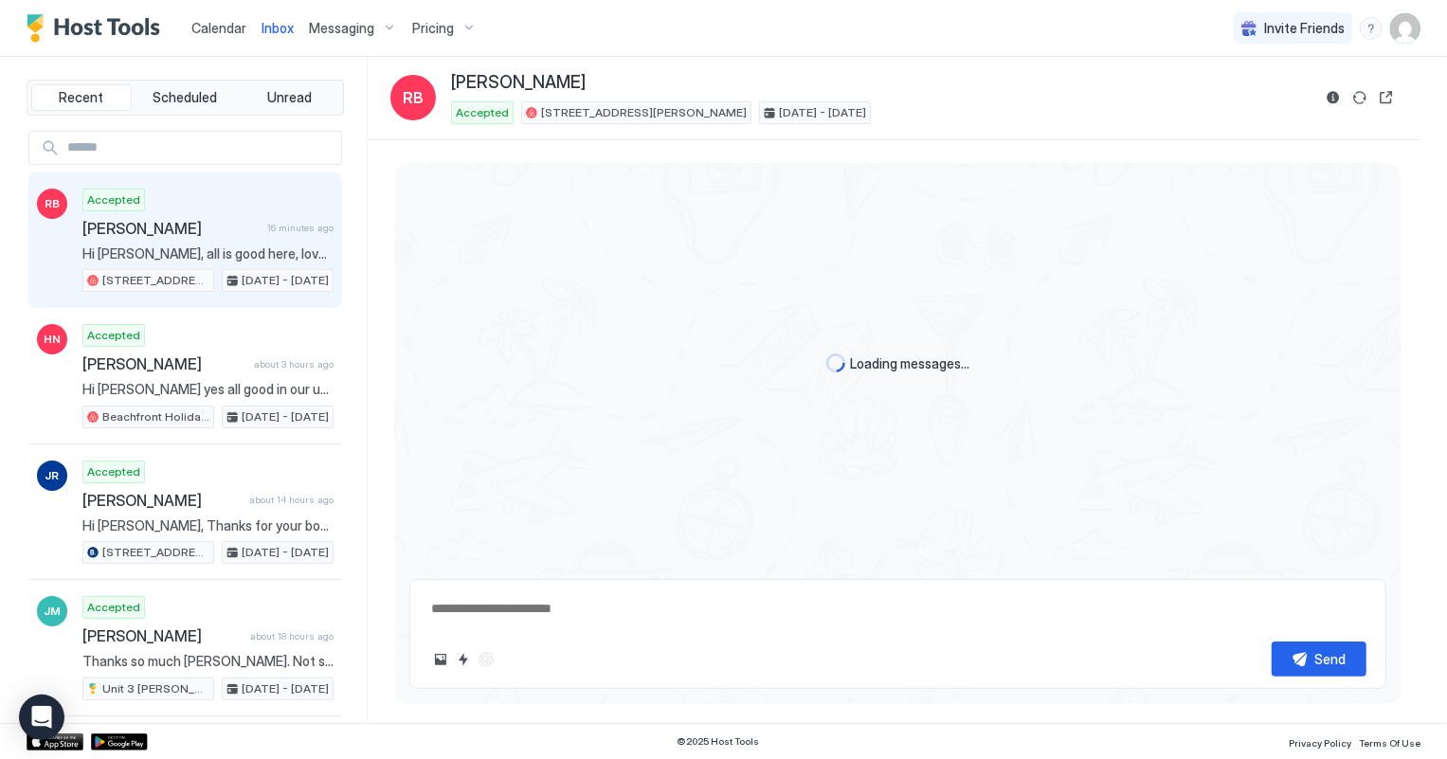
scroll to position [287, 0]
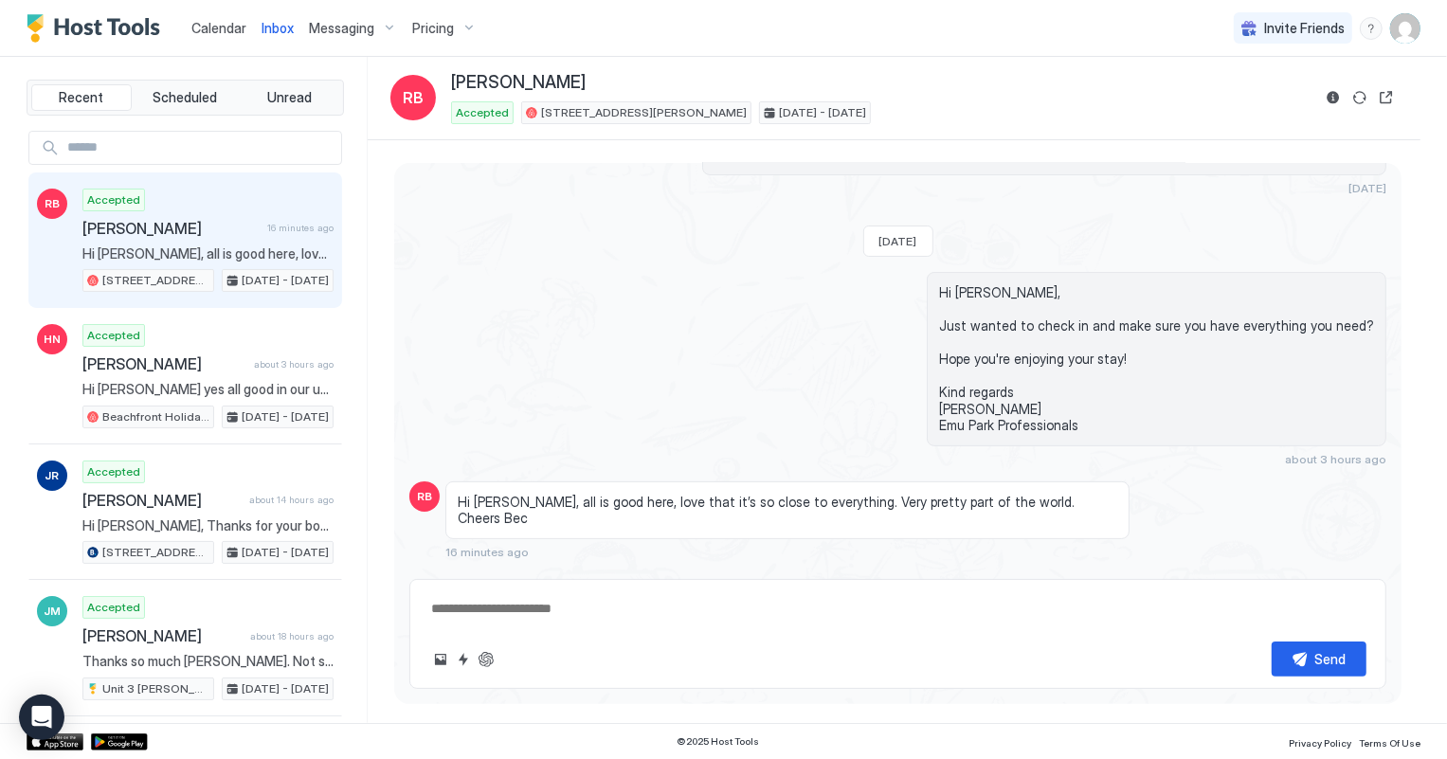
click at [200, 29] on span "Calendar" at bounding box center [218, 28] width 55 height 16
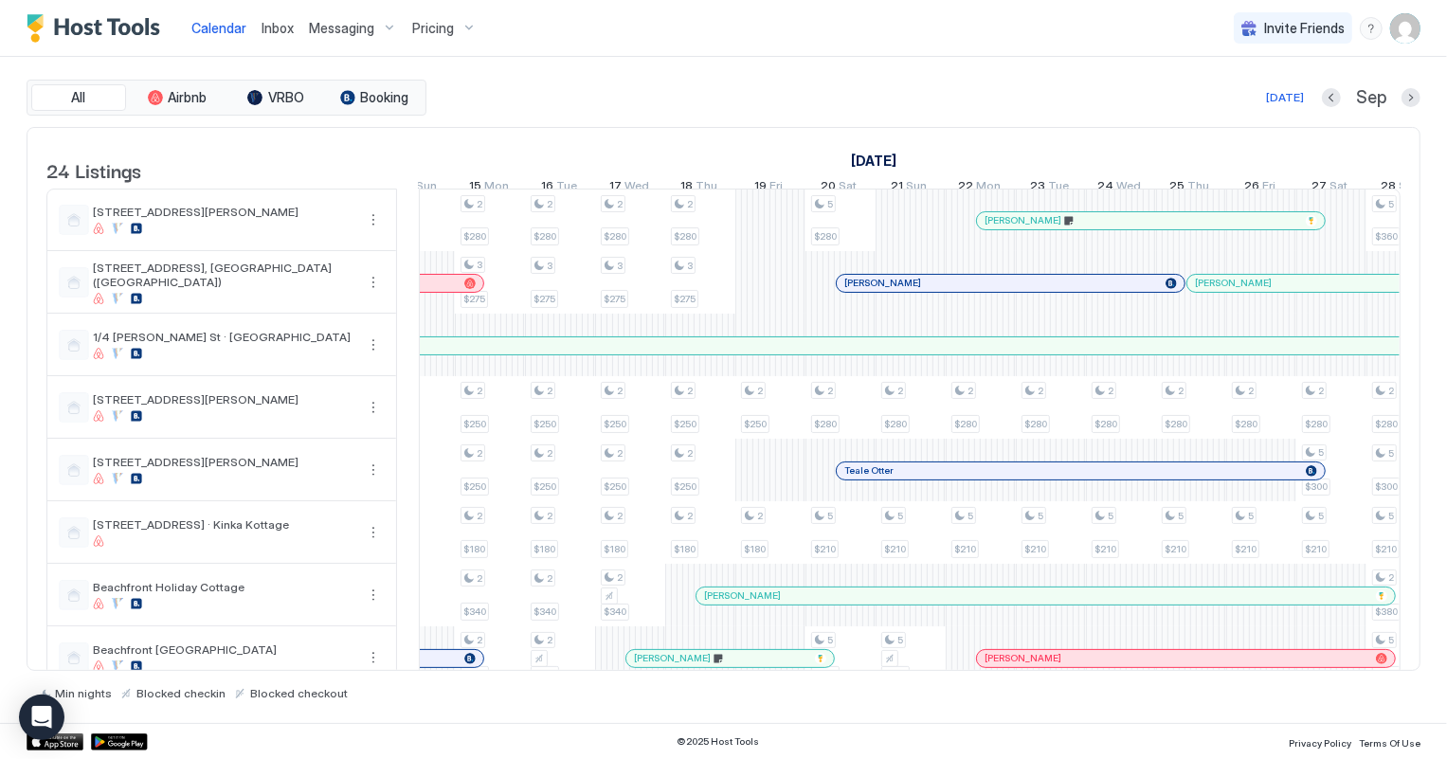
scroll to position [0, 2558]
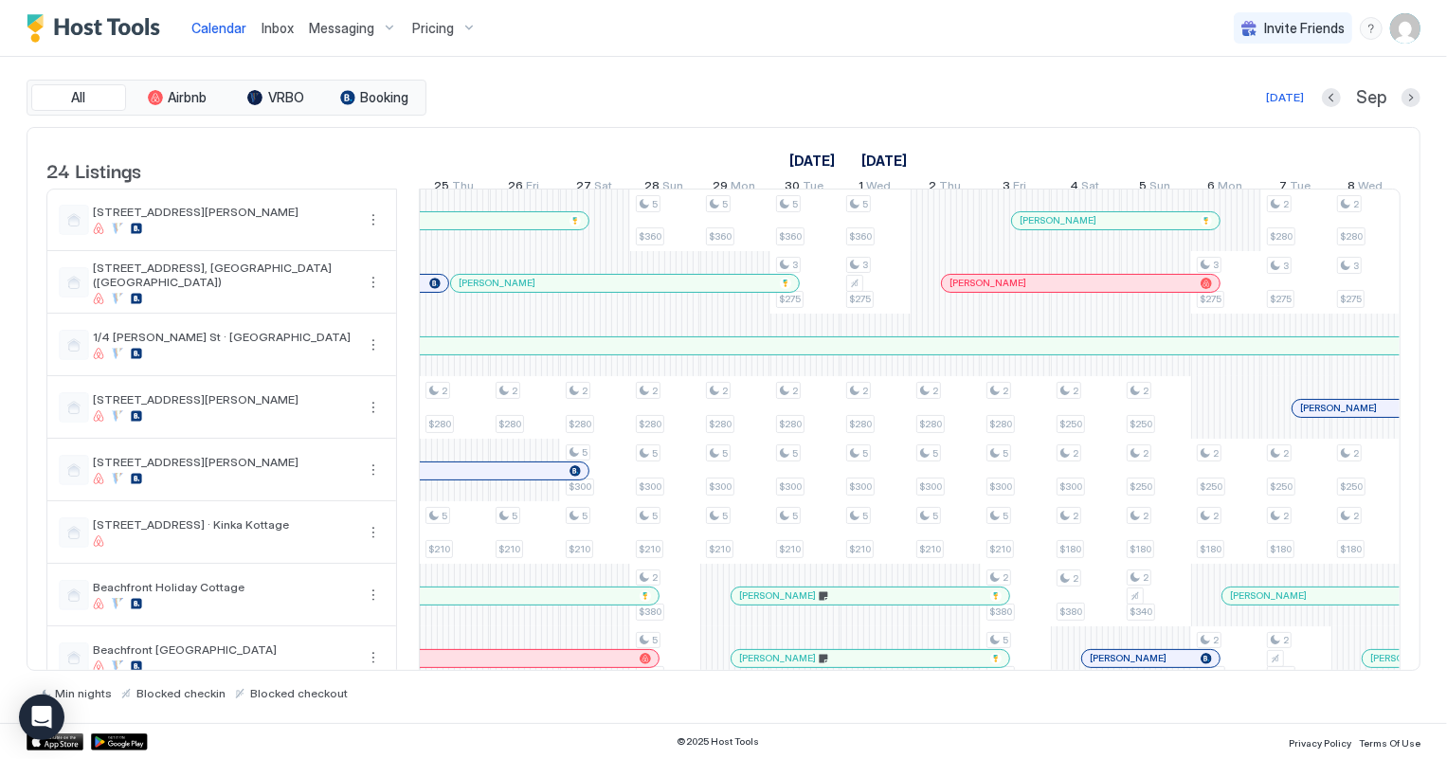
click at [262, 34] on span "Inbox" at bounding box center [278, 28] width 32 height 16
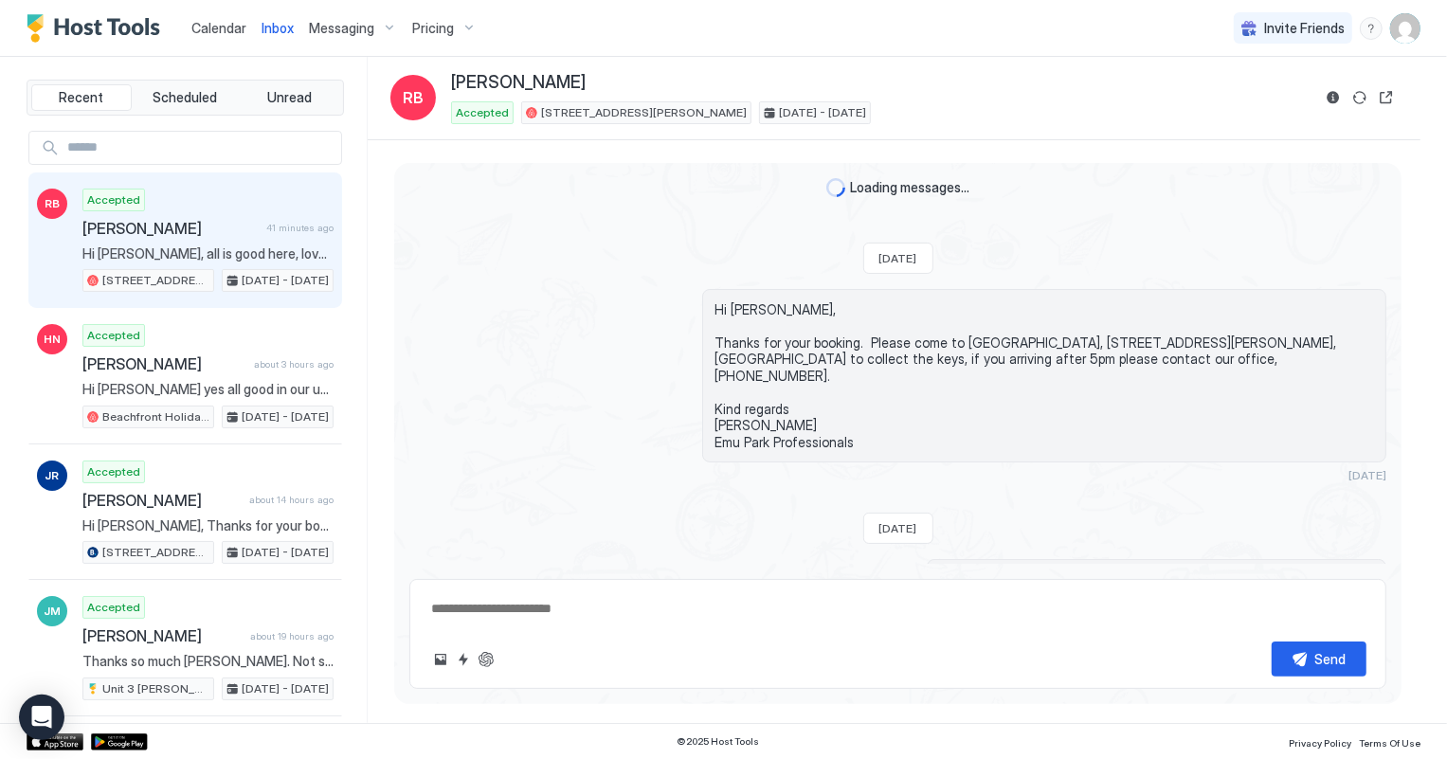
type textarea "*"
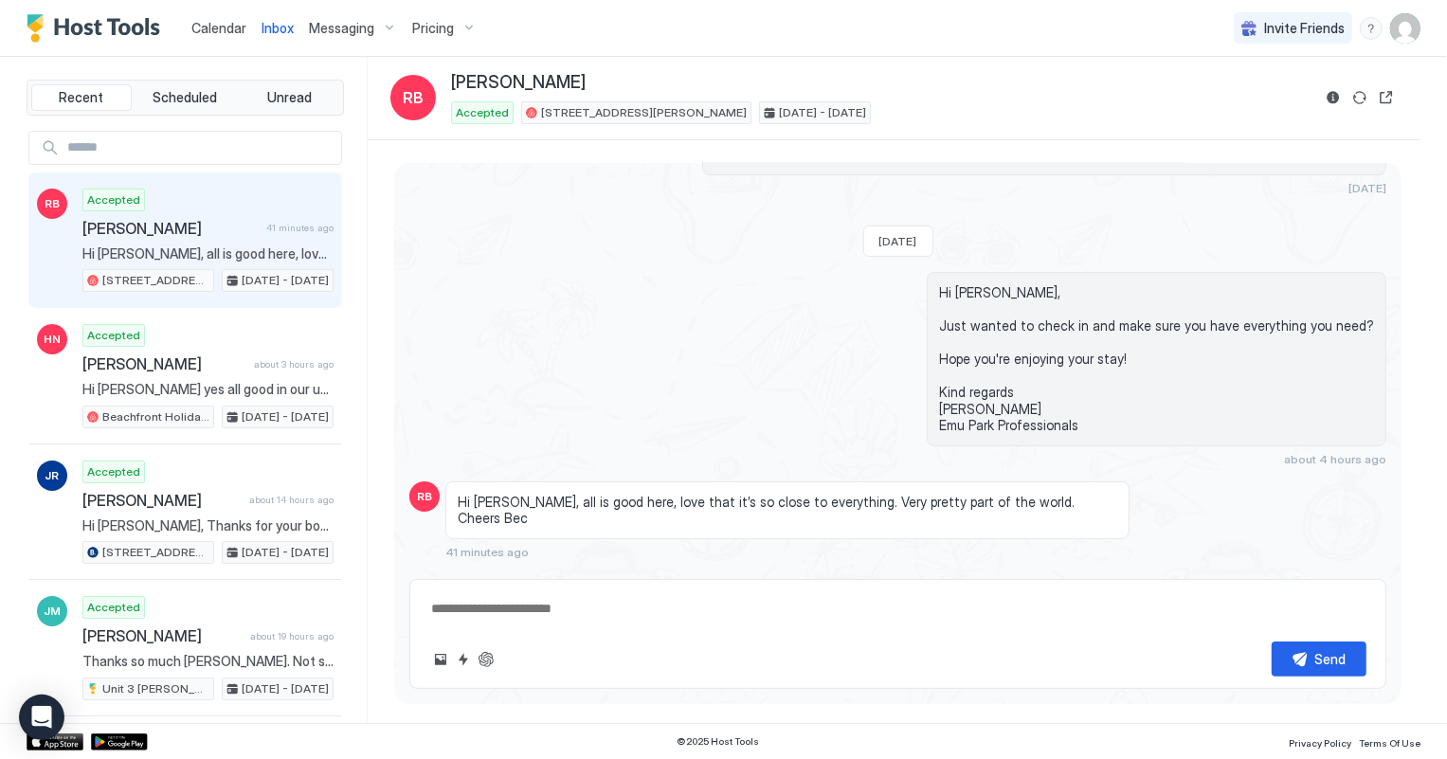
click at [202, 31] on span "Calendar" at bounding box center [218, 28] width 55 height 16
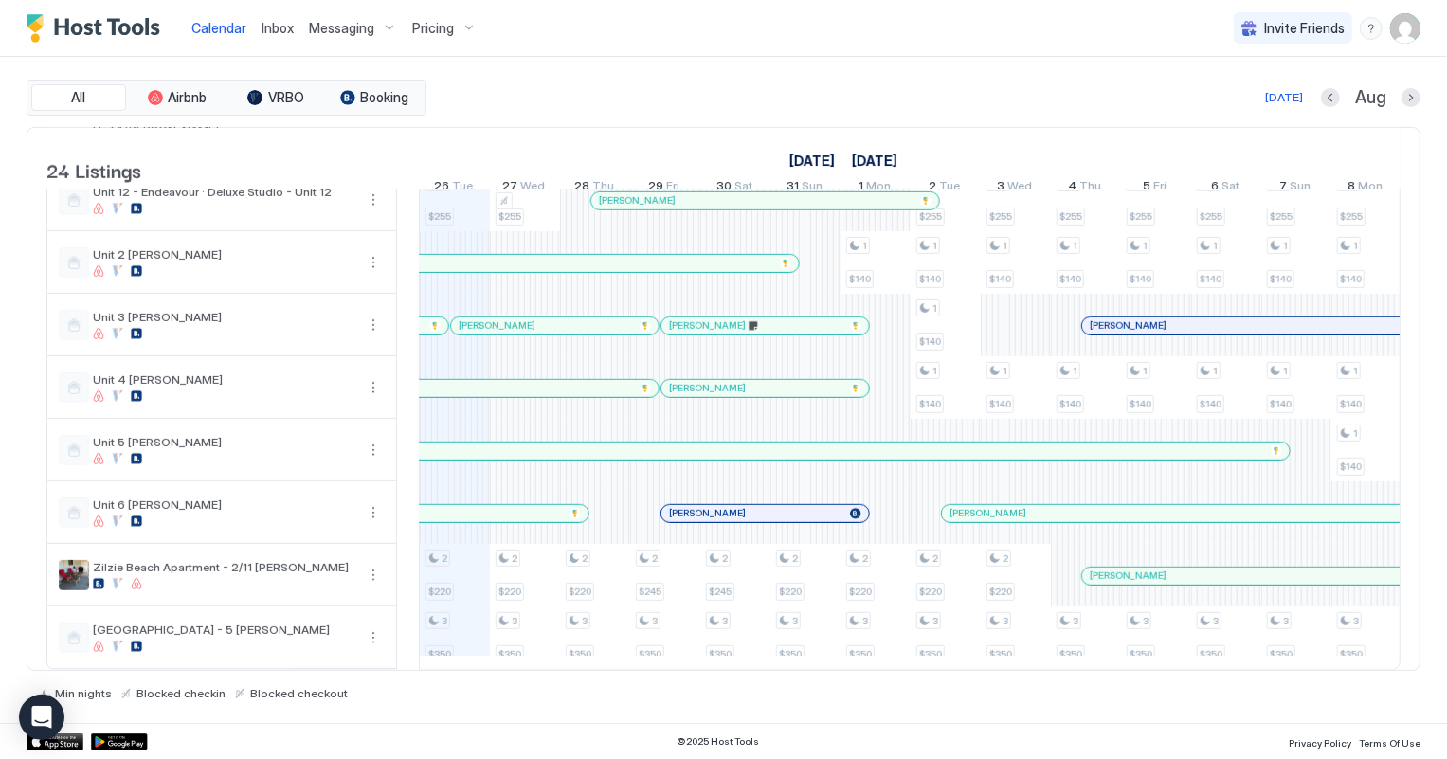
scroll to position [1042, 0]
